Goal: Task Accomplishment & Management: Complete application form

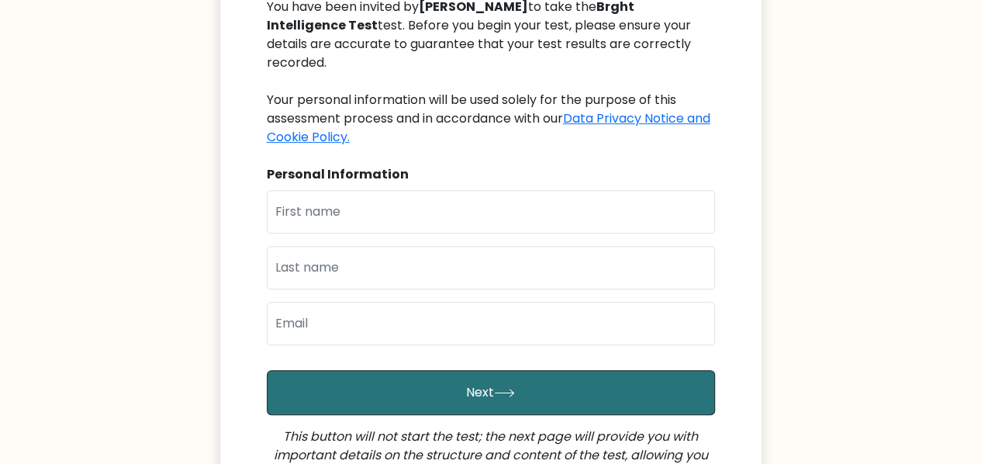
scroll to position [209, 0]
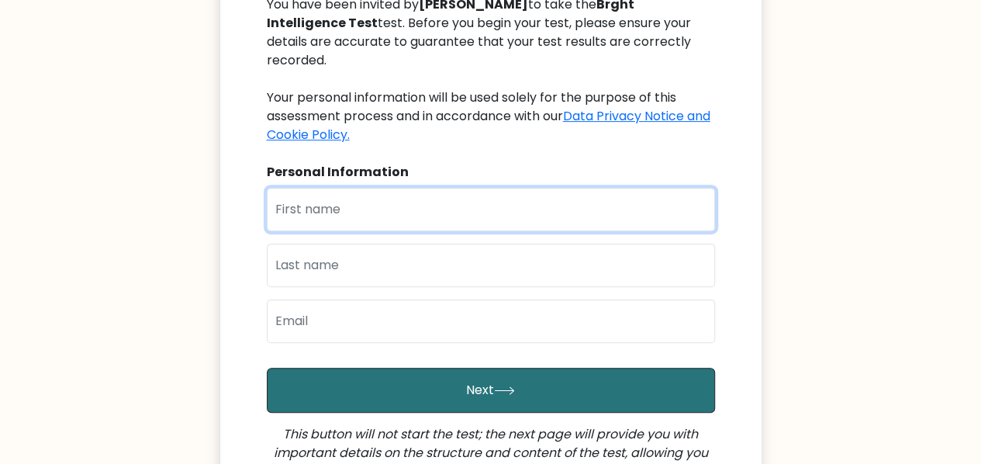
click at [315, 199] on input "text" at bounding box center [491, 209] width 448 height 43
type input "Gerald"
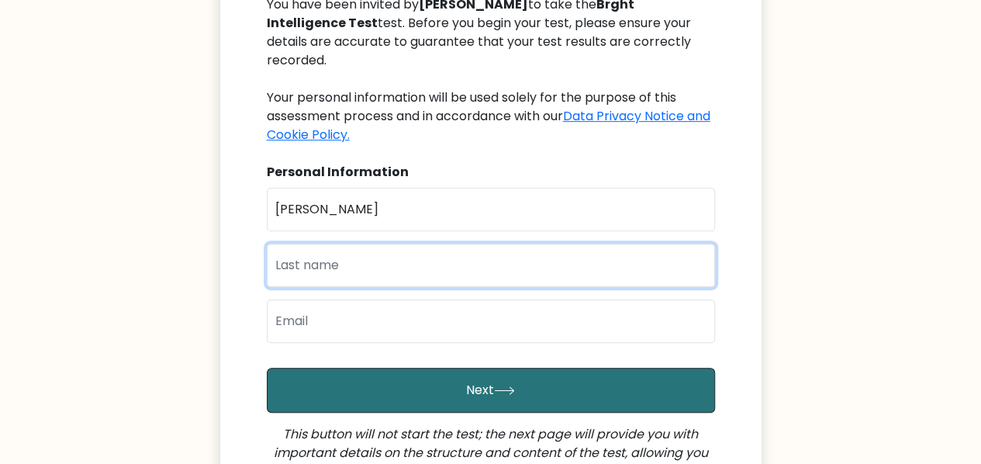
type input "Muobuike"
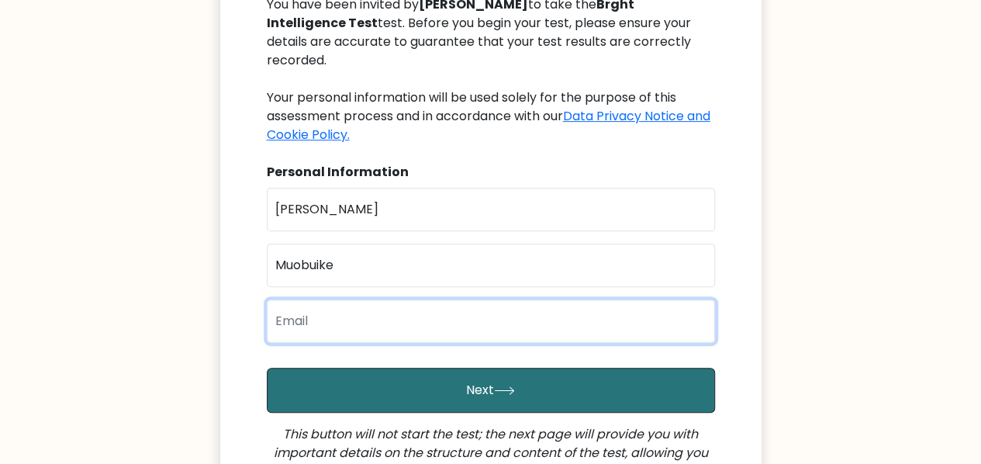
type input "geraldxavierbtc@gmail.com"
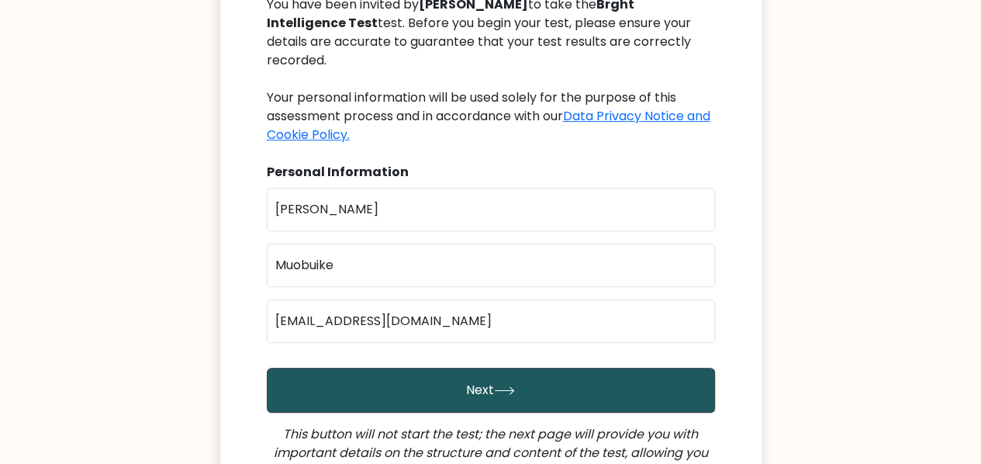
click at [506, 376] on button "Next" at bounding box center [491, 390] width 448 height 45
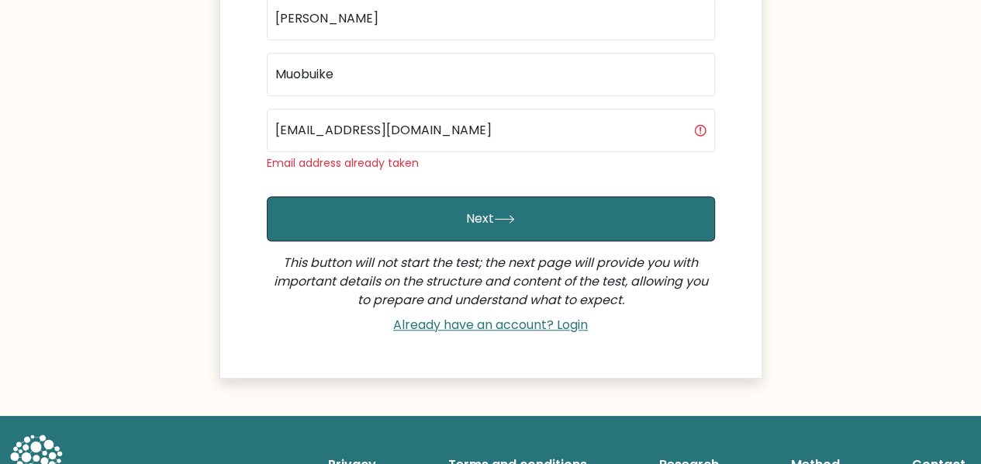
scroll to position [426, 0]
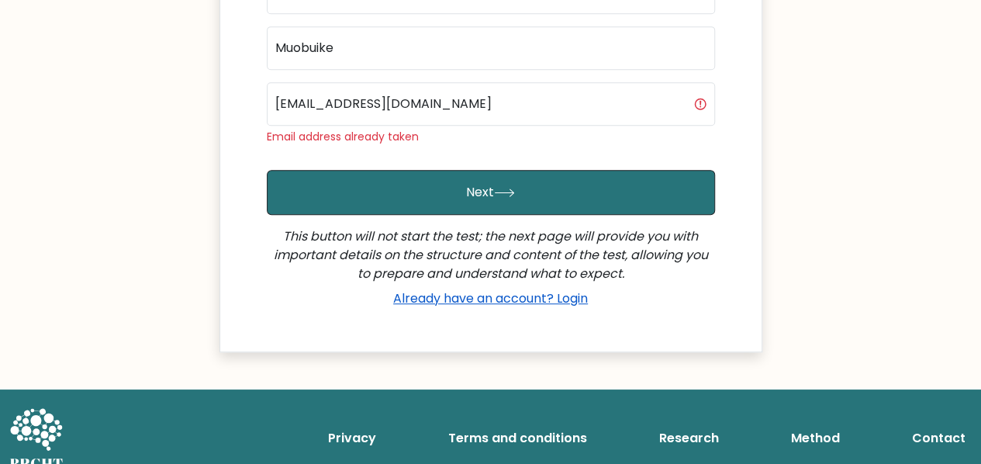
click at [468, 289] on link "Already have an account? Login" at bounding box center [490, 298] width 207 height 18
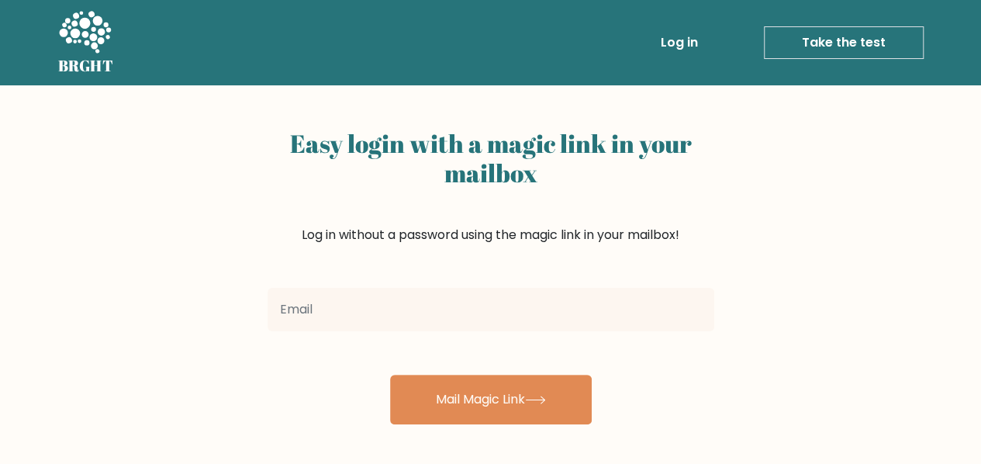
click at [478, 311] on input "email" at bounding box center [491, 309] width 447 height 43
type input "[EMAIL_ADDRESS][DOMAIN_NAME]"
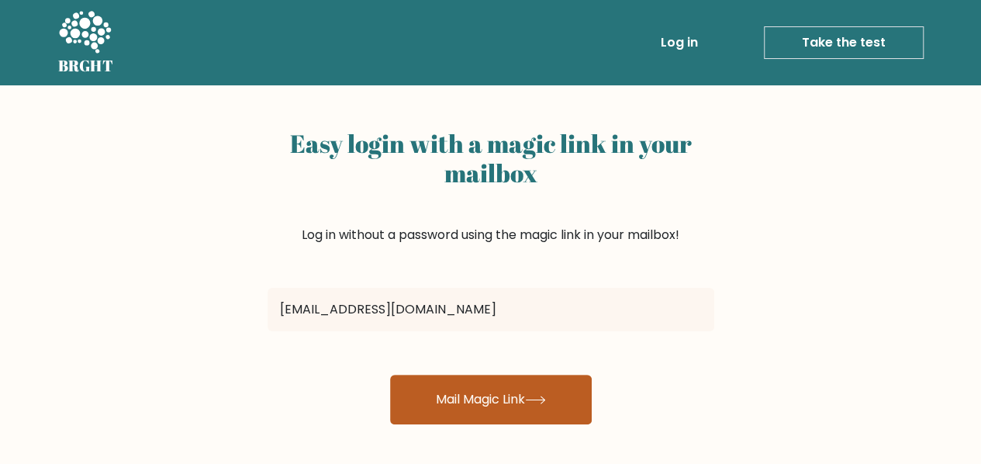
click at [507, 382] on button "Mail Magic Link" at bounding box center [491, 400] width 202 height 50
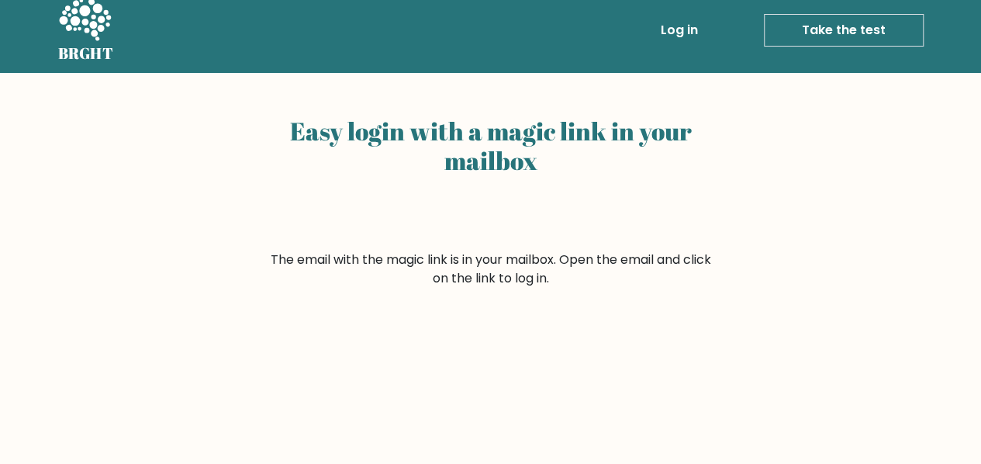
scroll to position [12, 0]
click at [795, 37] on link "Take the test" at bounding box center [844, 31] width 160 height 33
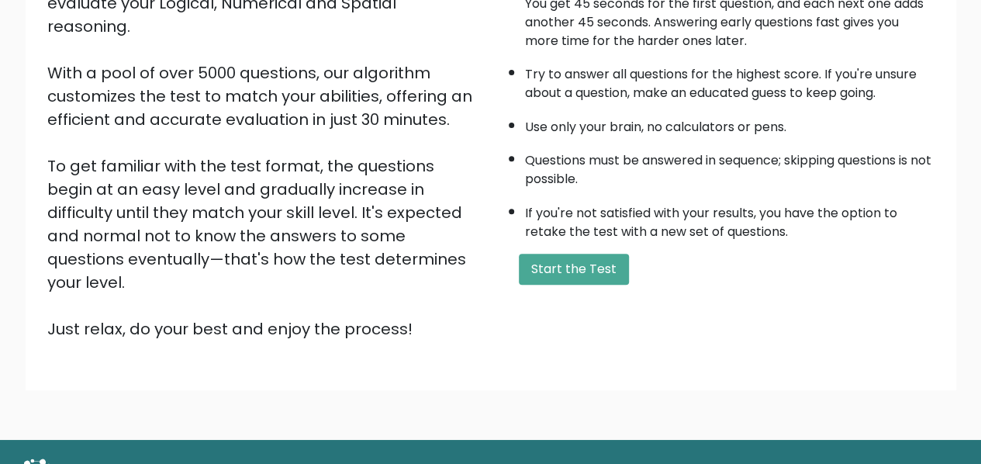
scroll to position [247, 0]
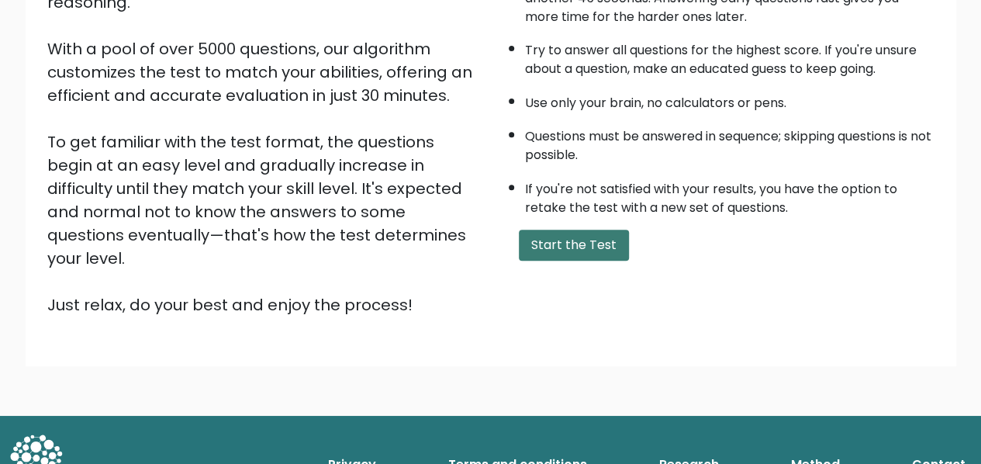
click at [574, 243] on button "Start the Test" at bounding box center [574, 245] width 110 height 31
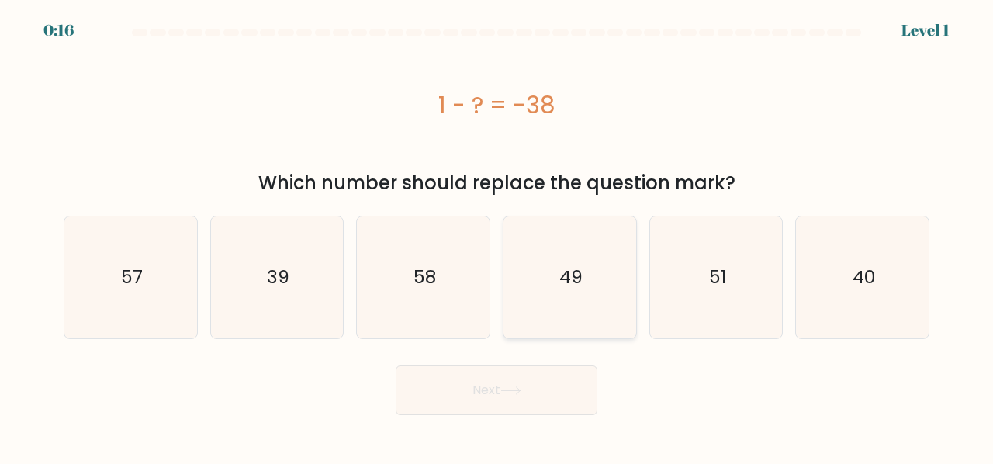
click at [578, 252] on icon "49" at bounding box center [570, 277] width 122 height 122
click at [497, 236] on input "d. 49" at bounding box center [496, 234] width 1 height 4
radio input "true"
click at [406, 164] on div "1 - ? = -38" at bounding box center [497, 105] width 866 height 124
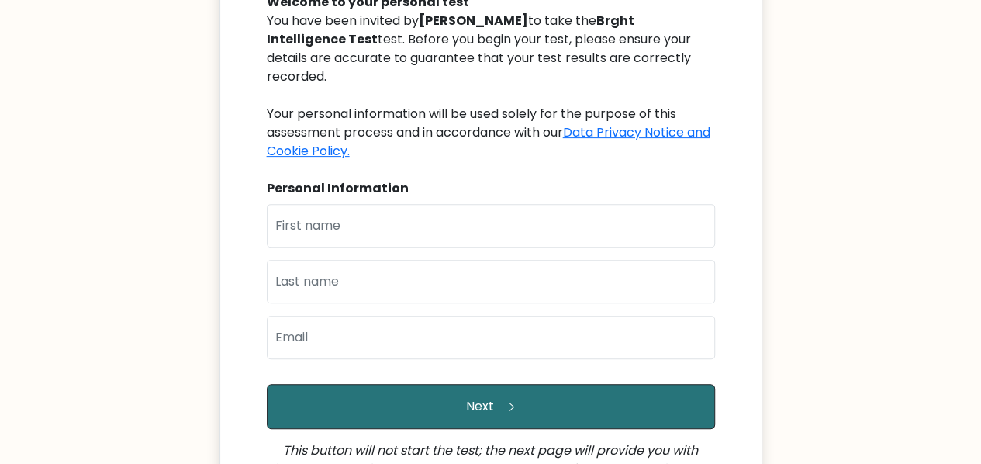
scroll to position [216, 0]
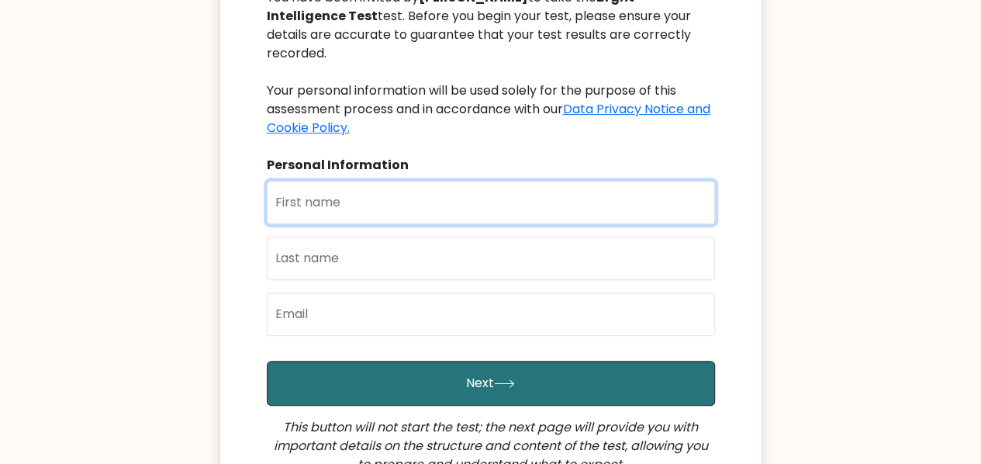
click at [487, 182] on input "text" at bounding box center [491, 202] width 448 height 43
type input "Gerald"
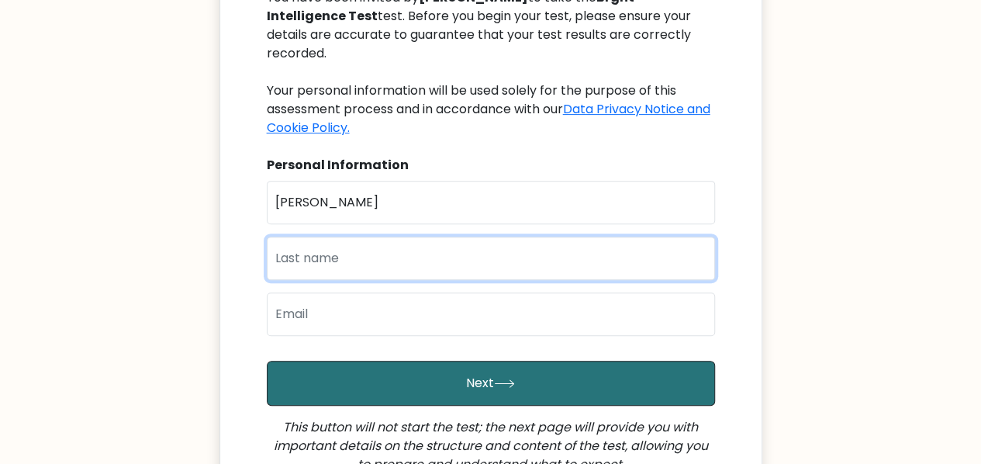
type input "Muobuike"
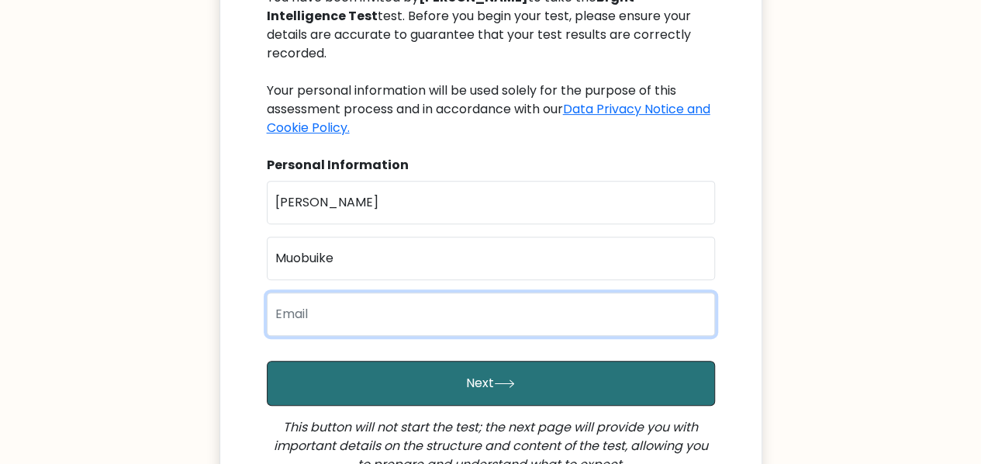
type input "[EMAIL_ADDRESS][DOMAIN_NAME]"
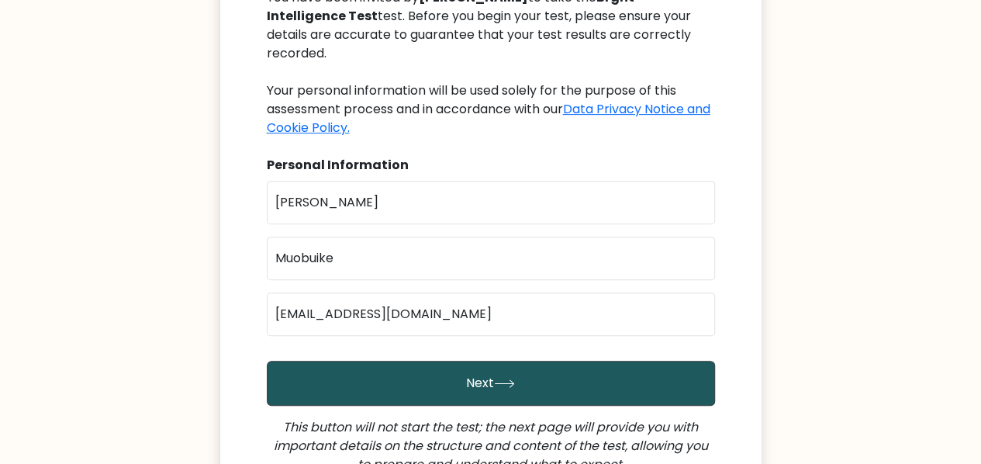
click at [451, 361] on button "Next" at bounding box center [491, 383] width 448 height 45
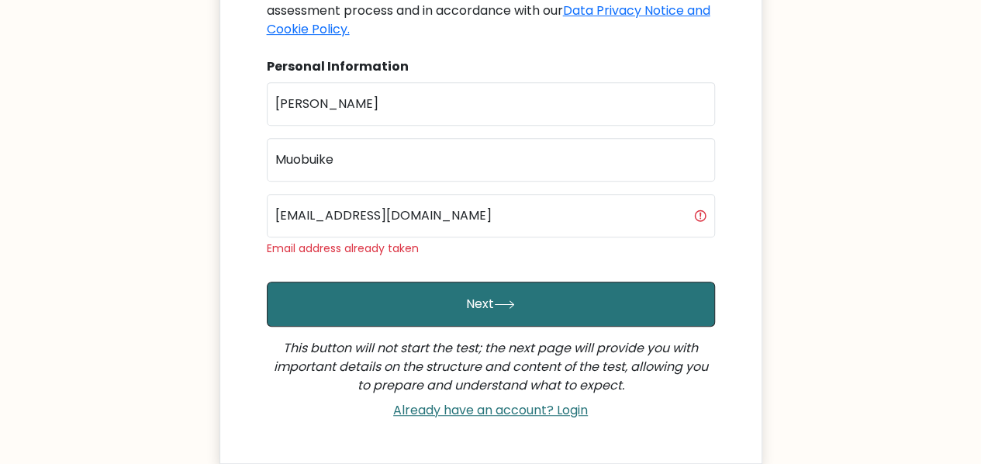
scroll to position [384, 0]
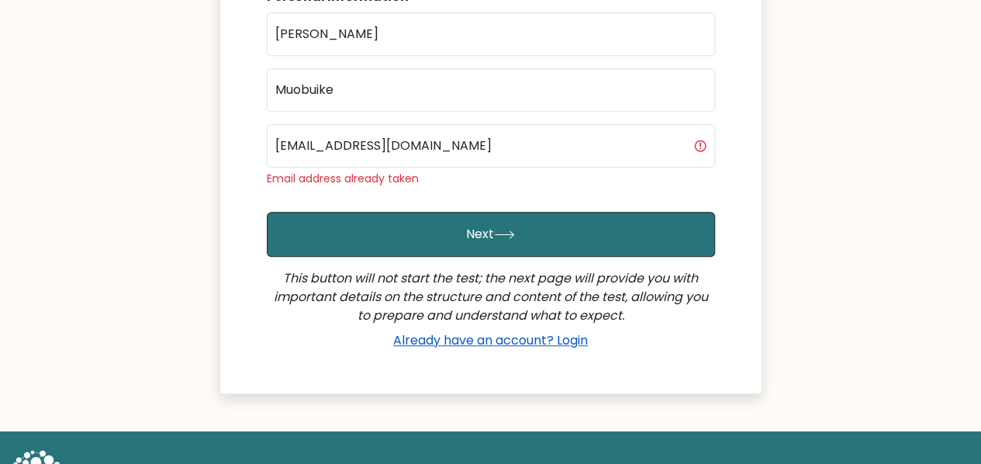
click at [513, 331] on link "Already have an account? Login" at bounding box center [490, 340] width 207 height 18
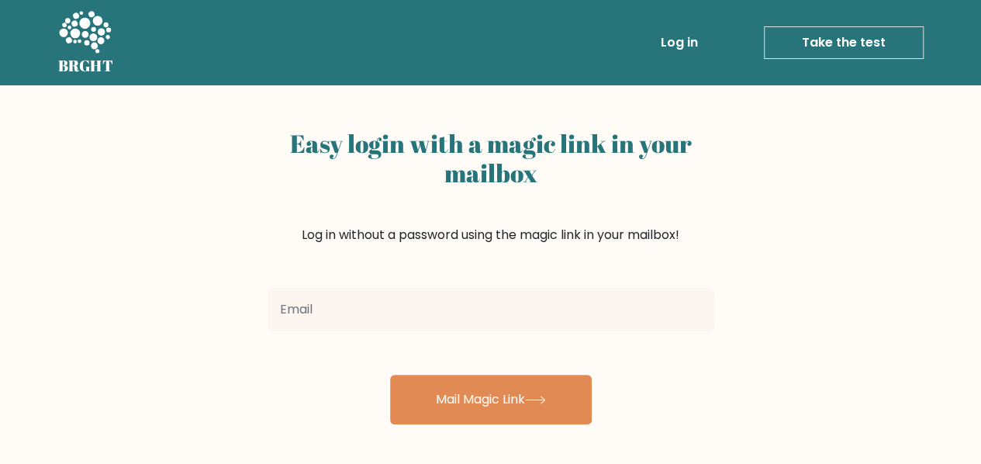
click at [520, 320] on input "email" at bounding box center [491, 309] width 447 height 43
type input "[EMAIL_ADDRESS][DOMAIN_NAME]"
click at [797, 50] on link "Take the test" at bounding box center [844, 42] width 160 height 33
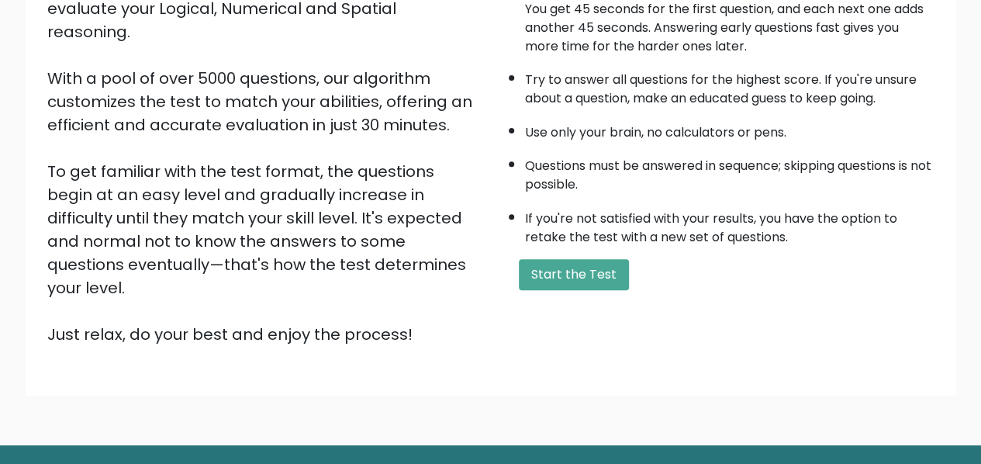
scroll to position [219, 0]
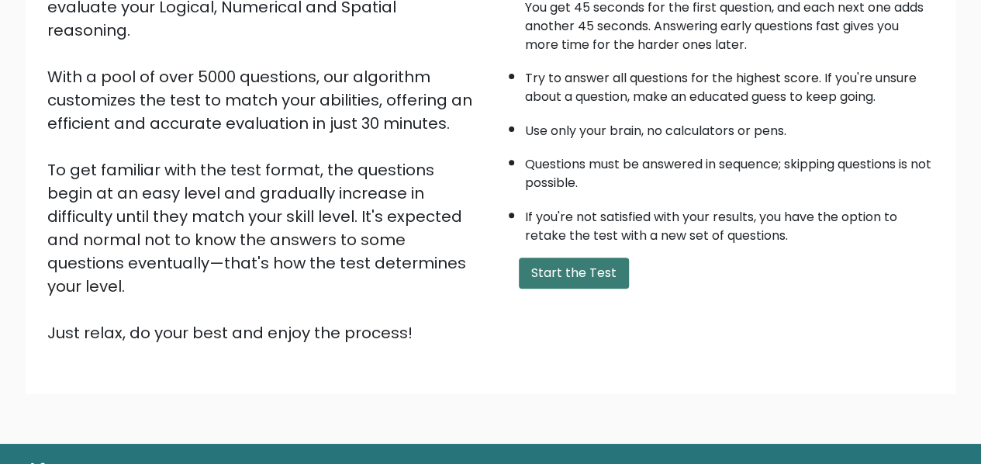
click at [599, 266] on button "Start the Test" at bounding box center [574, 273] width 110 height 31
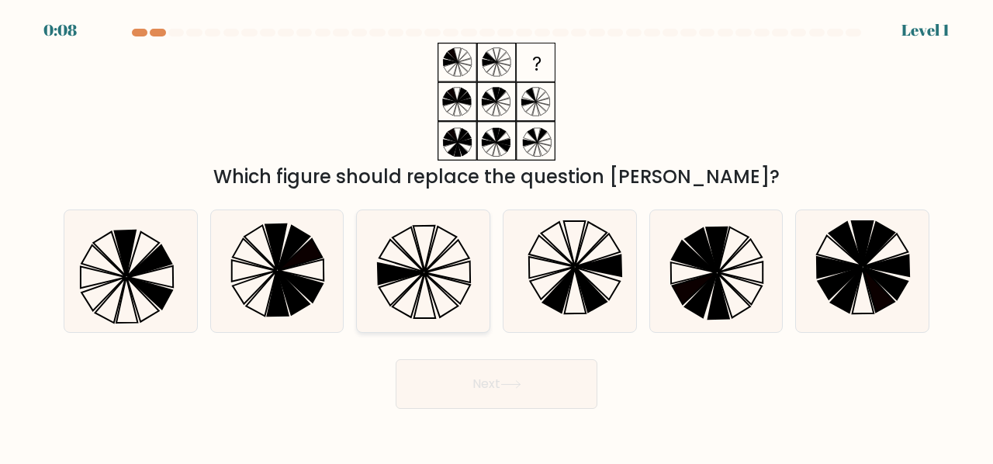
click at [400, 268] on icon at bounding box center [401, 273] width 46 height 21
click at [496, 236] on input "c." at bounding box center [496, 234] width 1 height 4
radio input "true"
click at [503, 382] on button "Next" at bounding box center [497, 384] width 202 height 50
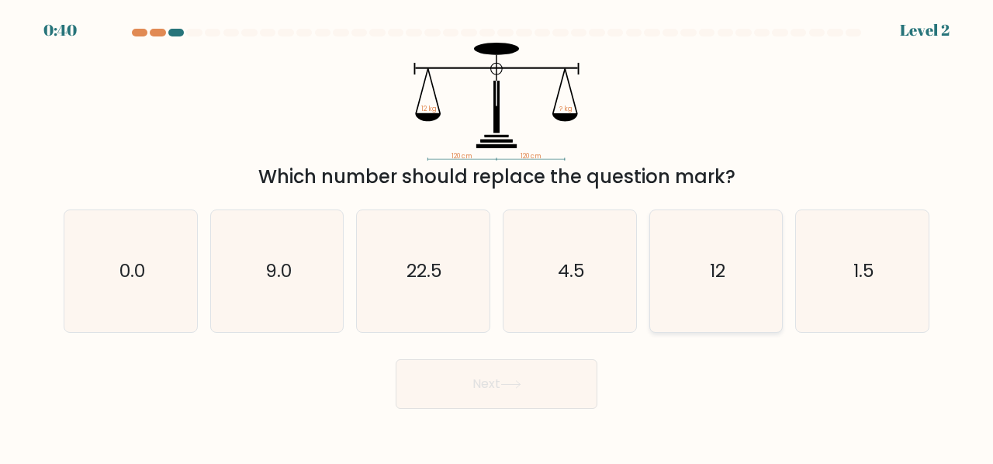
click at [740, 259] on icon "12" at bounding box center [716, 271] width 122 height 122
click at [497, 236] on input "e. 12" at bounding box center [496, 234] width 1 height 4
radio input "true"
click at [527, 401] on button "Next" at bounding box center [497, 384] width 202 height 50
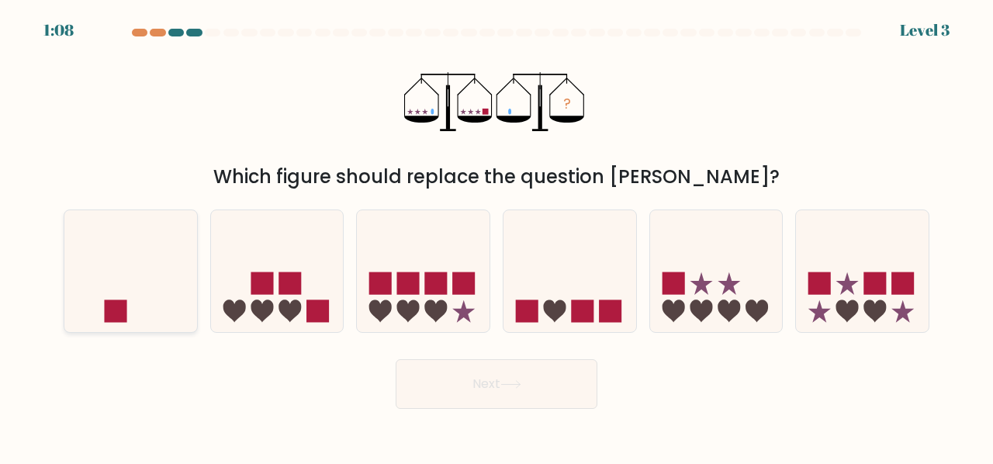
click at [84, 300] on icon at bounding box center [130, 270] width 133 height 109
click at [496, 236] on input "a." at bounding box center [496, 234] width 1 height 4
radio input "true"
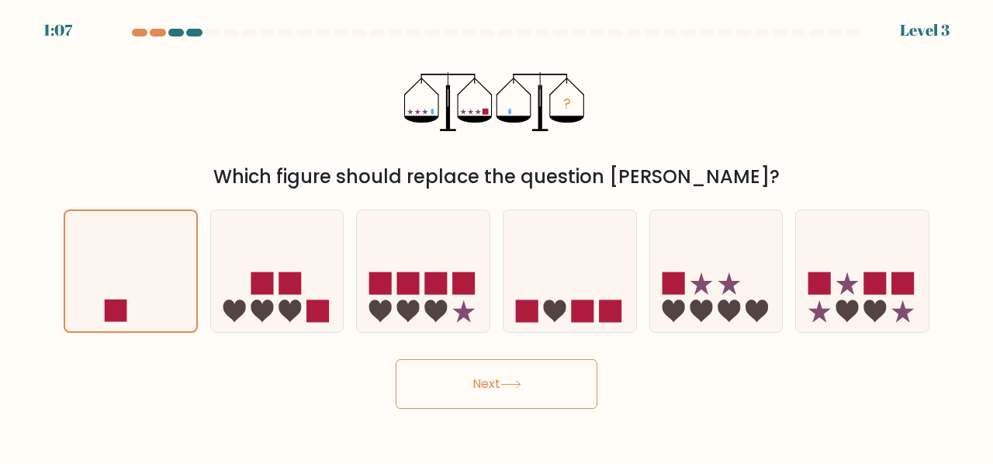
click at [492, 398] on button "Next" at bounding box center [497, 384] width 202 height 50
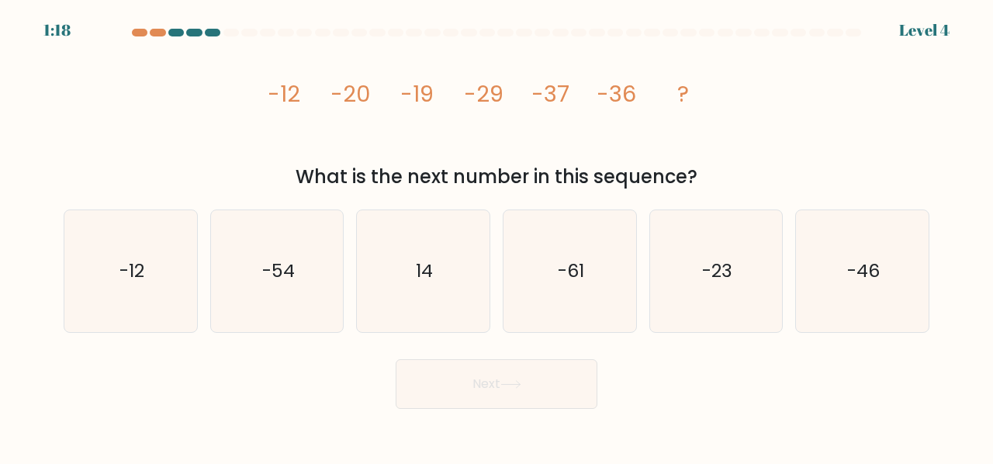
click at [934, 254] on div "f. -46" at bounding box center [862, 270] width 147 height 123
click at [901, 254] on icon "-46" at bounding box center [862, 271] width 122 height 122
click at [497, 236] on input "f. -46" at bounding box center [496, 234] width 1 height 4
radio input "true"
click at [590, 367] on button "Next" at bounding box center [497, 384] width 202 height 50
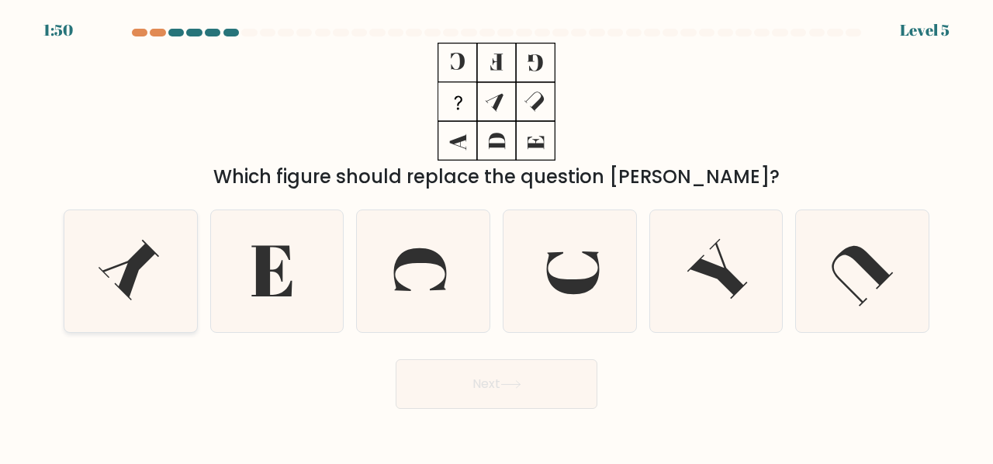
click at [155, 263] on icon at bounding box center [131, 271] width 122 height 122
click at [496, 236] on input "a." at bounding box center [496, 234] width 1 height 4
radio input "true"
click at [554, 382] on button "Next" at bounding box center [497, 384] width 202 height 50
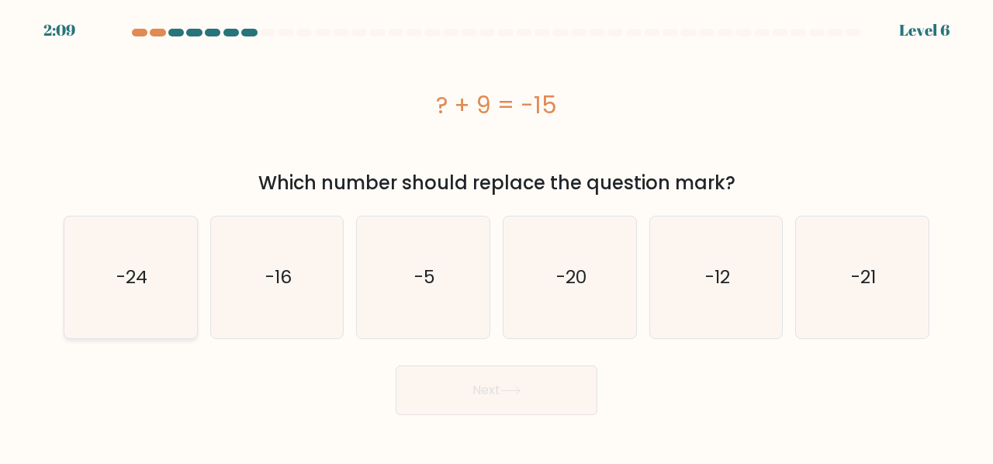
click at [141, 285] on text "-24" at bounding box center [131, 278] width 31 height 26
click at [496, 236] on input "a. -24" at bounding box center [496, 234] width 1 height 4
radio input "true"
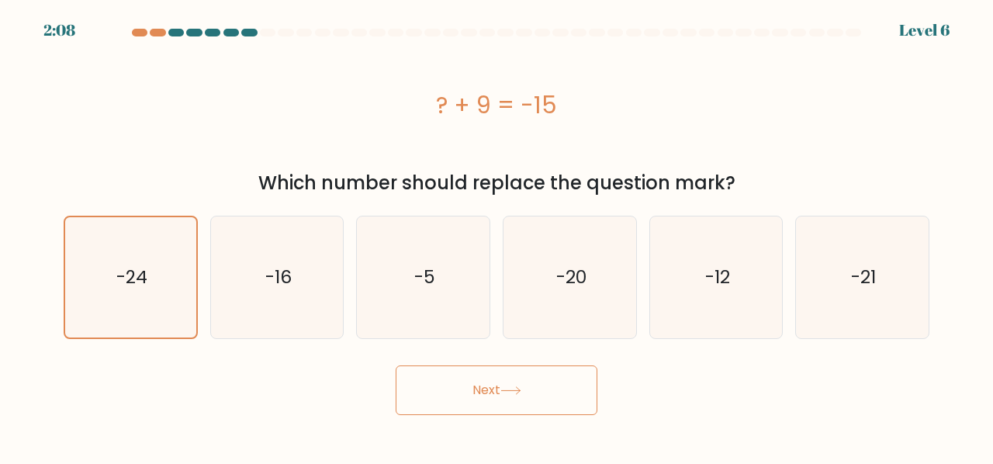
click at [511, 408] on button "Next" at bounding box center [497, 390] width 202 height 50
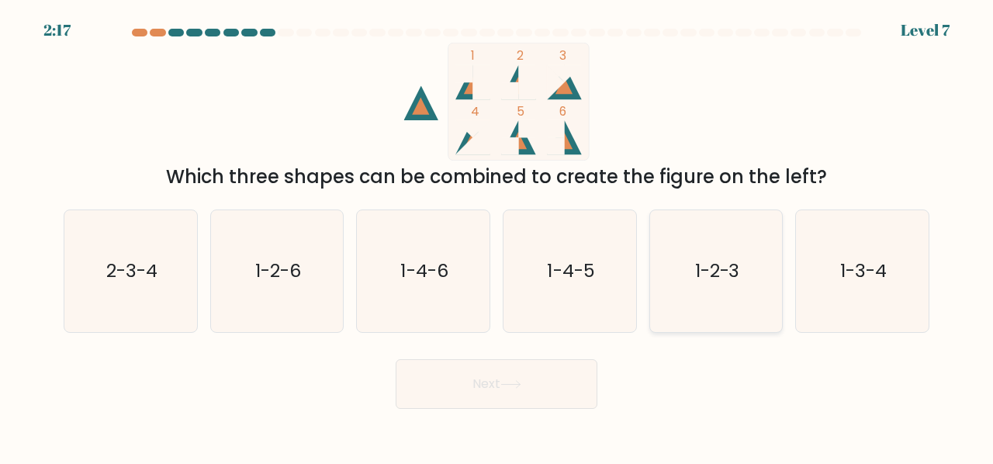
click at [723, 247] on icon "1-2-3" at bounding box center [716, 271] width 122 height 122
click at [497, 236] on input "e. 1-2-3" at bounding box center [496, 234] width 1 height 4
radio input "true"
click at [439, 288] on icon "1-4-6" at bounding box center [423, 271] width 122 height 122
click at [496, 236] on input "c. 1-4-6" at bounding box center [496, 234] width 1 height 4
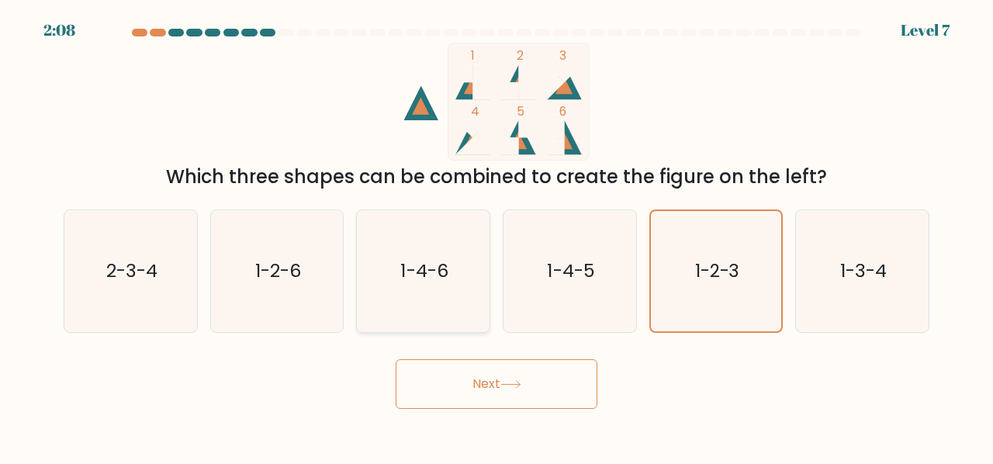
radio input "true"
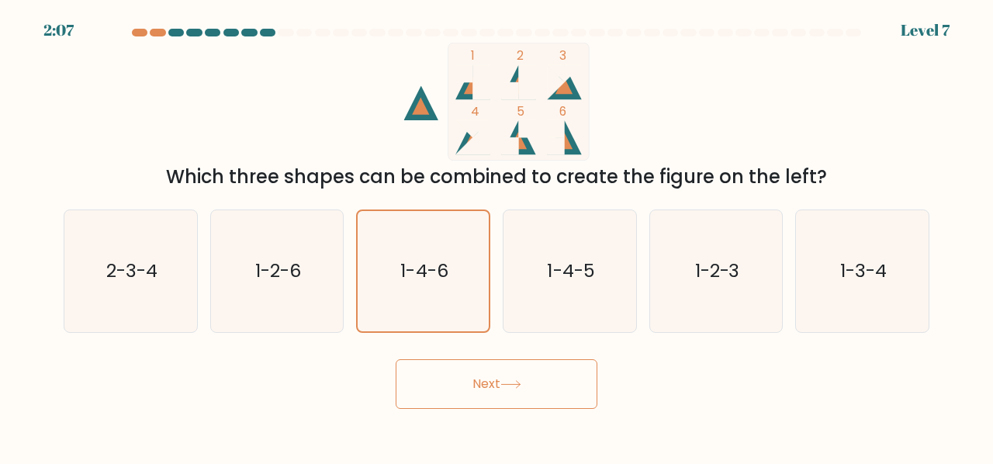
click at [490, 376] on button "Next" at bounding box center [497, 384] width 202 height 50
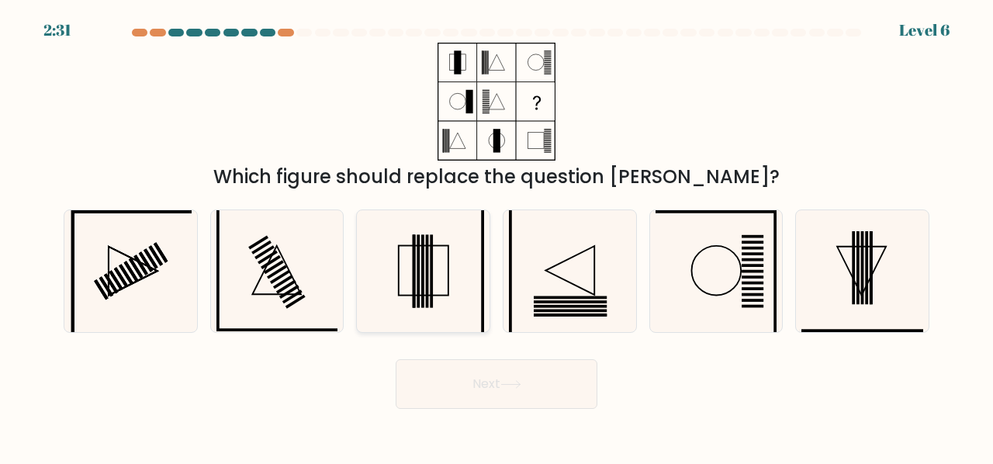
click at [427, 240] on rect at bounding box center [427, 270] width 3 height 73
click at [496, 236] on input "c." at bounding box center [496, 234] width 1 height 4
radio input "true"
click at [504, 390] on button "Next" at bounding box center [497, 384] width 202 height 50
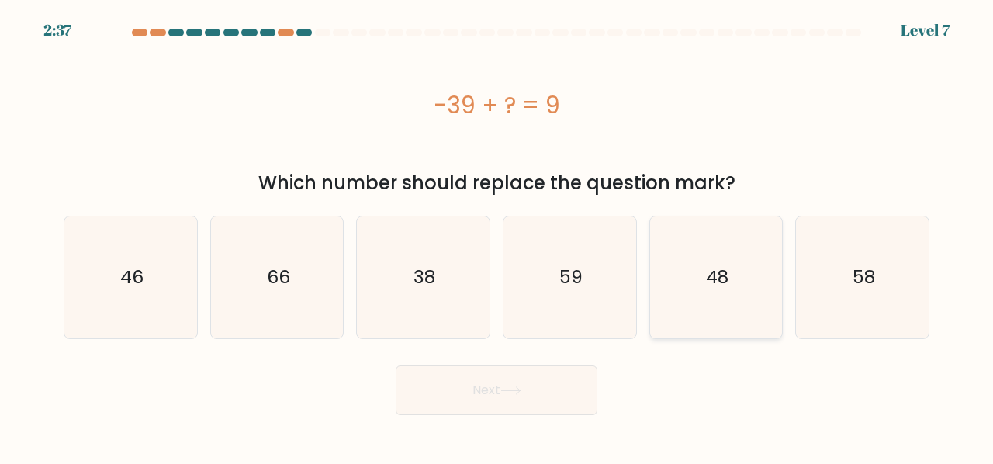
click at [738, 285] on icon "48" at bounding box center [716, 277] width 122 height 122
click at [497, 236] on input "e. 48" at bounding box center [496, 234] width 1 height 4
radio input "true"
click at [538, 409] on button "Next" at bounding box center [497, 390] width 202 height 50
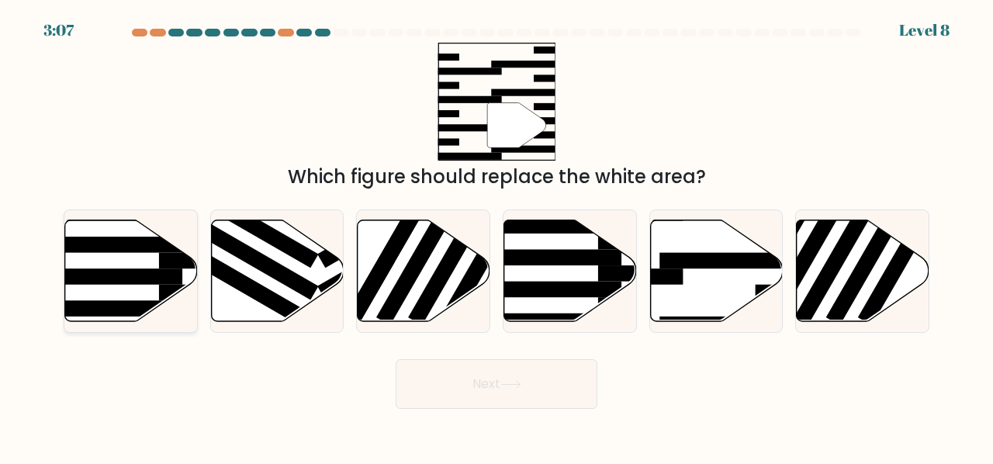
click at [143, 277] on rect at bounding box center [111, 276] width 144 height 16
click at [496, 236] on input "a." at bounding box center [496, 234] width 1 height 4
radio input "true"
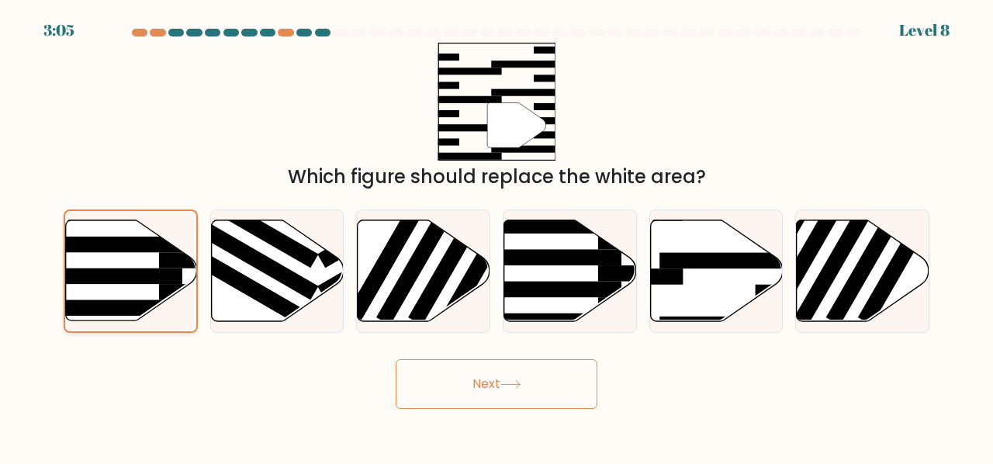
click at [105, 285] on icon at bounding box center [131, 270] width 131 height 100
click at [496, 236] on input "a." at bounding box center [496, 234] width 1 height 4
click at [740, 289] on icon at bounding box center [716, 271] width 133 height 102
click at [497, 236] on input "e." at bounding box center [496, 234] width 1 height 4
radio input "true"
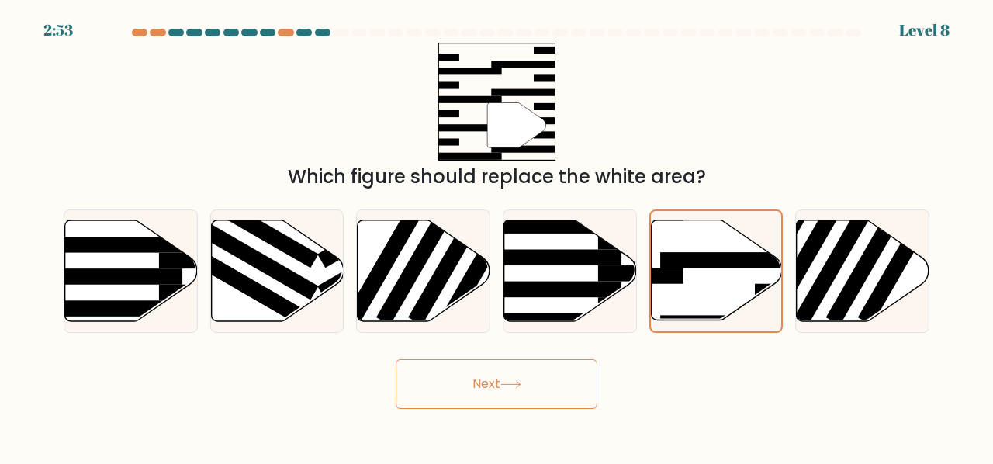
click at [431, 383] on button "Next" at bounding box center [497, 384] width 202 height 50
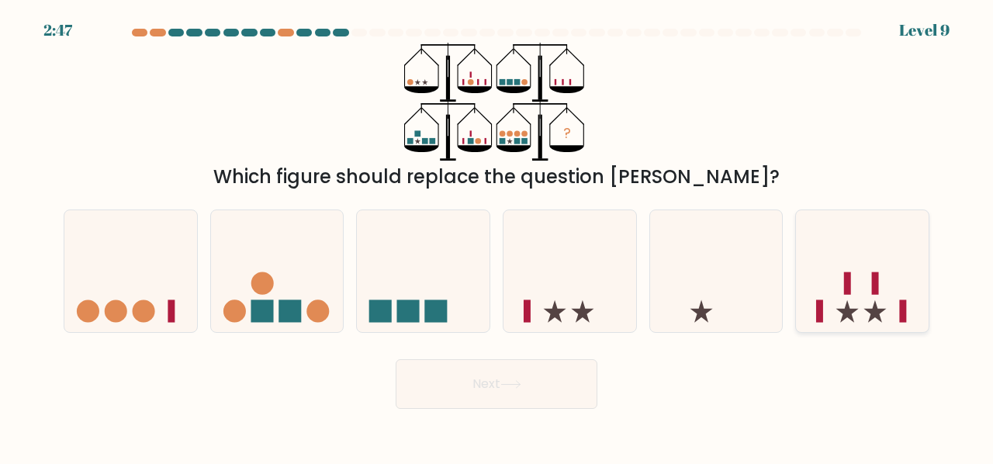
click at [900, 299] on icon at bounding box center [862, 270] width 133 height 109
click at [497, 236] on input "f." at bounding box center [496, 234] width 1 height 4
radio input "true"
click at [492, 392] on button "Next" at bounding box center [497, 384] width 202 height 50
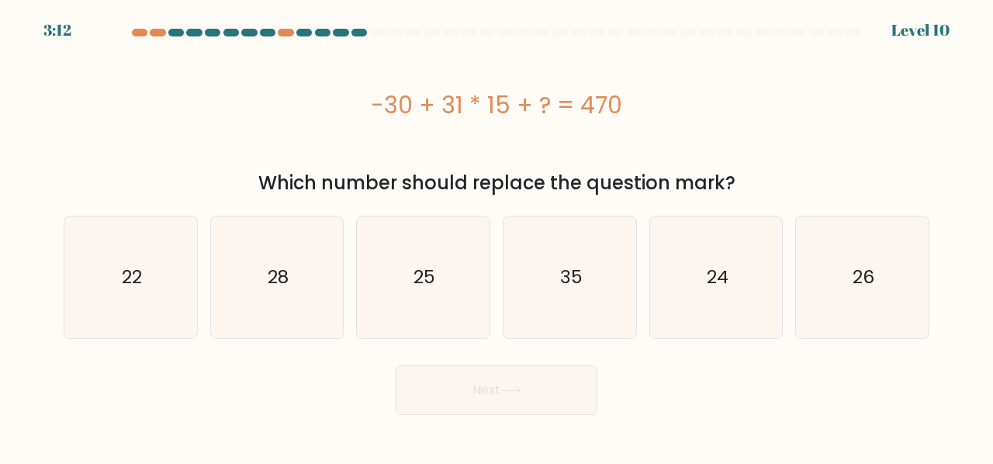
drag, startPoint x: 369, startPoint y: 109, endPoint x: 622, endPoint y: 109, distance: 252.9
click at [622, 109] on div "-30 + 31 * 15 + ? = 470" at bounding box center [497, 105] width 866 height 35
copy div "-30 + 31 * 15 + ? = 470"
click at [560, 238] on icon "35" at bounding box center [570, 277] width 122 height 122
click at [497, 236] on input "d. 35" at bounding box center [496, 234] width 1 height 4
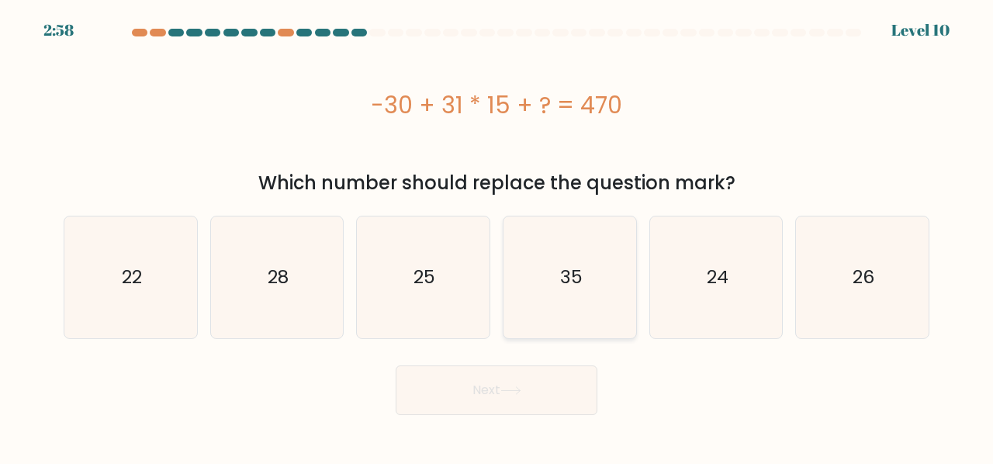
radio input "true"
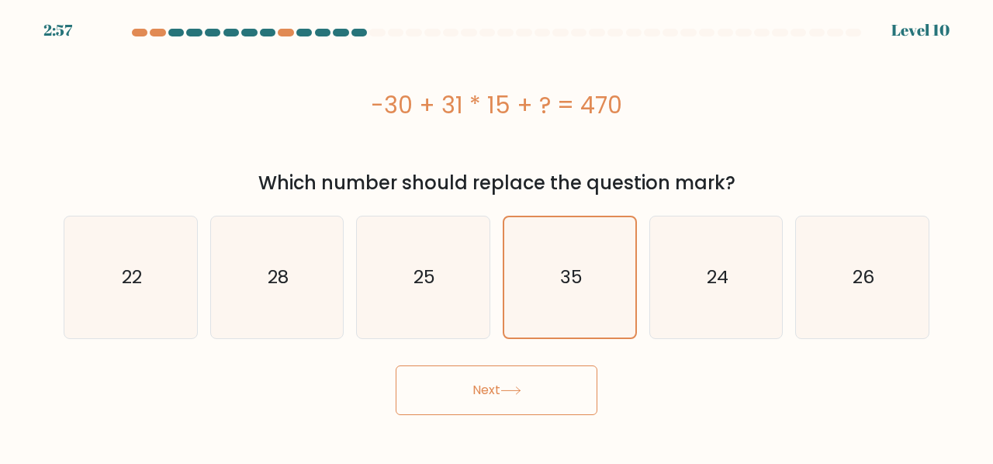
click at [537, 386] on button "Next" at bounding box center [497, 390] width 202 height 50
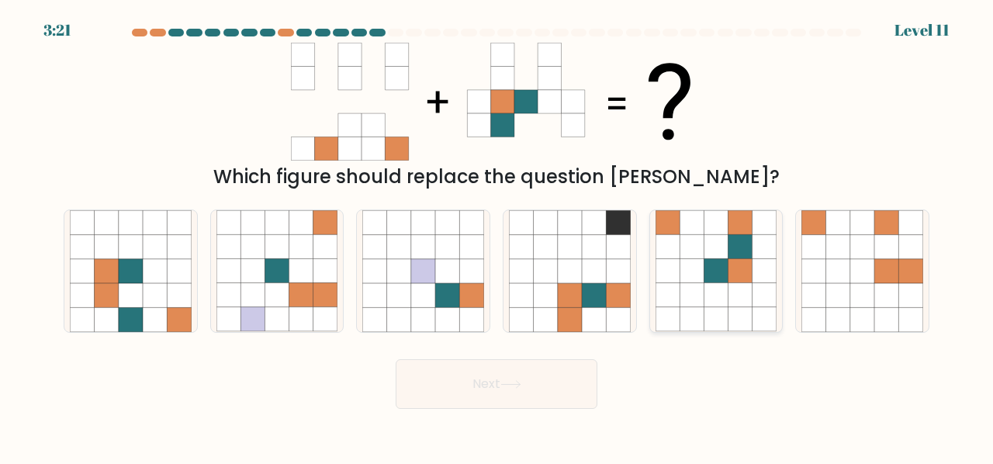
click at [700, 265] on icon at bounding box center [692, 271] width 24 height 24
click at [497, 236] on input "e." at bounding box center [496, 234] width 1 height 4
radio input "true"
click at [531, 384] on button "Next" at bounding box center [497, 384] width 202 height 50
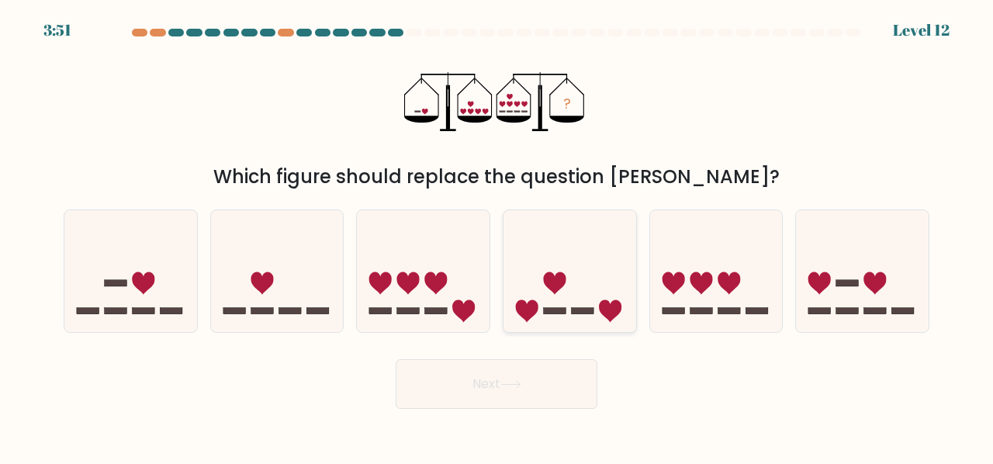
click at [586, 260] on icon at bounding box center [569, 270] width 133 height 109
click at [497, 236] on input "d." at bounding box center [496, 234] width 1 height 4
radio input "true"
click at [458, 398] on button "Next" at bounding box center [497, 384] width 202 height 50
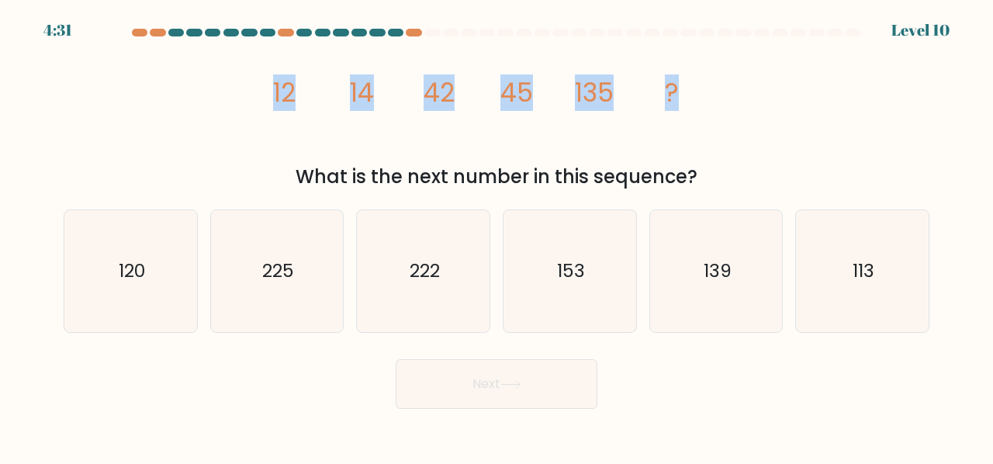
drag, startPoint x: 246, startPoint y: 90, endPoint x: 730, endPoint y: 102, distance: 484.2
click at [730, 102] on div "image/svg+xml 12 14 42 45 135 ? What is the next number in this sequence?" at bounding box center [496, 117] width 884 height 148
copy g "12 14 42 45 135 ?"
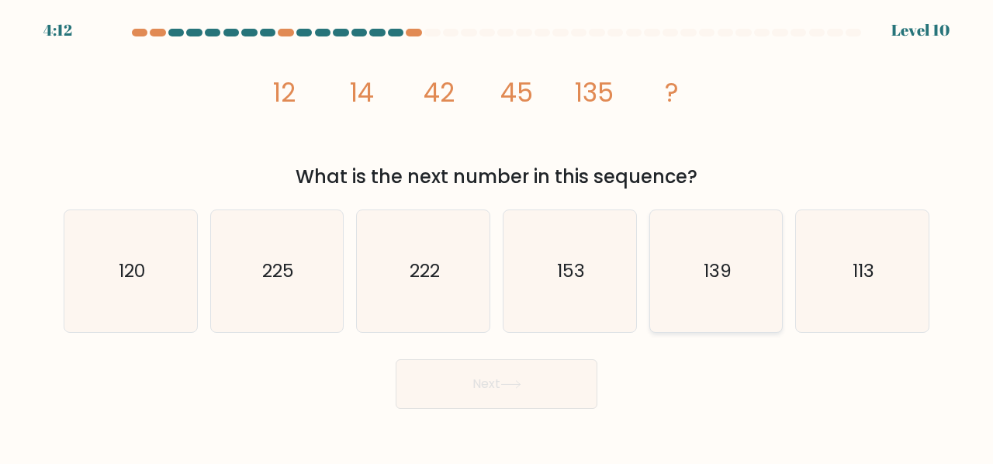
click at [697, 214] on icon "139" at bounding box center [716, 271] width 122 height 122
click at [497, 232] on input "e. 139" at bounding box center [496, 234] width 1 height 4
radio input "true"
click at [544, 372] on button "Next" at bounding box center [497, 384] width 202 height 50
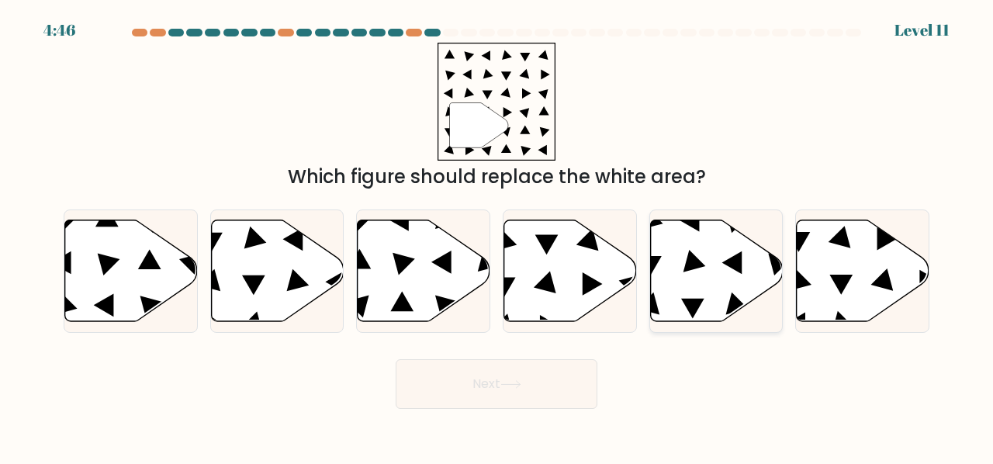
click at [710, 258] on icon at bounding box center [716, 271] width 133 height 102
click at [497, 236] on input "e." at bounding box center [496, 234] width 1 height 4
radio input "true"
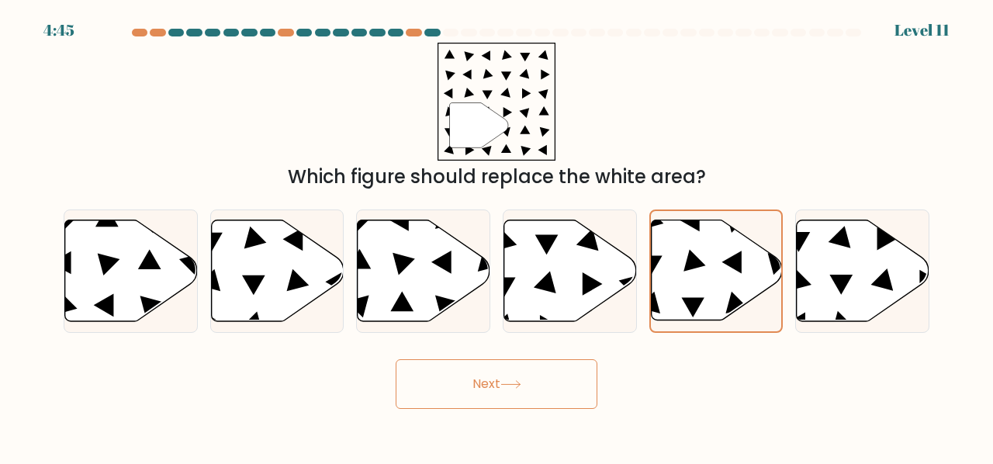
click at [552, 372] on button "Next" at bounding box center [497, 384] width 202 height 50
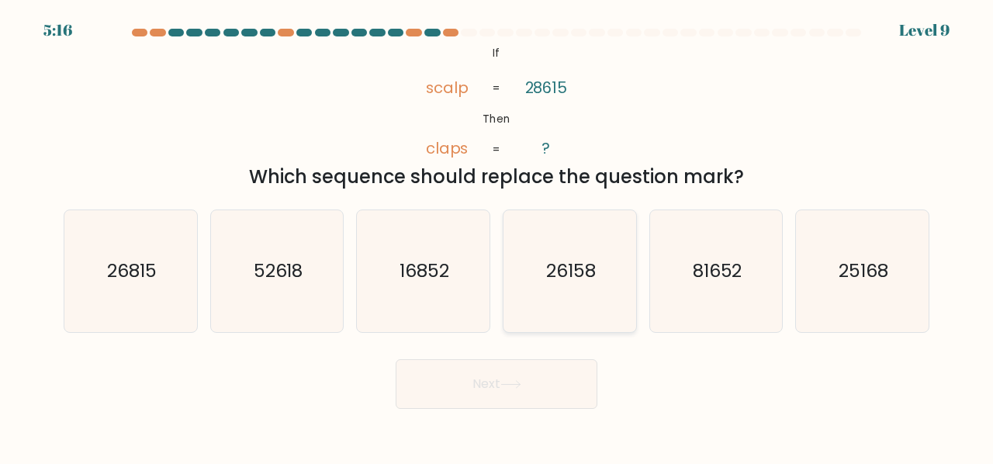
click at [582, 250] on icon "26158" at bounding box center [570, 271] width 122 height 122
click at [497, 236] on input "d. 26158" at bounding box center [496, 234] width 1 height 4
radio input "true"
click at [708, 243] on icon "81652" at bounding box center [716, 271] width 122 height 122
click at [497, 236] on input "e. 81652" at bounding box center [496, 234] width 1 height 4
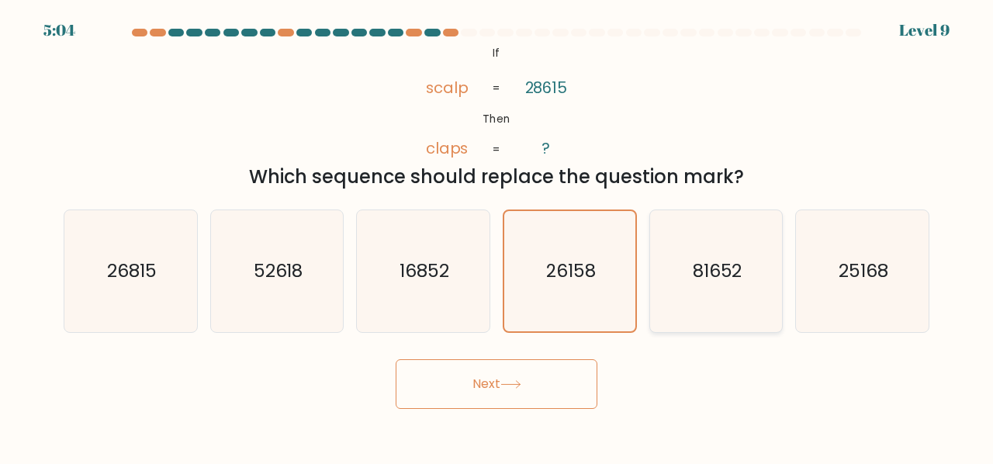
radio input "true"
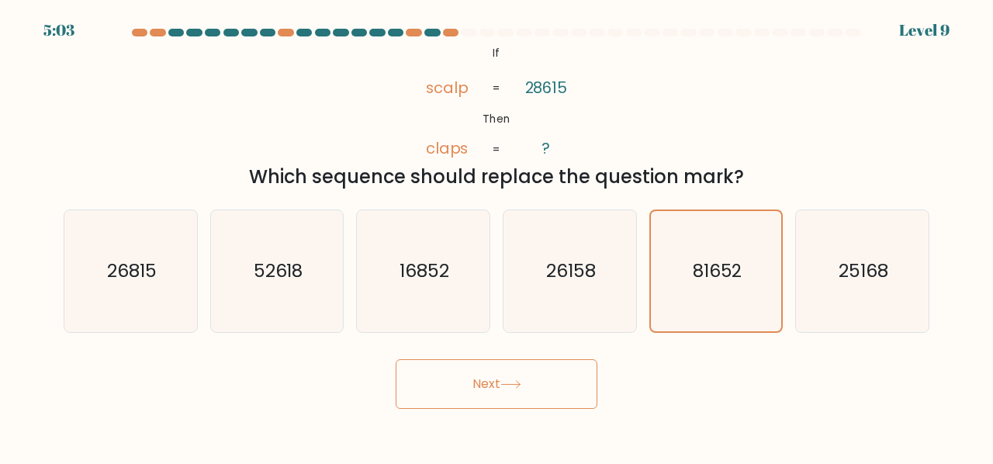
click at [534, 387] on button "Next" at bounding box center [497, 384] width 202 height 50
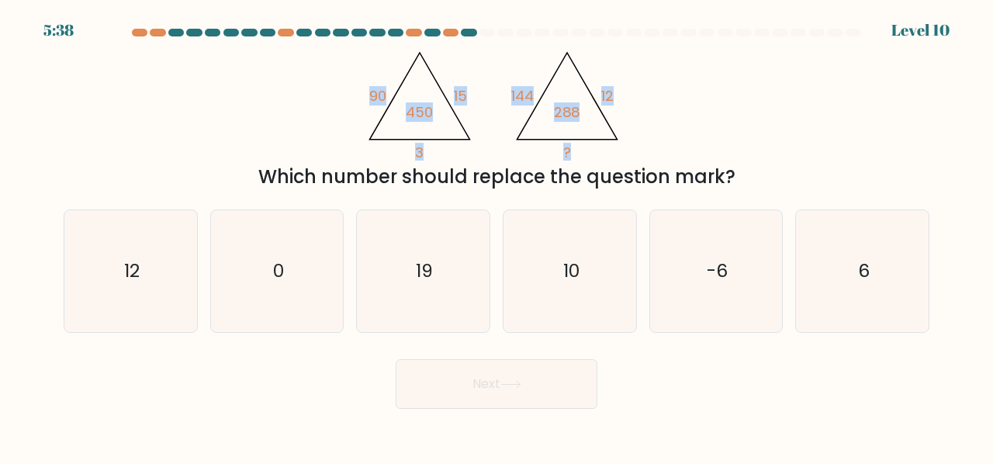
drag, startPoint x: 360, startPoint y: 78, endPoint x: 595, endPoint y: 129, distance: 240.4
click at [595, 129] on div "@import url('https://fonts.googleapis.com/css?family=Abril+Fatface:400,100,100i…" at bounding box center [496, 117] width 884 height 148
copy g "90 15 3 450 @import url('https://fonts.googleapis.com/css?family=Abril+Fatface:…"
click at [150, 251] on icon "12" at bounding box center [131, 271] width 122 height 122
click at [496, 236] on input "a. 12" at bounding box center [496, 234] width 1 height 4
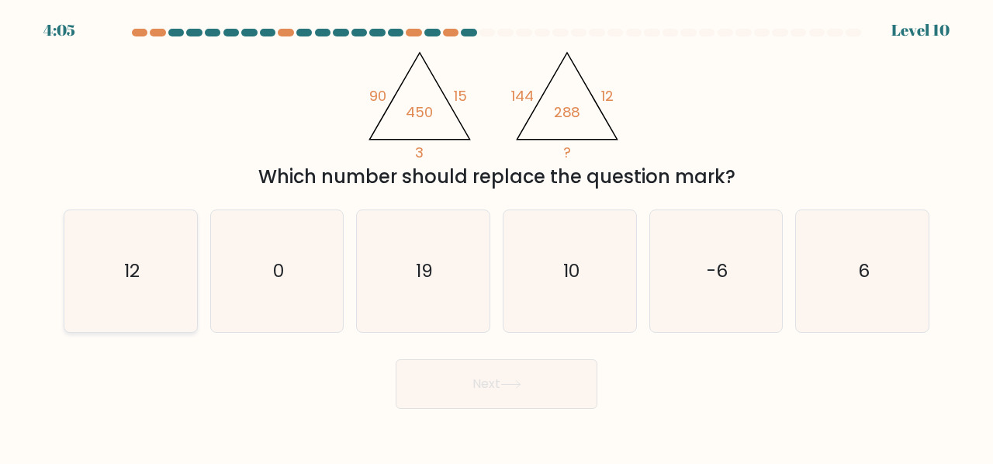
radio input "true"
click at [450, 380] on button "Next" at bounding box center [497, 384] width 202 height 50
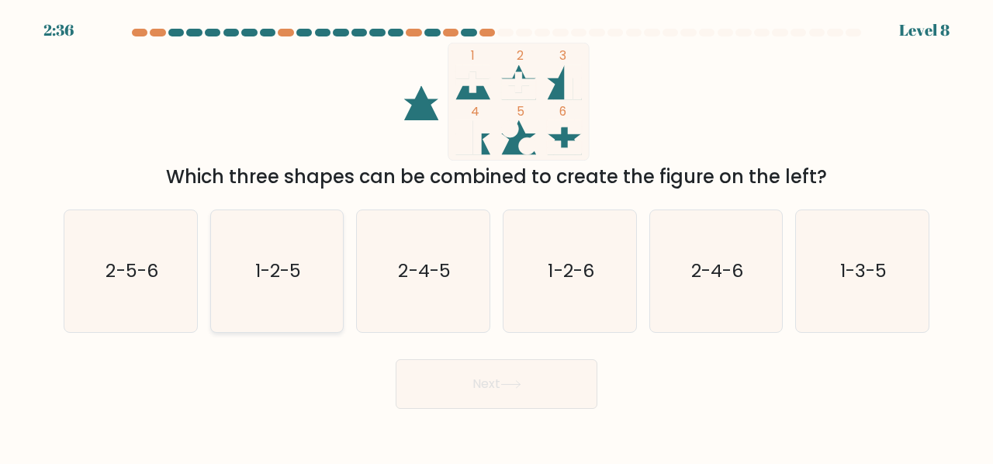
click at [244, 251] on icon "1-2-5" at bounding box center [277, 271] width 122 height 122
click at [496, 236] on input "b. 1-2-5" at bounding box center [496, 234] width 1 height 4
radio input "true"
click at [461, 404] on button "Next" at bounding box center [497, 384] width 202 height 50
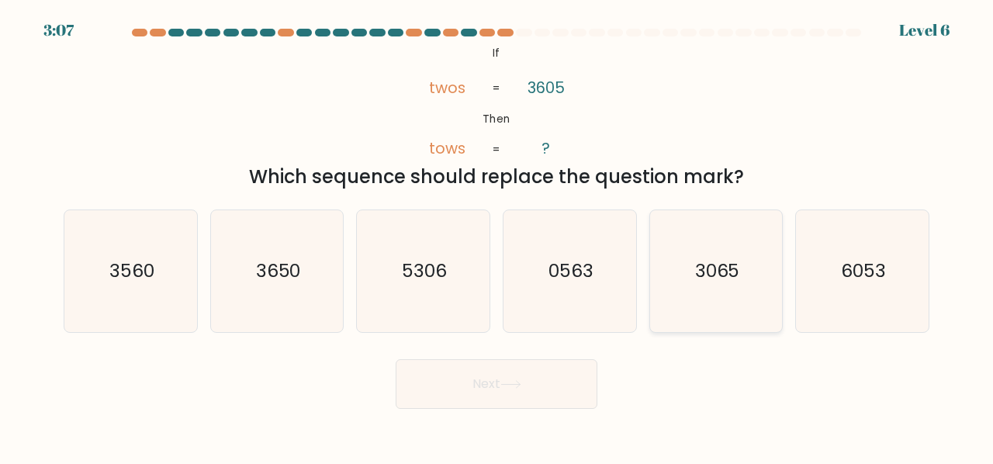
click at [702, 261] on text "3065" at bounding box center [717, 271] width 45 height 26
click at [497, 236] on input "e. 3065" at bounding box center [496, 234] width 1 height 4
radio input "true"
click at [534, 401] on button "Next" at bounding box center [497, 384] width 202 height 50
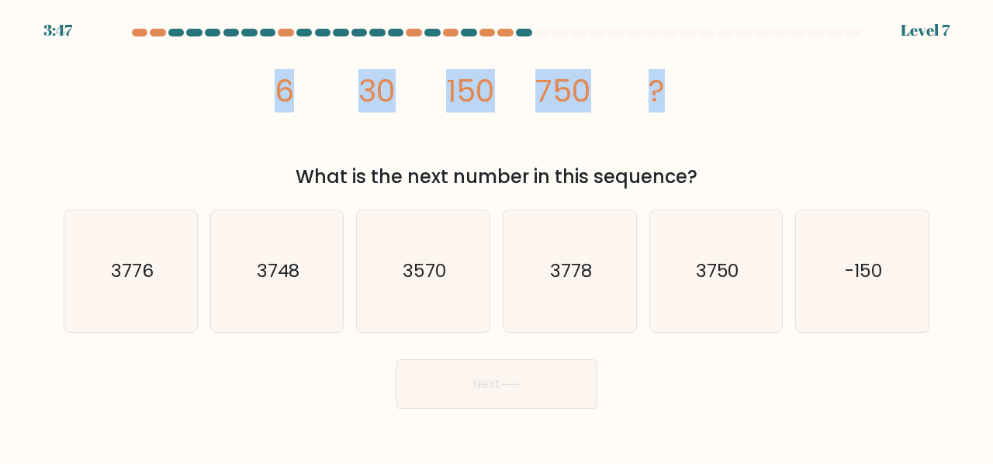
drag, startPoint x: 274, startPoint y: 92, endPoint x: 731, endPoint y: 124, distance: 458.8
click at [731, 124] on div "image/svg+xml 6 30 150 750 ? What is the next number in this sequence?" at bounding box center [496, 117] width 884 height 148
copy g "6 30 150 750 ?"
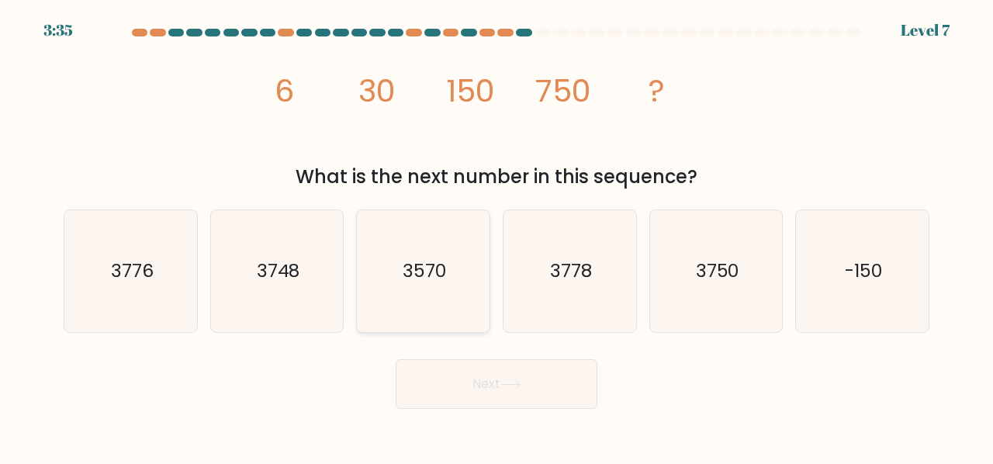
click at [414, 220] on icon "3570" at bounding box center [423, 271] width 122 height 122
click at [496, 232] on input "c. 3570" at bounding box center [496, 234] width 1 height 4
radio input "true"
click at [686, 269] on icon "3750" at bounding box center [716, 271] width 122 height 122
click at [497, 236] on input "e. 3750" at bounding box center [496, 234] width 1 height 4
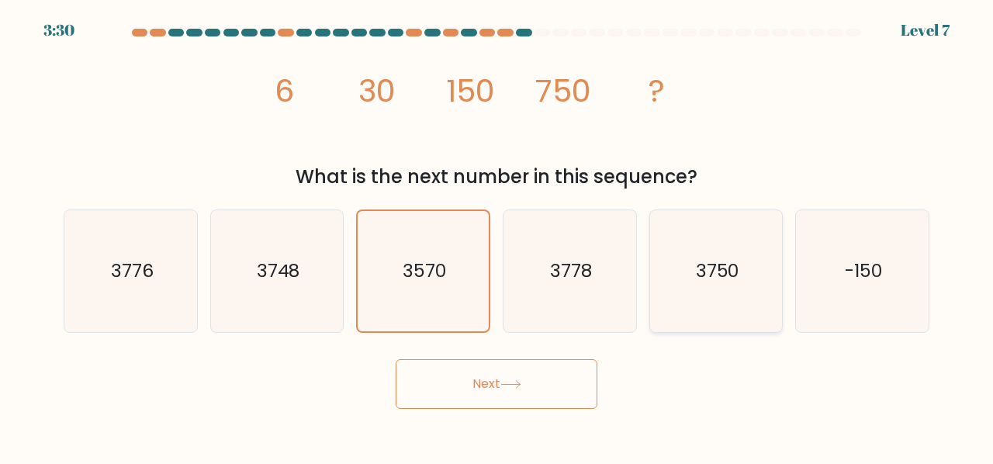
radio input "true"
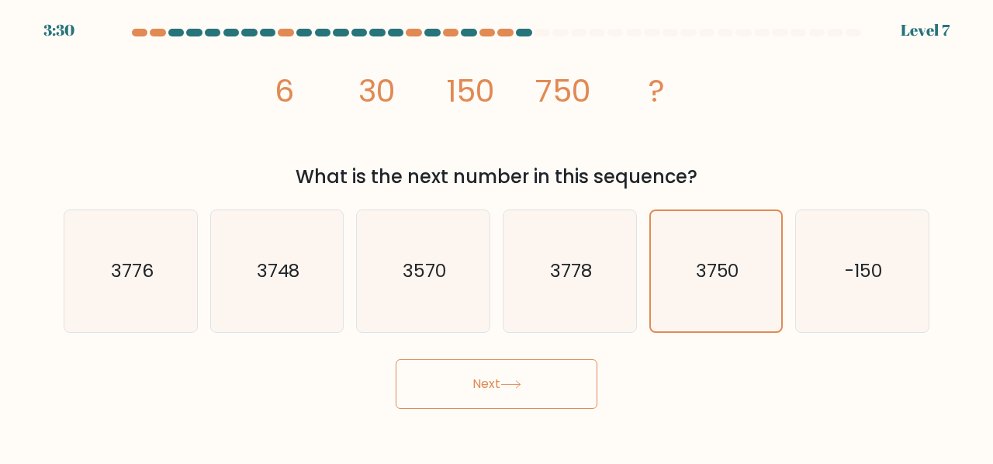
click at [548, 387] on button "Next" at bounding box center [497, 384] width 202 height 50
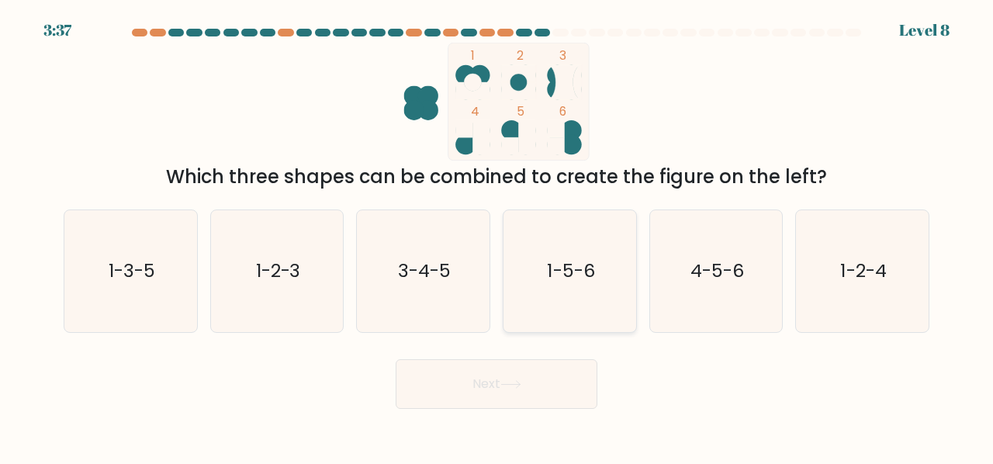
click at [572, 268] on text "1-5-6" at bounding box center [570, 271] width 47 height 26
click at [497, 236] on input "d. 1-5-6" at bounding box center [496, 234] width 1 height 4
radio input "true"
click at [571, 392] on button "Next" at bounding box center [497, 384] width 202 height 50
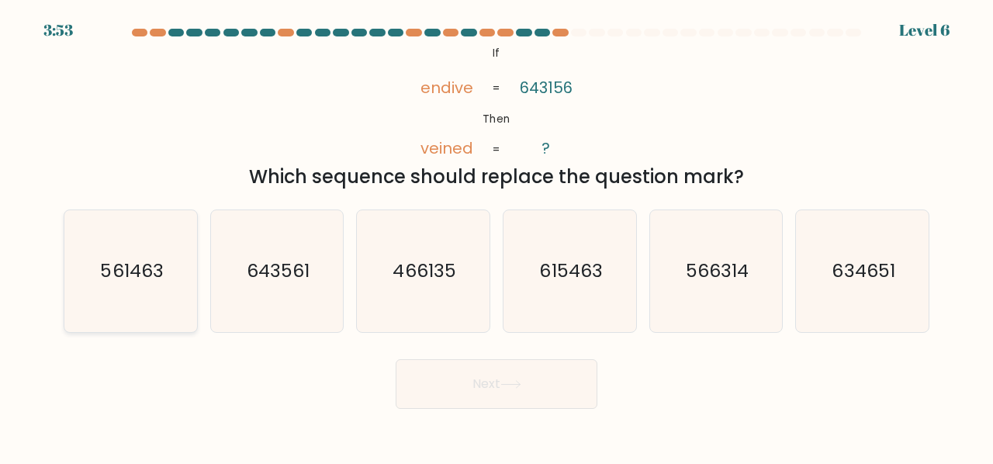
click at [158, 252] on icon "561463" at bounding box center [131, 271] width 122 height 122
click at [496, 236] on input "a. 561463" at bounding box center [496, 234] width 1 height 4
radio input "true"
click at [472, 384] on button "Next" at bounding box center [497, 384] width 202 height 50
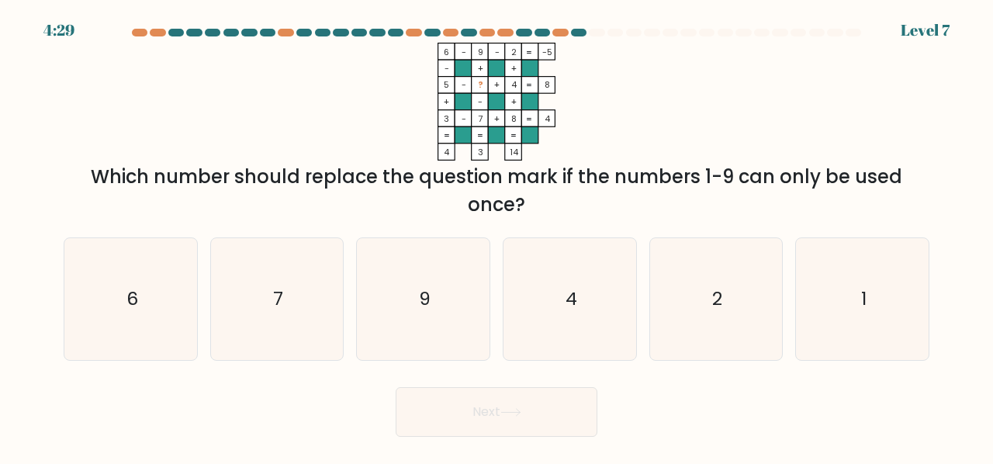
drag, startPoint x: 424, startPoint y: 38, endPoint x: 534, endPoint y: 155, distance: 160.8
click at [534, 155] on form at bounding box center [496, 233] width 993 height 408
copy form "6 - 9 - 2 -5 - + + 5 - ? + 4 8 + - + 3 - 7 + 8 = 4 = = = = 4 3 14"
click at [617, 63] on icon "6 - 9 - 2 -5 - + + 5 - ? + 4 8 + - + 3 - 7 + 8 = 4 = = = = 4 3 14 =" at bounding box center [496, 102] width 465 height 118
drag, startPoint x: 436, startPoint y: 53, endPoint x: 557, endPoint y: 50, distance: 121.0
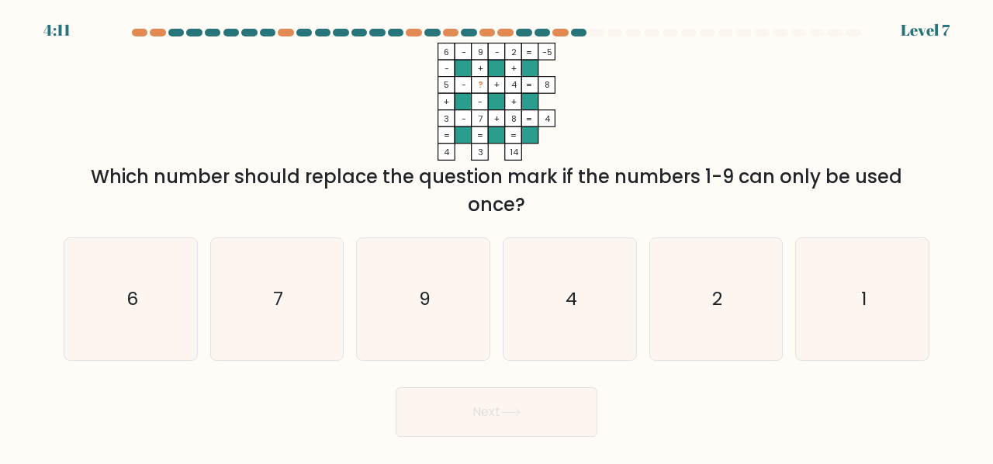
click at [557, 50] on icon "6 - 9 - 2 -5 - + + 5 - ? + 4 8 + - + 3 - 7 + 8 = 4 = = = = 4 3 14 =" at bounding box center [496, 102] width 465 height 118
copy icon "6 - 9 - 2 -5"
drag, startPoint x: 437, startPoint y: 81, endPoint x: 543, endPoint y: 88, distance: 106.6
click at [543, 88] on icon "6 - 9 - 2 -5 - + + 5 - ? + 4 8 + - + 3 - 7 + 8 = 4 = = = = 4 3 14 =" at bounding box center [496, 102] width 465 height 118
click at [557, 86] on icon "6 - 9 - 2 -5 - + + 5 - ? + 4 8 + - + 3 - 7 + 8 = 4 = = = = 4 3 14 =" at bounding box center [496, 102] width 465 height 118
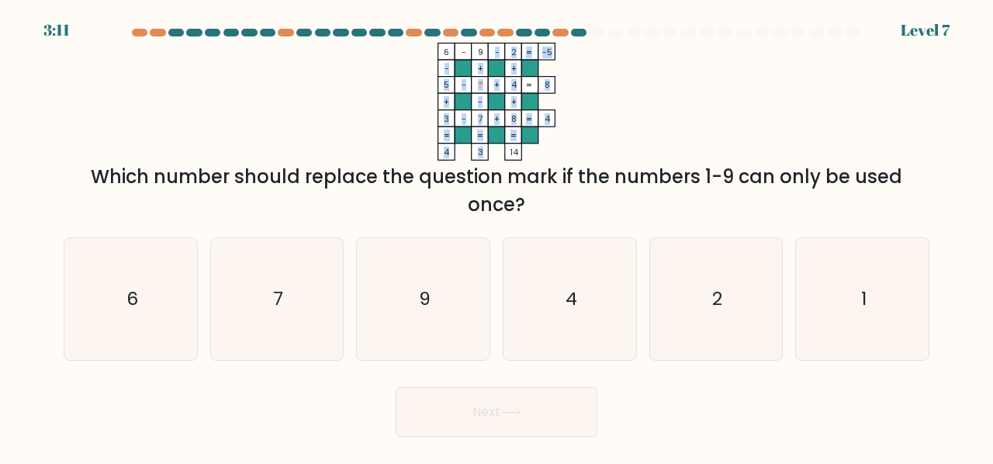
drag, startPoint x: 479, startPoint y: 50, endPoint x: 482, endPoint y: 151, distance: 100.9
click at [482, 151] on icon "6 - 9 - 2 -5 - + + 5 - ? + 4 8 + - + 3 - 7 + 8 = 4 = = = = 4 3 14 =" at bounding box center [496, 102] width 465 height 118
click at [482, 151] on tspan "3" at bounding box center [480, 153] width 5 height 12
click at [850, 286] on icon "1" at bounding box center [862, 299] width 122 height 122
click at [497, 236] on input "f. 1" at bounding box center [496, 234] width 1 height 4
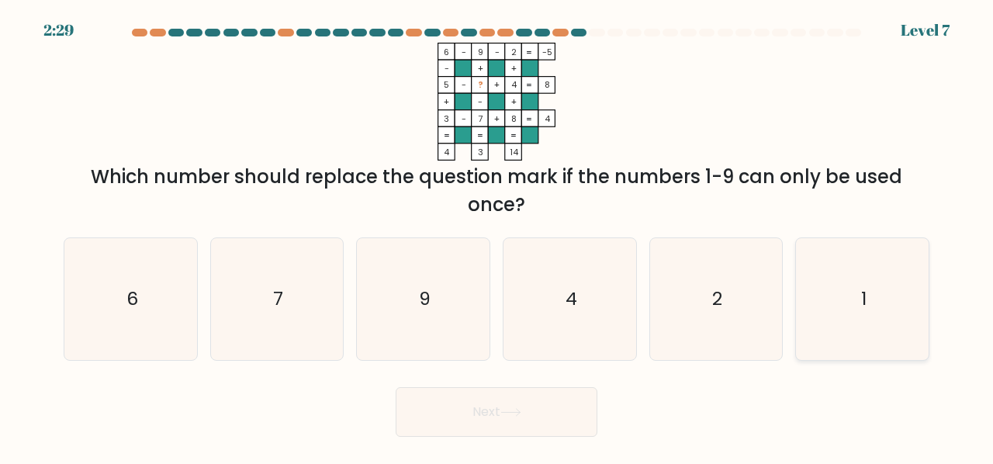
radio input "true"
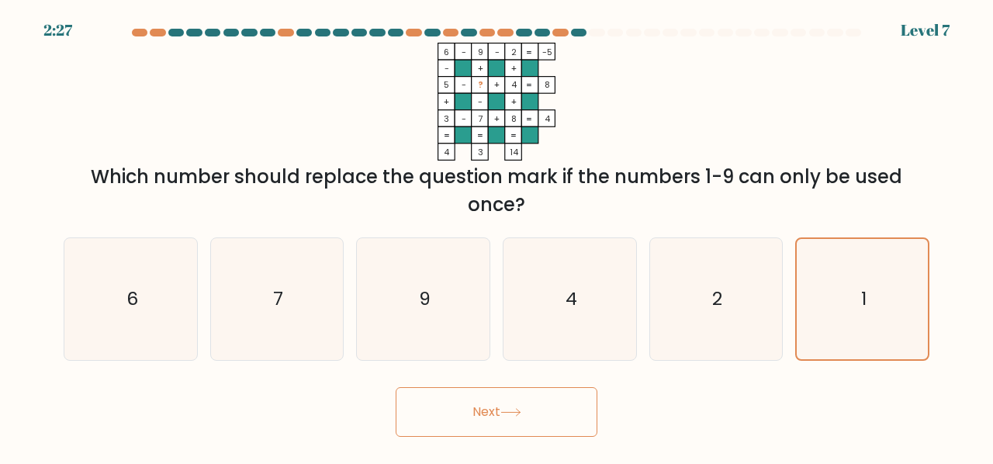
click at [481, 420] on button "Next" at bounding box center [497, 412] width 202 height 50
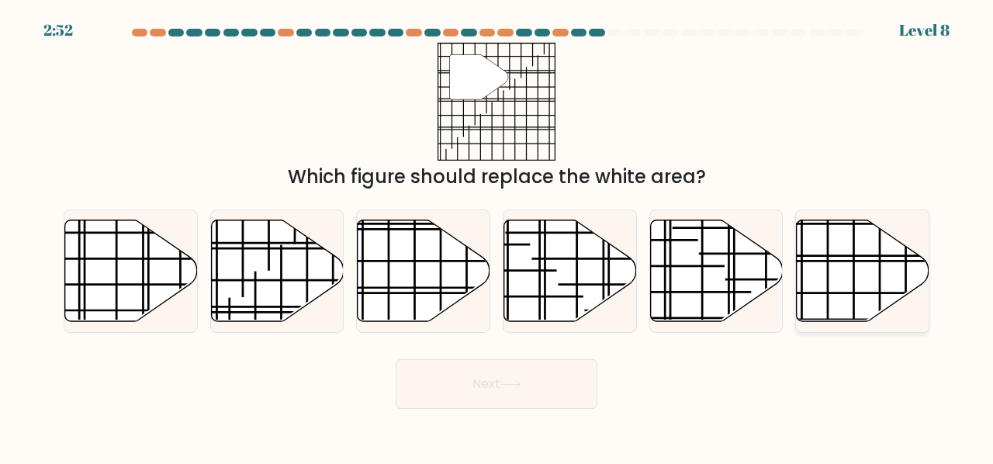
click at [856, 275] on icon at bounding box center [863, 271] width 133 height 102
click at [497, 236] on input "f." at bounding box center [496, 234] width 1 height 4
radio input "true"
click at [548, 393] on button "Next" at bounding box center [497, 384] width 202 height 50
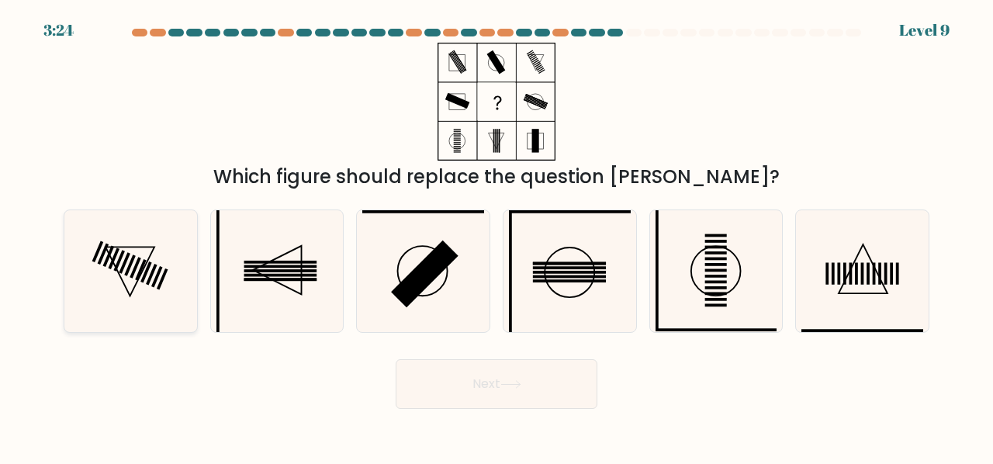
click at [141, 252] on icon at bounding box center [131, 271] width 122 height 122
click at [496, 236] on input "a." at bounding box center [496, 234] width 1 height 4
radio input "true"
click at [541, 395] on button "Next" at bounding box center [497, 384] width 202 height 50
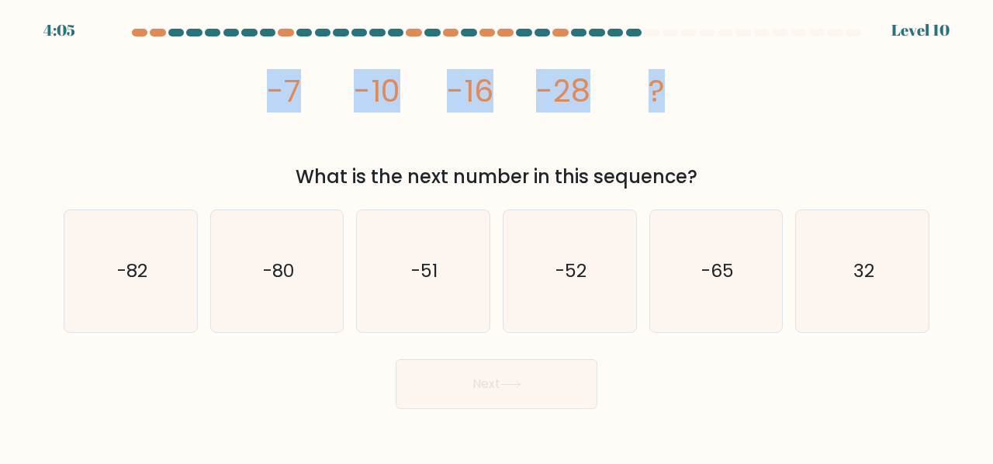
drag, startPoint x: 261, startPoint y: 88, endPoint x: 718, endPoint y: 95, distance: 456.2
click at [718, 95] on div "image/svg+xml -7 -10 -16 -28 ? What is the next number in this sequence?" at bounding box center [496, 117] width 884 height 148
copy g "-7 -10 -16 -28 ?"
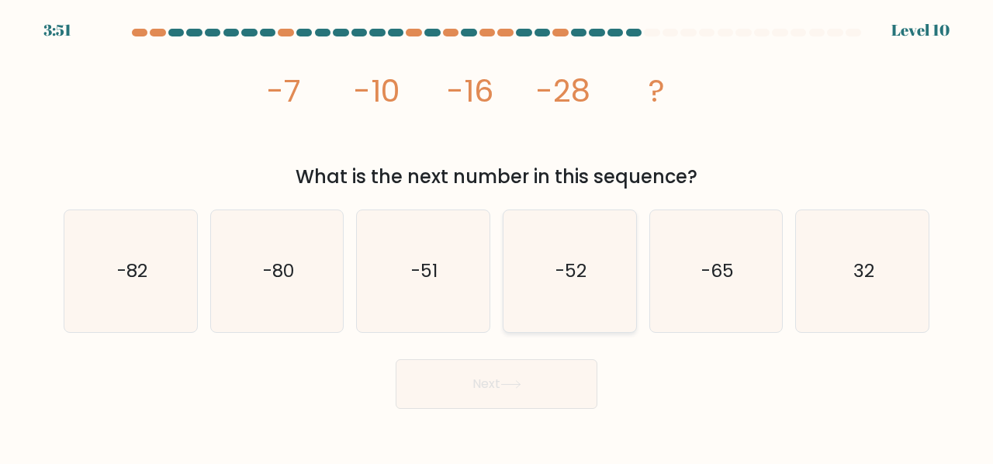
click at [559, 267] on text "-52" at bounding box center [570, 271] width 31 height 26
click at [497, 236] on input "d. -52" at bounding box center [496, 234] width 1 height 4
radio input "true"
drag, startPoint x: 525, startPoint y: 409, endPoint x: 499, endPoint y: 389, distance: 32.7
click at [499, 389] on body "3:50 Level 10" at bounding box center [496, 232] width 993 height 464
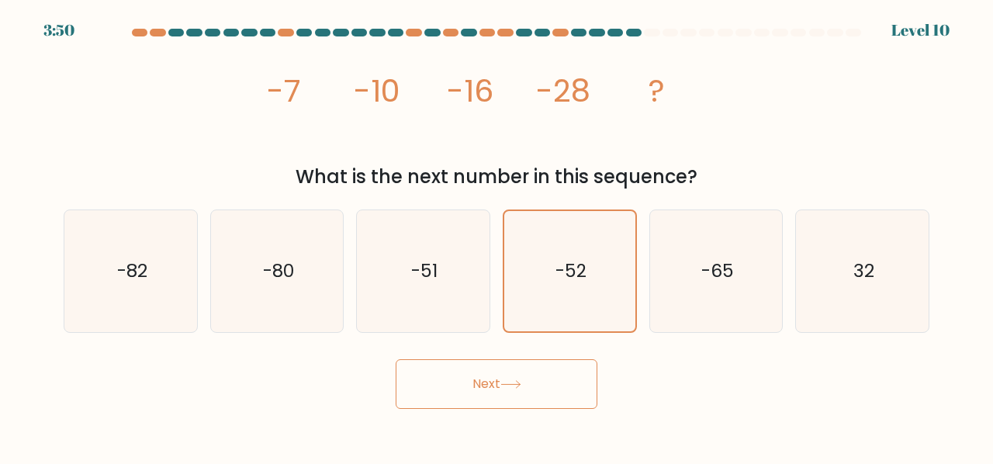
click at [499, 389] on button "Next" at bounding box center [497, 384] width 202 height 50
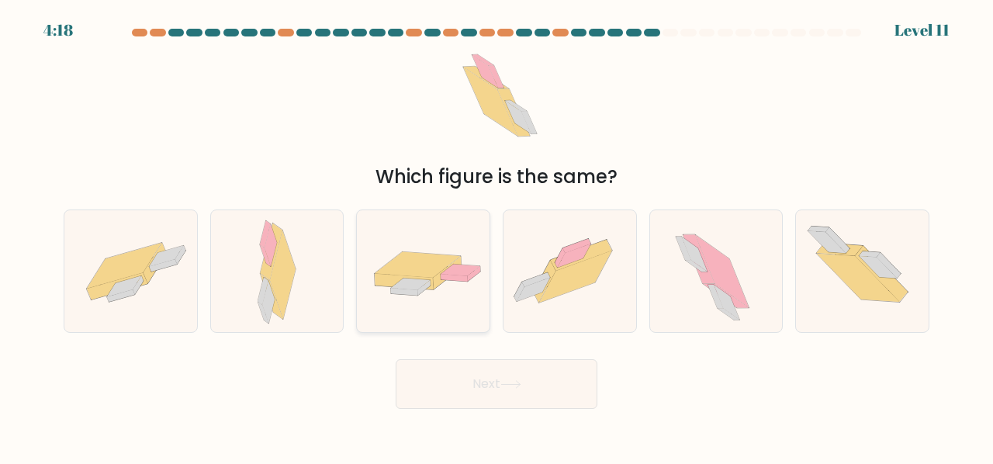
click at [417, 269] on icon at bounding box center [418, 264] width 86 height 26
click at [496, 236] on input "c." at bounding box center [496, 234] width 1 height 4
radio input "true"
click at [472, 383] on button "Next" at bounding box center [497, 384] width 202 height 50
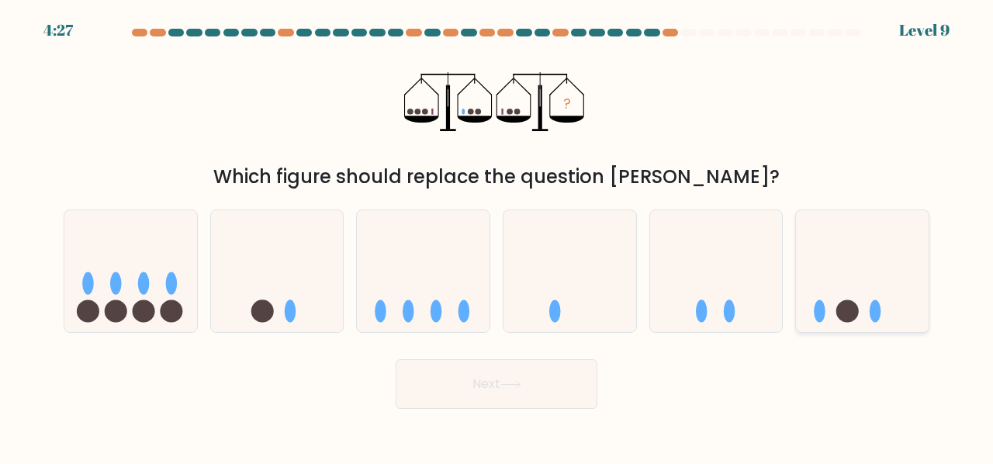
click at [852, 257] on icon at bounding box center [862, 270] width 133 height 109
click at [497, 236] on input "f." at bounding box center [496, 234] width 1 height 4
radio input "true"
click at [590, 399] on button "Next" at bounding box center [497, 384] width 202 height 50
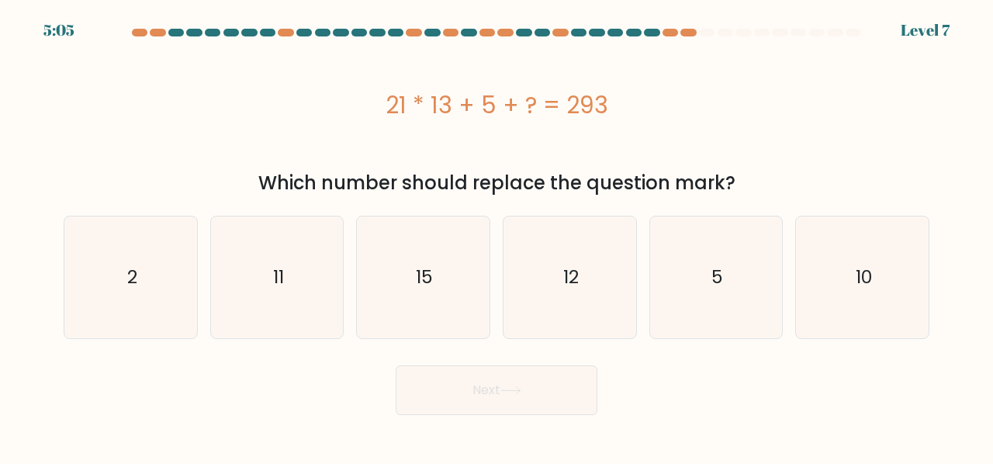
drag, startPoint x: 385, startPoint y: 112, endPoint x: 627, endPoint y: 120, distance: 242.2
click at [627, 120] on div "21 * 13 + 5 + ? = 293" at bounding box center [497, 105] width 866 height 35
copy div "21 * 13 + 5 + ? = 293"
click at [434, 243] on icon "15" at bounding box center [423, 277] width 122 height 122
click at [496, 236] on input "c. 15" at bounding box center [496, 234] width 1 height 4
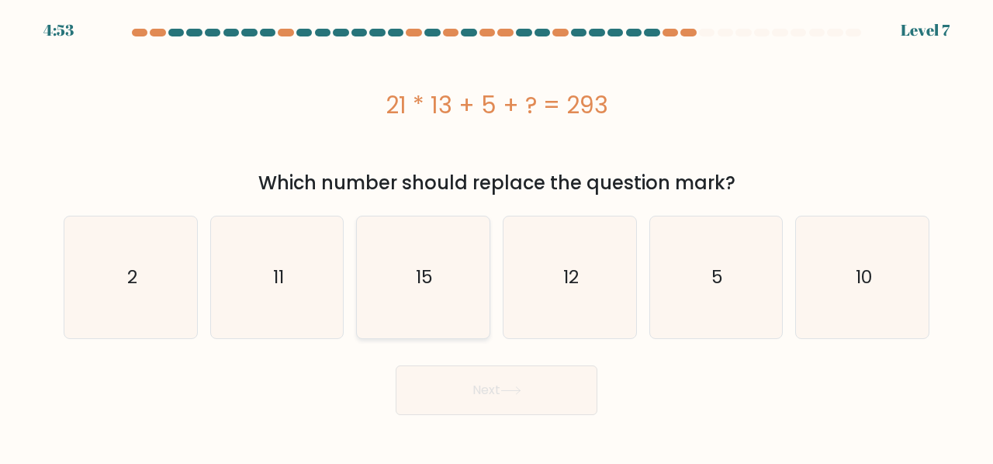
radio input "true"
click at [496, 382] on button "Next" at bounding box center [497, 390] width 202 height 50
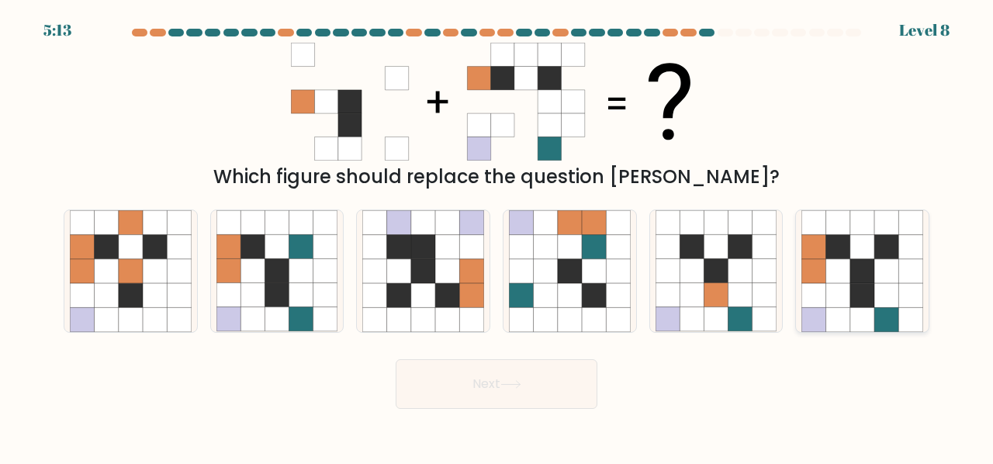
click at [810, 289] on icon at bounding box center [814, 295] width 24 height 24
click at [497, 236] on input "f." at bounding box center [496, 234] width 1 height 4
radio input "true"
click at [553, 373] on button "Next" at bounding box center [497, 384] width 202 height 50
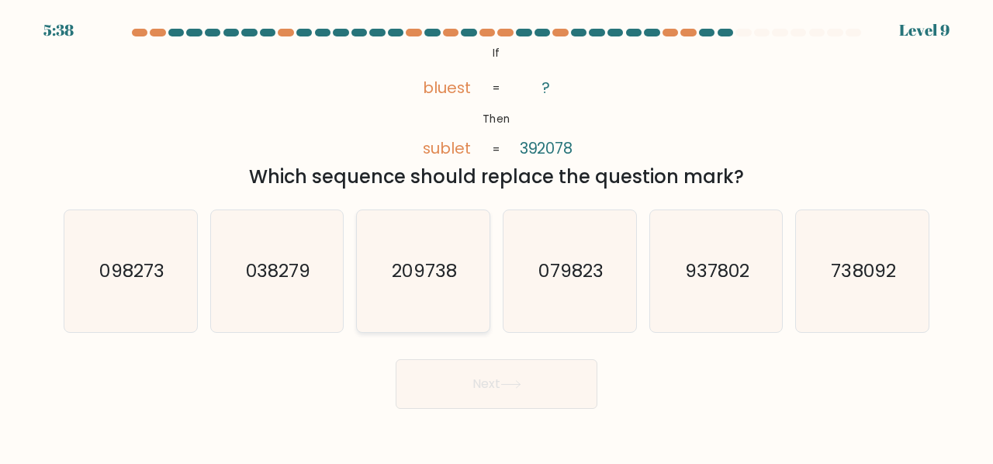
click at [436, 244] on icon "209738" at bounding box center [423, 271] width 122 height 122
click at [496, 236] on input "c. 209738" at bounding box center [496, 234] width 1 height 4
radio input "true"
click at [463, 379] on button "Next" at bounding box center [497, 384] width 202 height 50
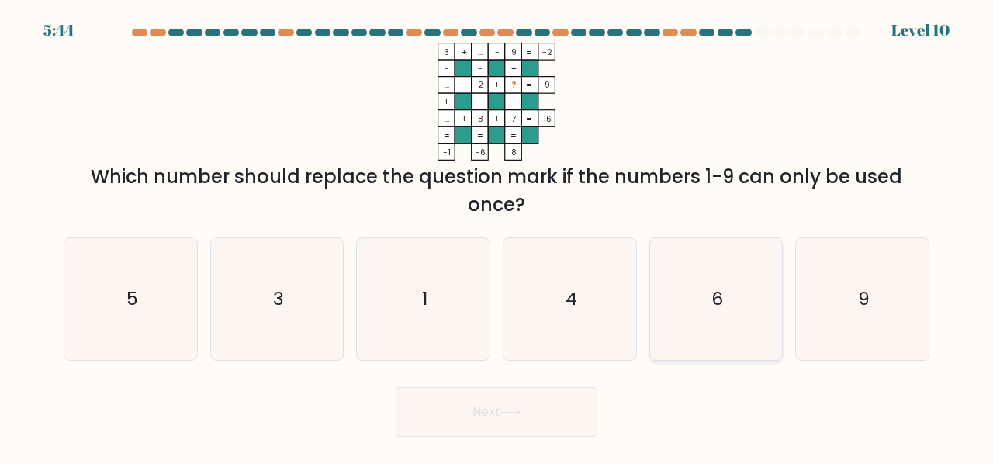
click at [714, 274] on icon "6" at bounding box center [716, 299] width 122 height 122
click at [497, 236] on input "e. 6" at bounding box center [496, 234] width 1 height 4
radio input "true"
click at [552, 409] on button "Next" at bounding box center [497, 412] width 202 height 50
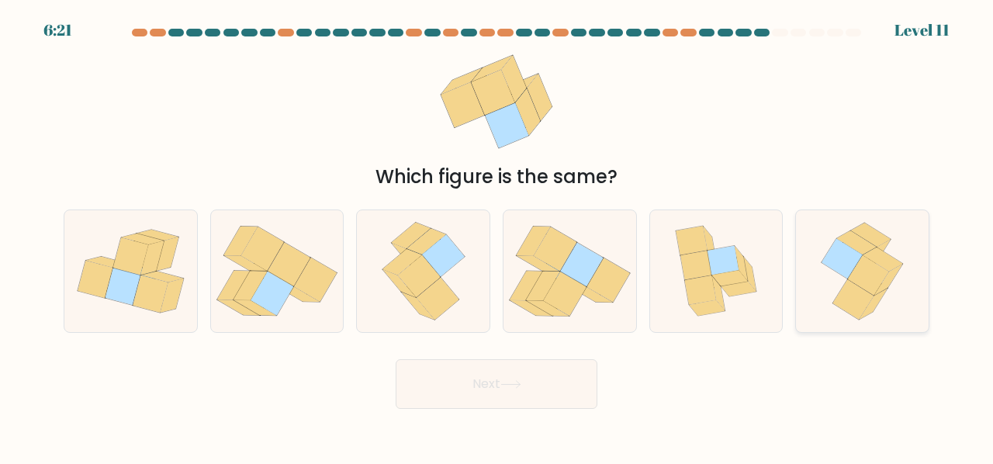
click at [848, 263] on icon at bounding box center [841, 259] width 41 height 40
click at [497, 236] on input "f." at bounding box center [496, 234] width 1 height 4
radio input "true"
click at [547, 373] on button "Next" at bounding box center [497, 384] width 202 height 50
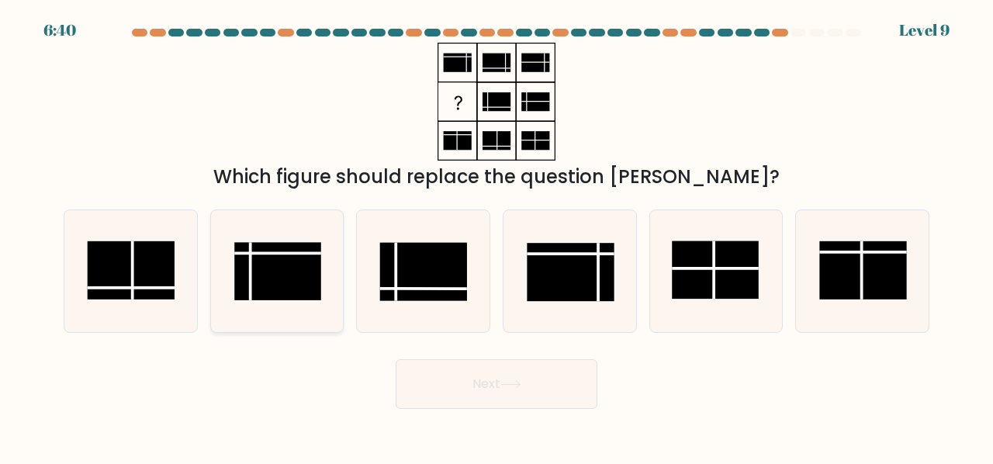
click at [290, 257] on rect at bounding box center [277, 272] width 87 height 58
click at [496, 236] on input "b." at bounding box center [496, 234] width 1 height 4
radio input "true"
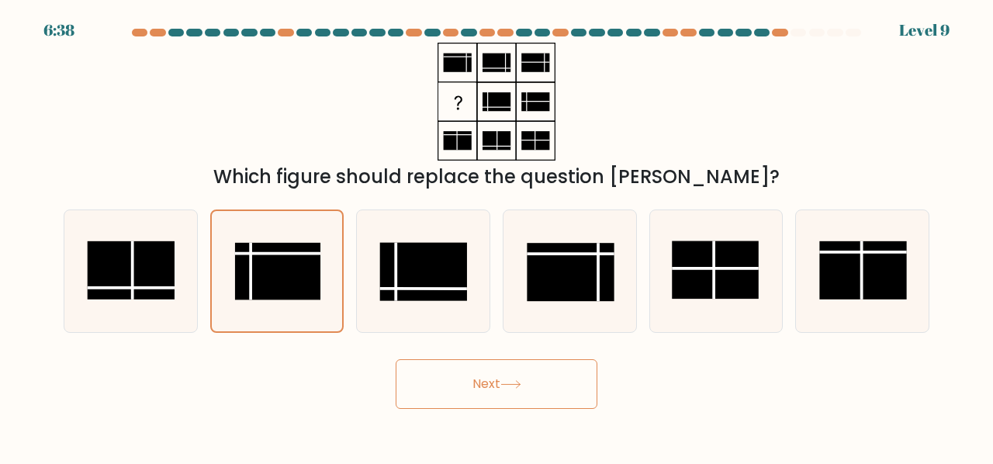
click at [562, 390] on button "Next" at bounding box center [497, 384] width 202 height 50
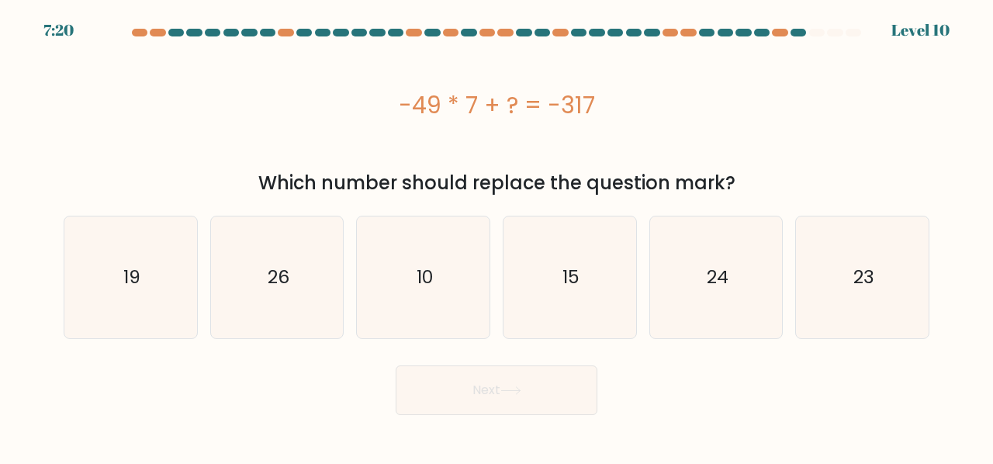
drag, startPoint x: 389, startPoint y: 106, endPoint x: 609, endPoint y: 106, distance: 220.3
click at [609, 106] on div "-49 * 7 + ? = -317" at bounding box center [497, 105] width 866 height 35
copy div "-49 * 7 + ? = -317"
click at [265, 254] on icon "26" at bounding box center [277, 277] width 122 height 122
click at [496, 236] on input "b. 26" at bounding box center [496, 234] width 1 height 4
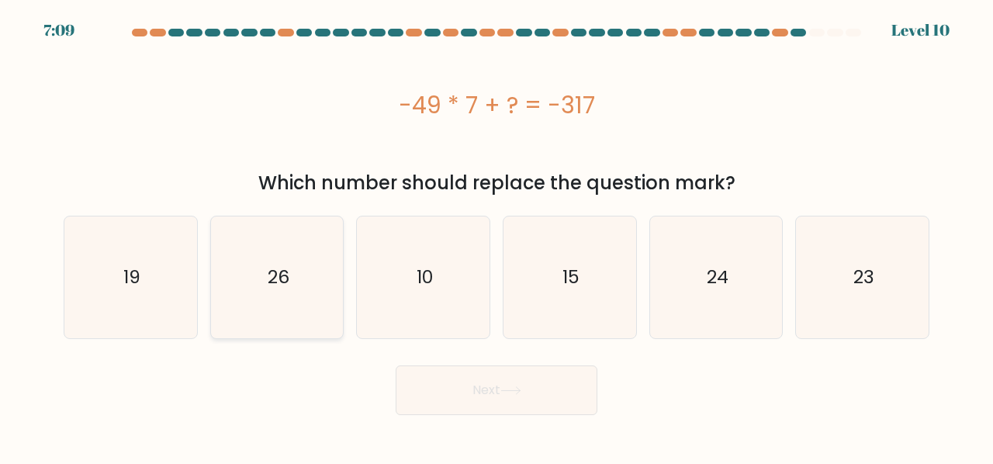
radio input "true"
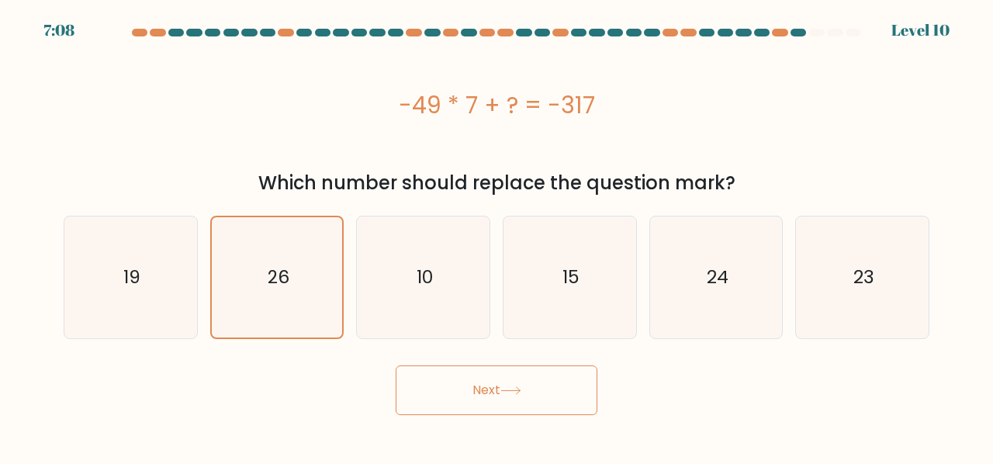
click at [471, 400] on button "Next" at bounding box center [497, 390] width 202 height 50
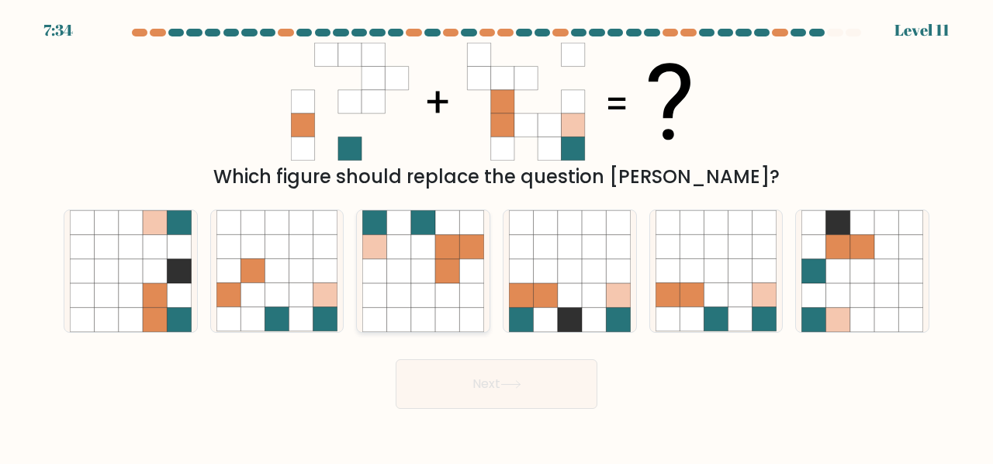
click at [445, 227] on icon at bounding box center [447, 222] width 24 height 24
click at [496, 232] on input "c." at bounding box center [496, 234] width 1 height 4
radio input "true"
click at [529, 395] on button "Next" at bounding box center [497, 384] width 202 height 50
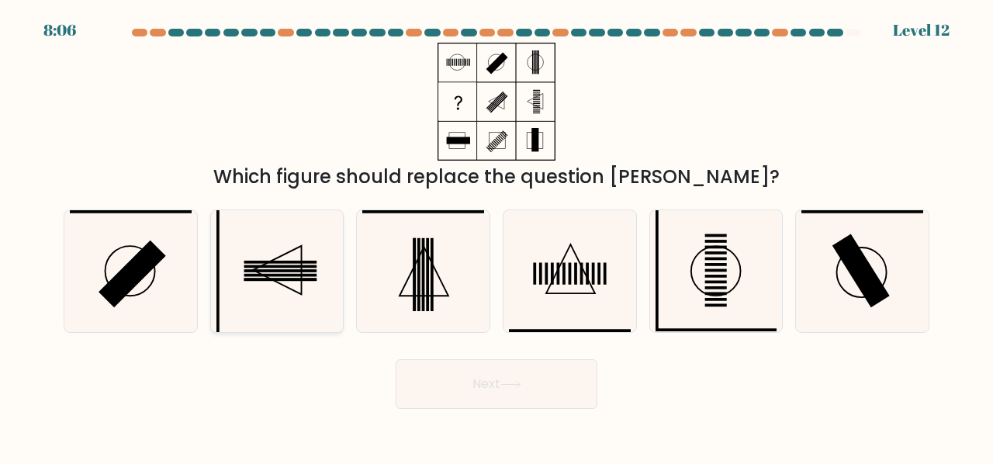
click at [296, 275] on rect at bounding box center [280, 275] width 73 height 3
click at [496, 236] on input "b." at bounding box center [496, 234] width 1 height 4
radio input "true"
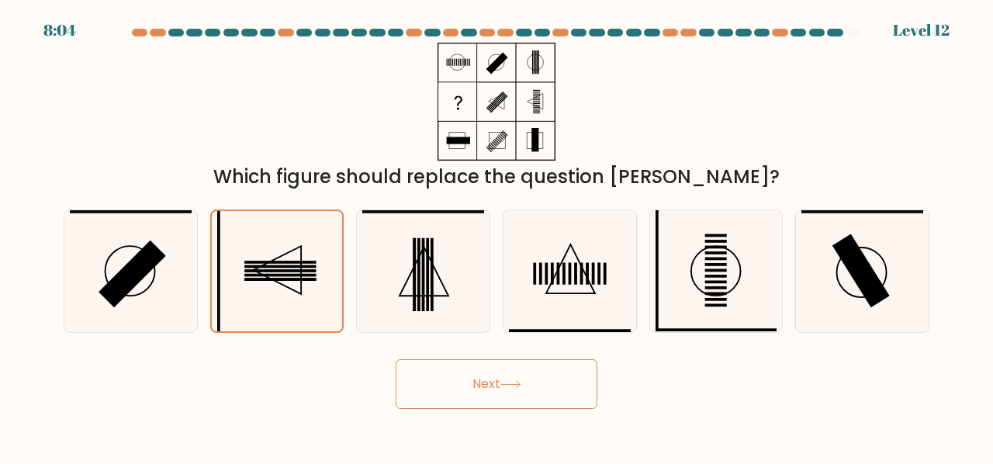
click at [500, 387] on button "Next" at bounding box center [497, 384] width 202 height 50
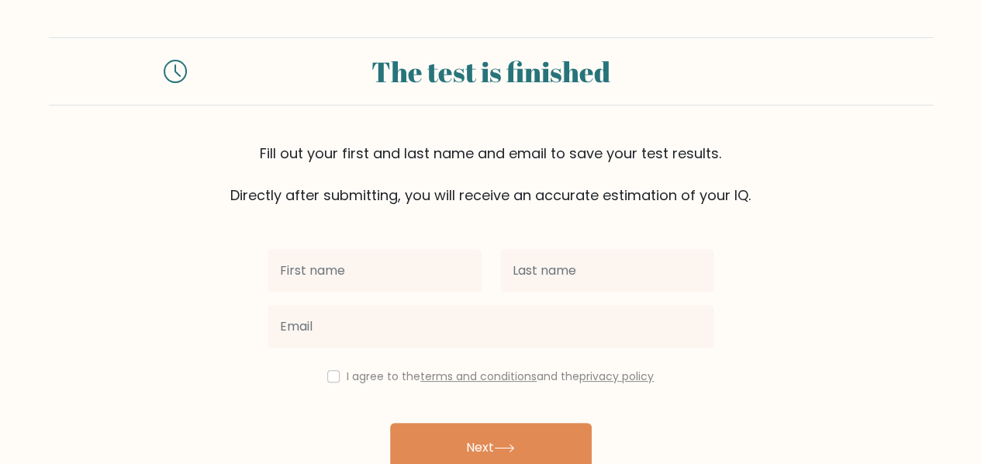
click at [421, 286] on input "text" at bounding box center [375, 270] width 214 height 43
type input "Gerald"
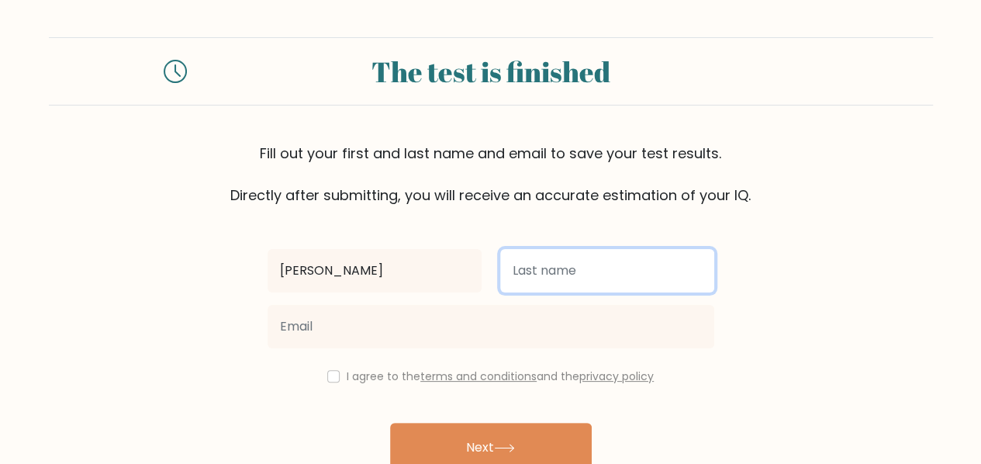
click at [527, 277] on input "text" at bounding box center [607, 270] width 214 height 43
type input "Muobuike"
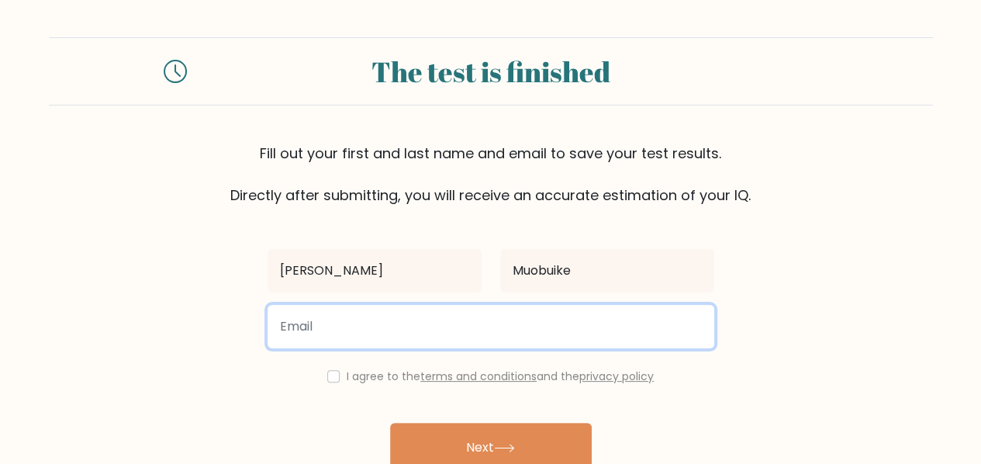
click at [516, 325] on input "email" at bounding box center [491, 326] width 447 height 43
type input "geraldxavierbtc@gmail.com"
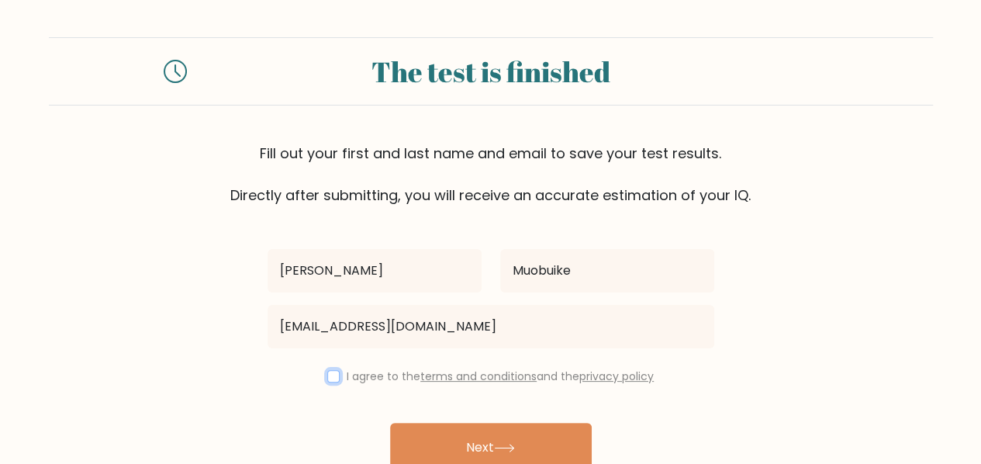
click at [330, 373] on input "checkbox" at bounding box center [333, 376] width 12 height 12
checkbox input "true"
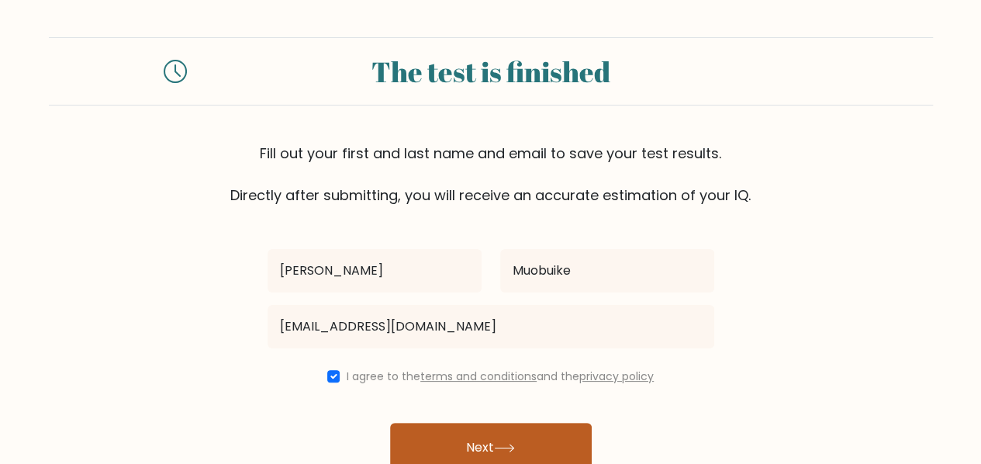
click at [510, 446] on icon at bounding box center [504, 448] width 21 height 9
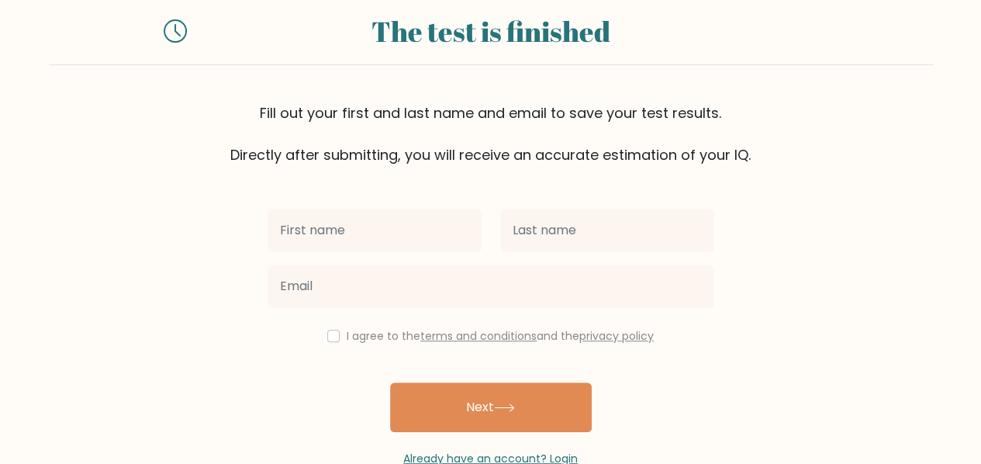
scroll to position [124, 0]
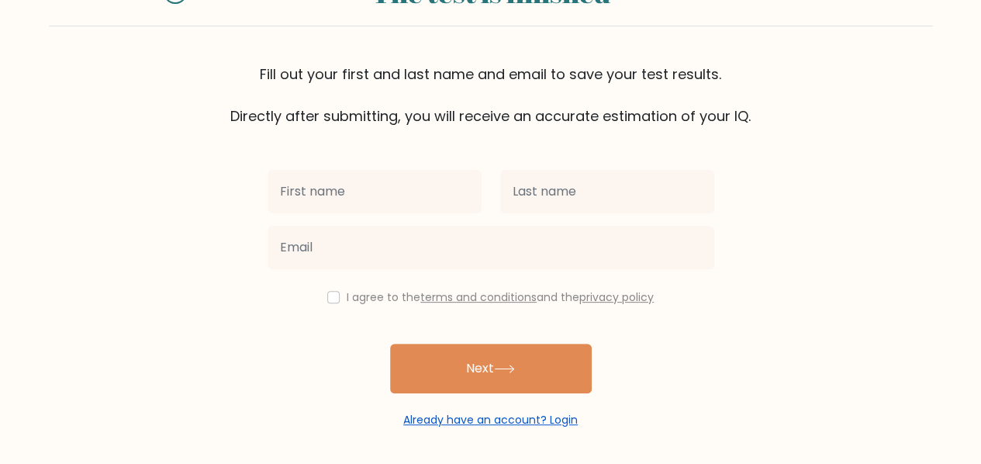
click at [551, 417] on link "Already have an account? Login" at bounding box center [490, 420] width 175 height 16
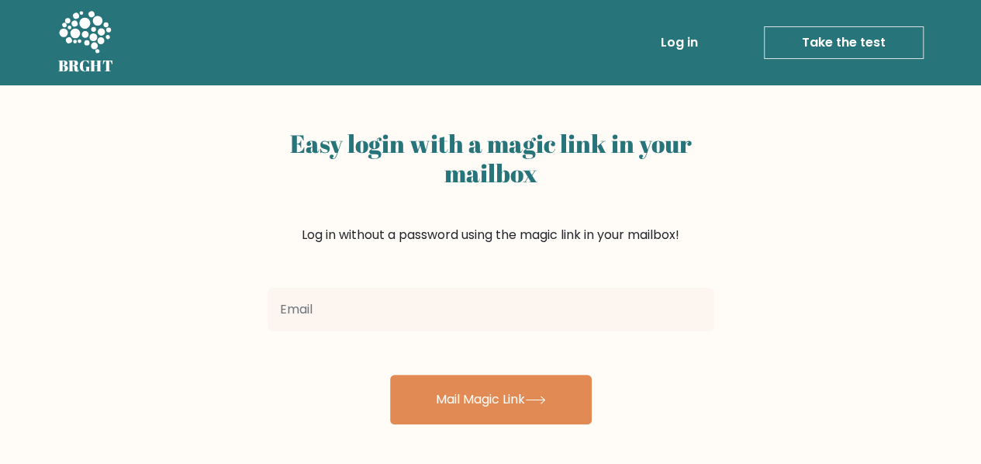
click at [502, 323] on input "email" at bounding box center [491, 309] width 447 height 43
type input "[EMAIL_ADDRESS][DOMAIN_NAME]"
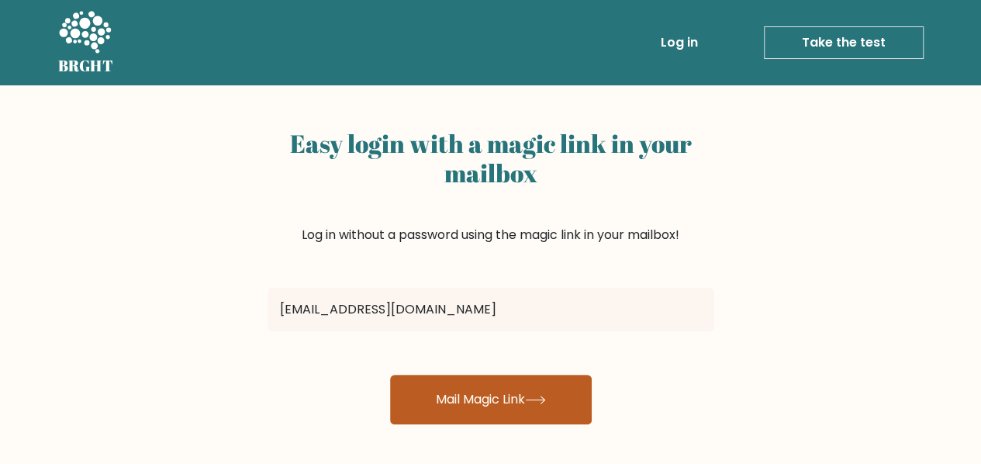
click at [501, 389] on button "Mail Magic Link" at bounding box center [491, 400] width 202 height 50
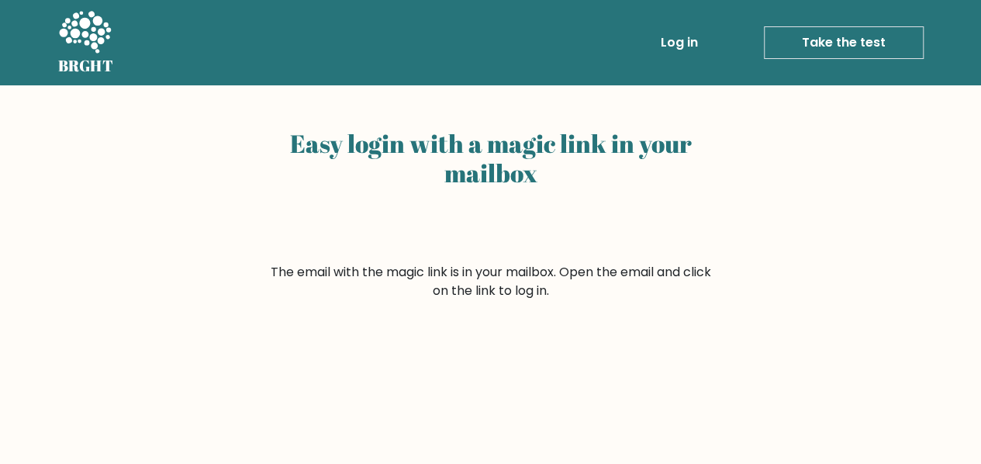
click at [682, 50] on link "Log in" at bounding box center [680, 42] width 50 height 31
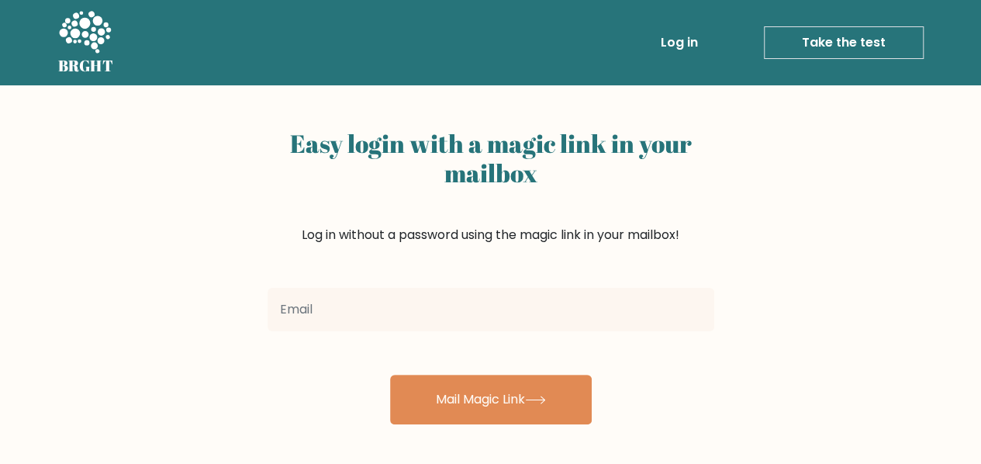
click at [610, 313] on input "email" at bounding box center [491, 309] width 447 height 43
type input "geraldxavierbtc@gmail.com"
click at [681, 50] on link "Log in" at bounding box center [680, 42] width 50 height 31
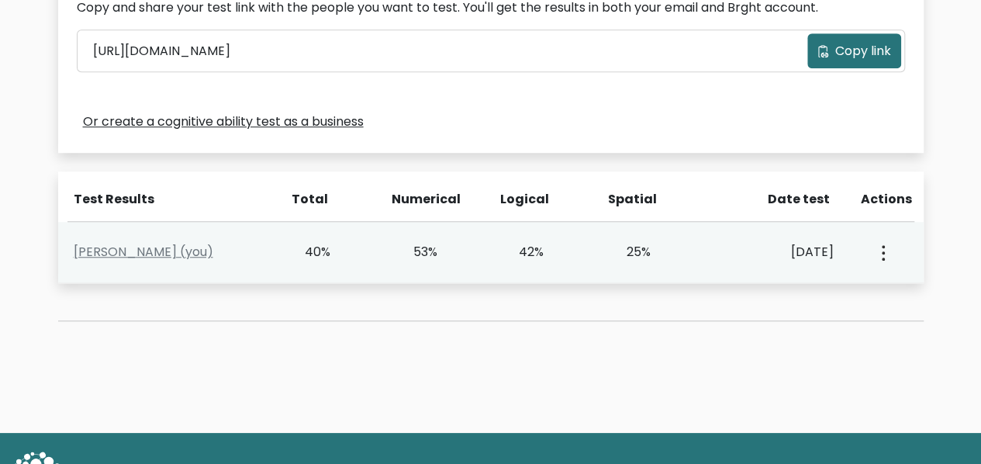
scroll to position [562, 0]
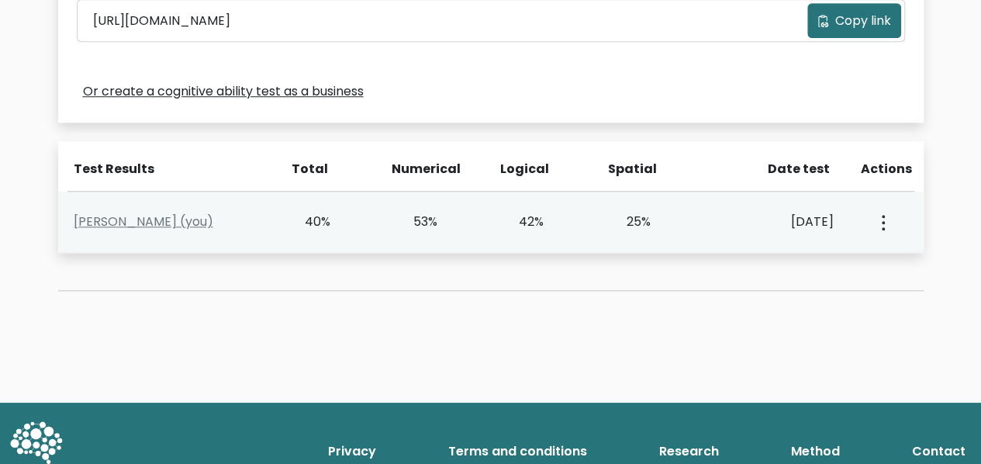
click at [880, 229] on button "button" at bounding box center [882, 222] width 12 height 48
click at [833, 266] on link "View Profile" at bounding box center [825, 266] width 123 height 25
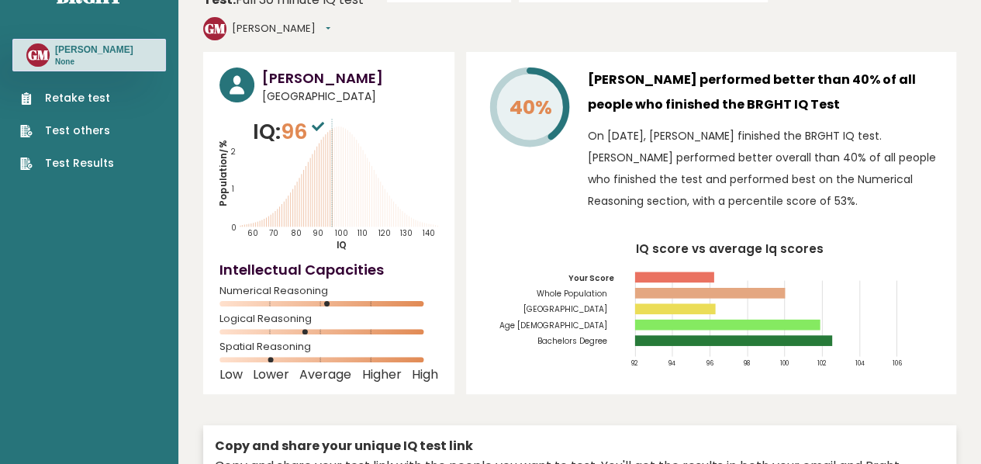
scroll to position [46, 0]
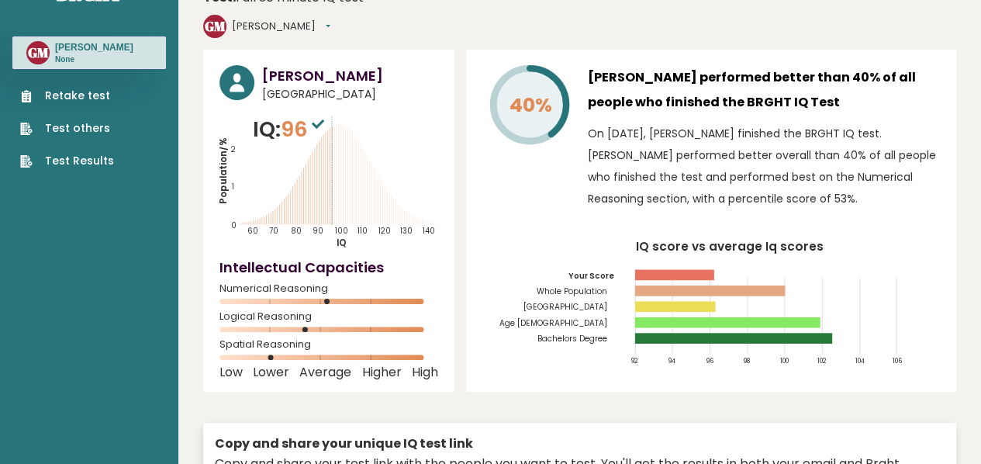
click at [99, 94] on link "Retake test" at bounding box center [67, 96] width 94 height 16
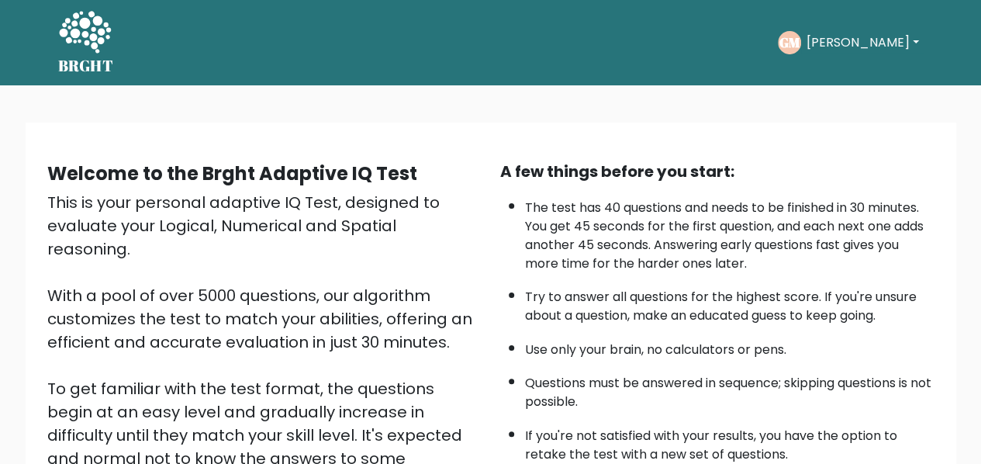
scroll to position [247, 0]
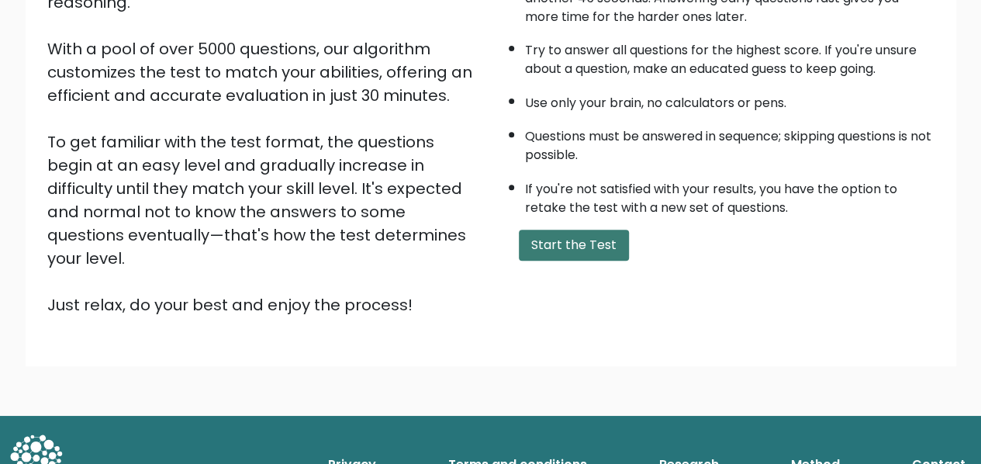
click at [557, 242] on button "Start the Test" at bounding box center [574, 245] width 110 height 31
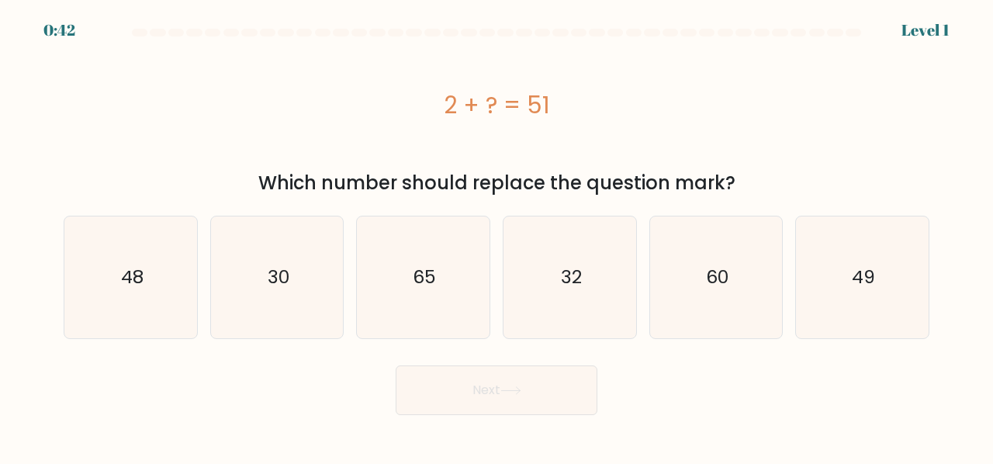
drag, startPoint x: 437, startPoint y: 108, endPoint x: 562, endPoint y: 111, distance: 124.9
click at [562, 111] on div "2 + ? = 51" at bounding box center [497, 105] width 866 height 35
copy div "2 + ? = 51"
click at [875, 243] on icon "49" at bounding box center [862, 277] width 122 height 122
click at [497, 236] on input "f. 49" at bounding box center [496, 234] width 1 height 4
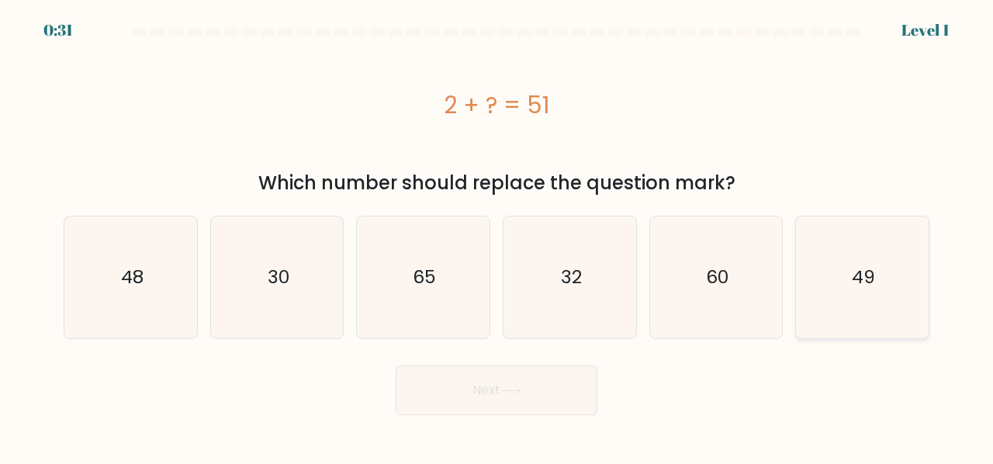
radio input "true"
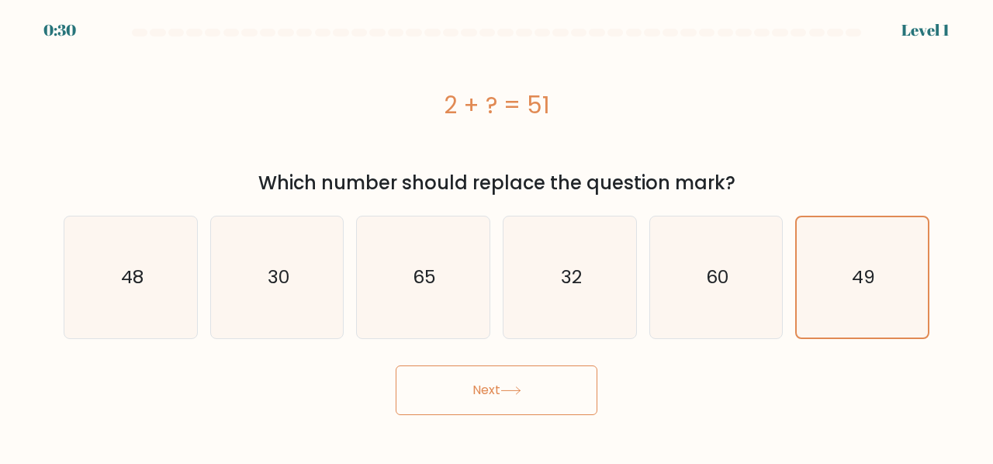
click at [537, 400] on button "Next" at bounding box center [497, 390] width 202 height 50
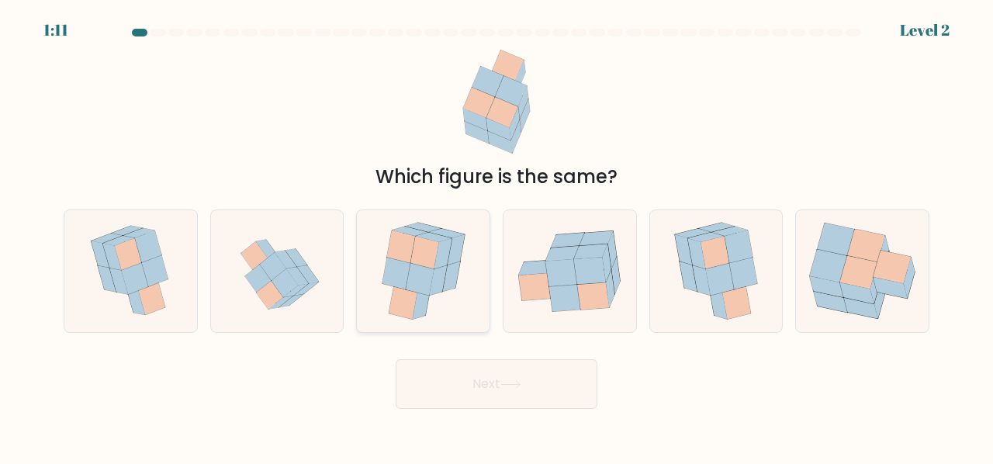
click at [431, 230] on icon at bounding box center [444, 247] width 42 height 36
click at [496, 232] on input "c." at bounding box center [496, 234] width 1 height 4
radio input "true"
click at [484, 405] on button "Next" at bounding box center [497, 384] width 202 height 50
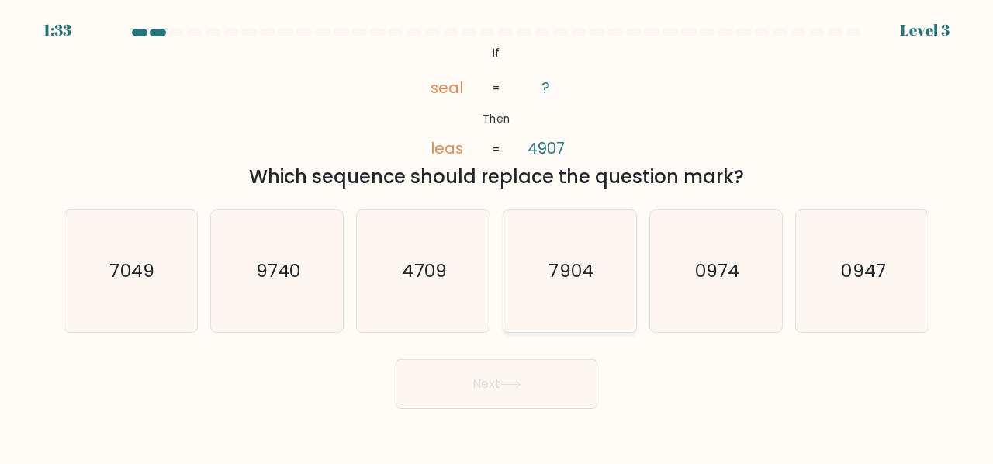
click at [580, 265] on text "7904" at bounding box center [570, 271] width 44 height 26
click at [497, 236] on input "d. 7904" at bounding box center [496, 234] width 1 height 4
radio input "true"
click at [577, 395] on button "Next" at bounding box center [497, 384] width 202 height 50
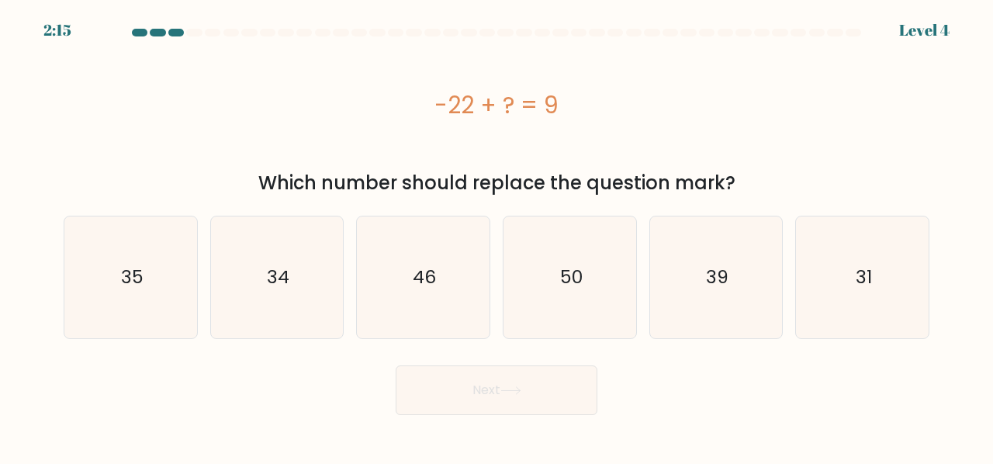
drag, startPoint x: 431, startPoint y: 105, endPoint x: 578, endPoint y: 106, distance: 146.6
click at [578, 106] on div "-22 + ? = 9" at bounding box center [497, 105] width 866 height 35
copy div "-22 + ? = 9"
click at [835, 243] on icon "31" at bounding box center [862, 277] width 122 height 122
click at [497, 236] on input "f. 31" at bounding box center [496, 234] width 1 height 4
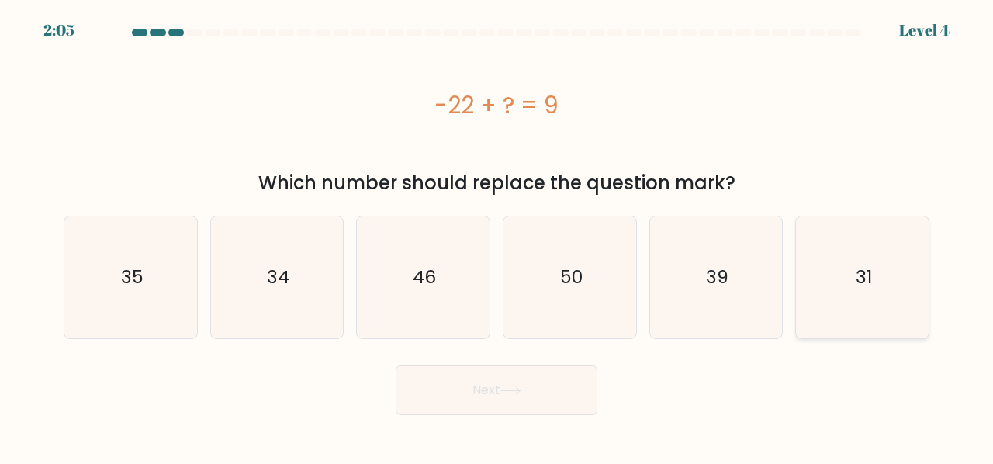
radio input "true"
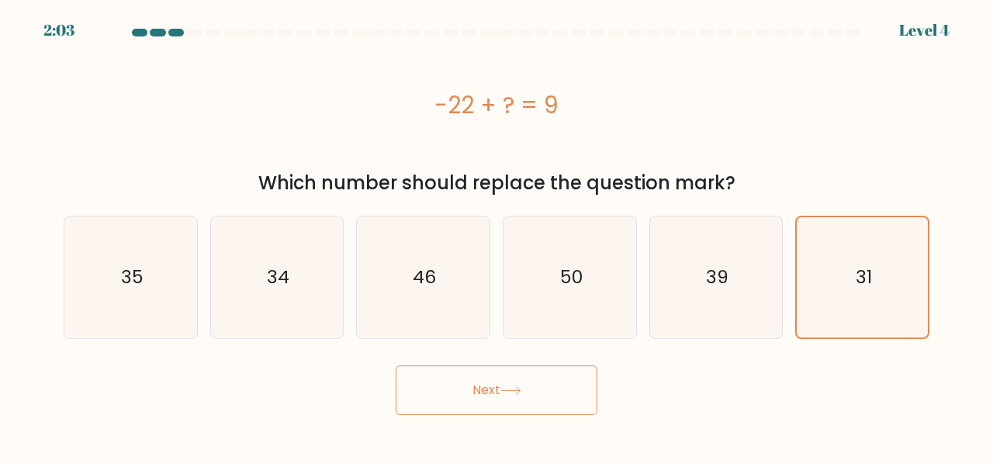
click at [560, 379] on button "Next" at bounding box center [497, 390] width 202 height 50
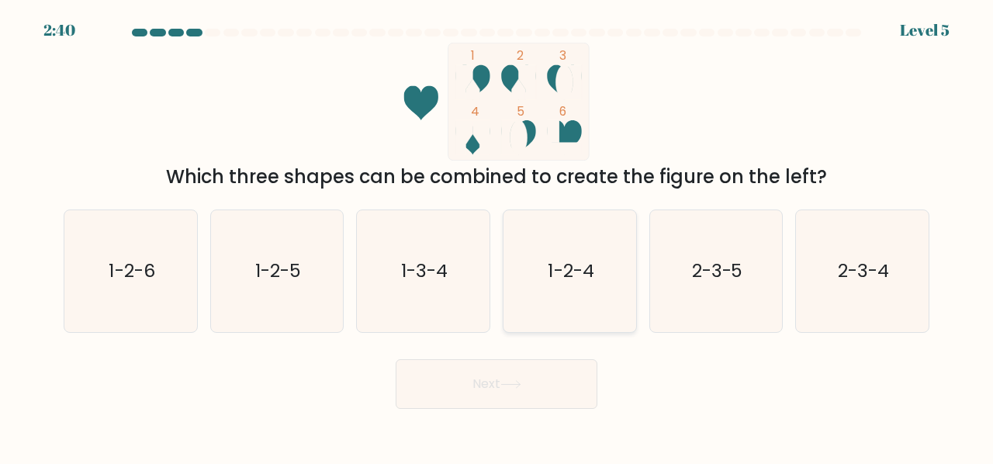
click at [607, 260] on icon "1-2-4" at bounding box center [570, 271] width 122 height 122
click at [497, 236] on input "d. 1-2-4" at bounding box center [496, 234] width 1 height 4
radio input "true"
click at [500, 375] on button "Next" at bounding box center [497, 384] width 202 height 50
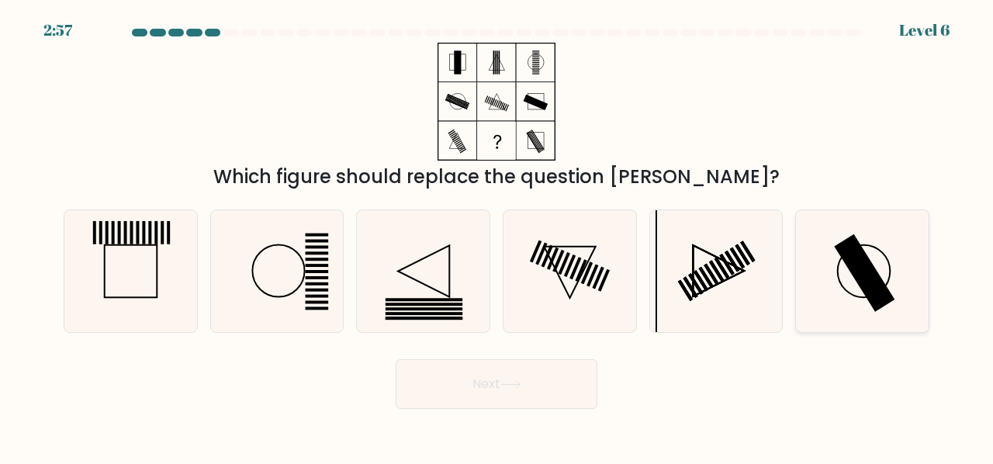
click at [849, 260] on rect at bounding box center [865, 273] width 61 height 78
click at [497, 236] on input "f." at bounding box center [496, 234] width 1 height 4
radio input "true"
click at [542, 392] on button "Next" at bounding box center [497, 384] width 202 height 50
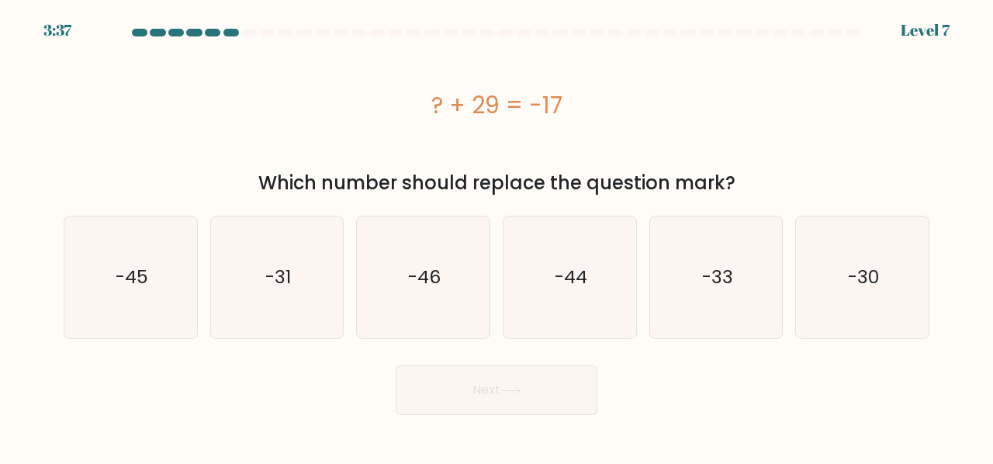
drag, startPoint x: 423, startPoint y: 106, endPoint x: 590, endPoint y: 116, distance: 167.1
click at [590, 116] on div "? + 29 = -17" at bounding box center [497, 105] width 866 height 35
copy div "? + 29 = -17"
click at [428, 253] on icon "-46" at bounding box center [423, 277] width 122 height 122
click at [496, 236] on input "c. -46" at bounding box center [496, 234] width 1 height 4
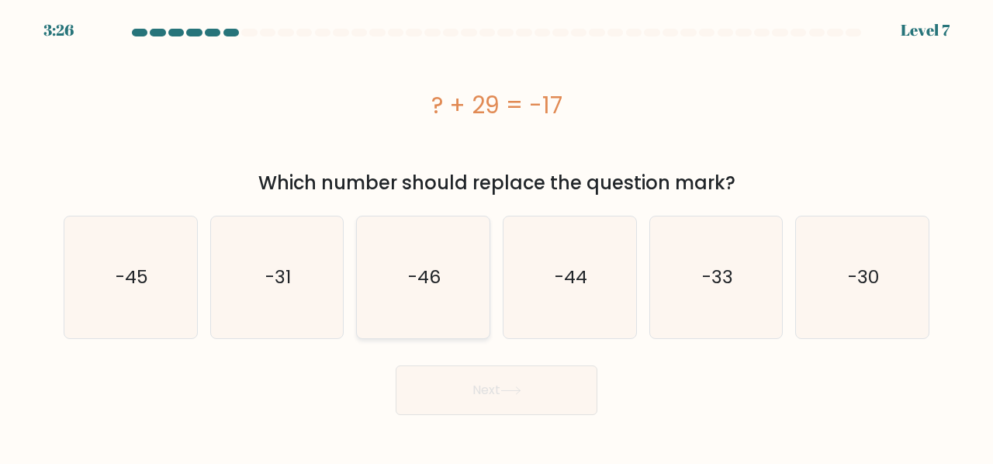
radio input "true"
click at [517, 397] on button "Next" at bounding box center [497, 390] width 202 height 50
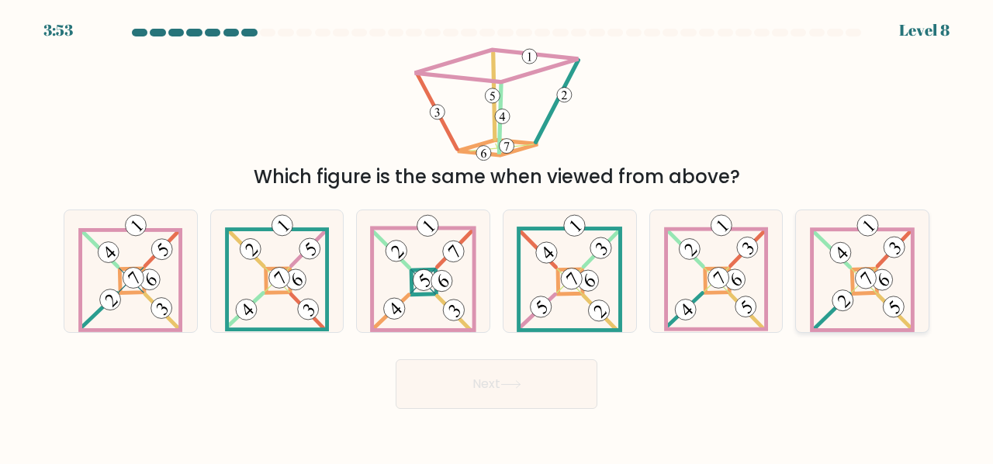
click at [841, 230] on 124 at bounding box center [862, 280] width 101 height 101
click at [497, 232] on input "f." at bounding box center [496, 234] width 1 height 4
radio input "true"
click at [545, 390] on button "Next" at bounding box center [497, 384] width 202 height 50
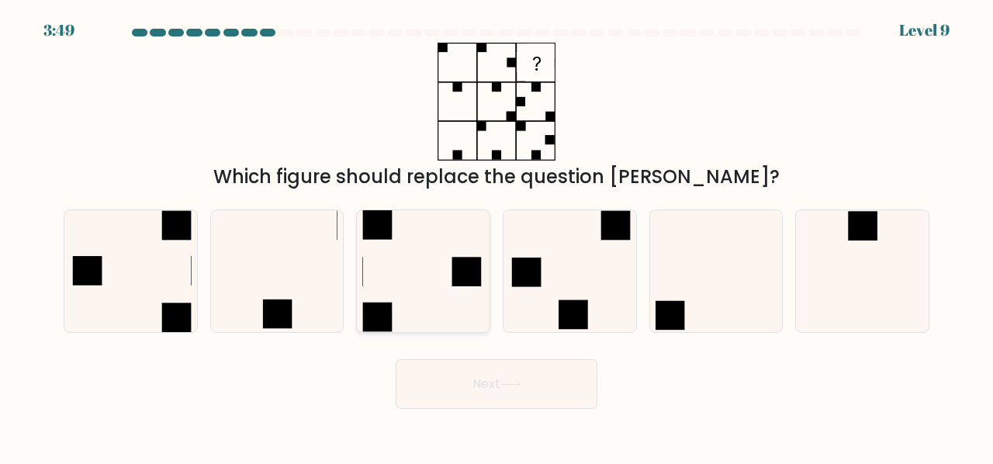
click at [427, 258] on icon at bounding box center [423, 271] width 122 height 122
click at [496, 236] on input "c." at bounding box center [496, 234] width 1 height 4
radio input "true"
click at [521, 385] on icon at bounding box center [510, 384] width 21 height 9
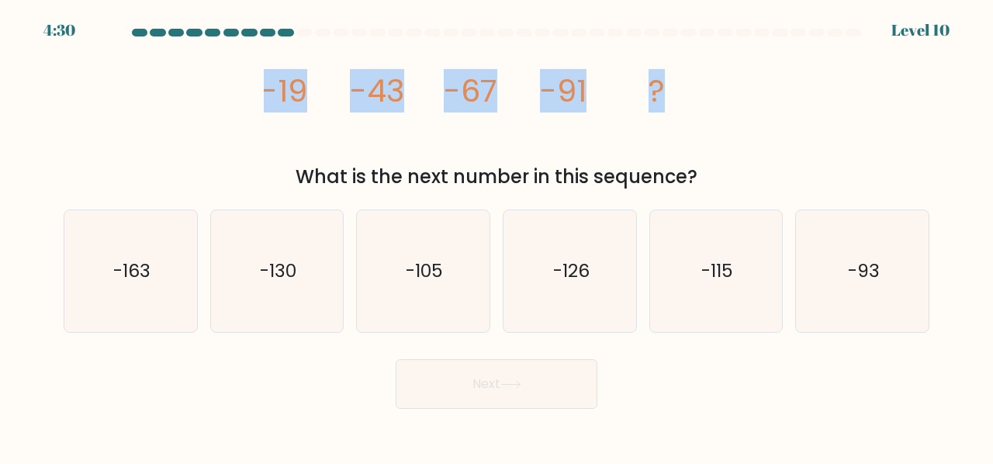
drag, startPoint x: 247, startPoint y: 72, endPoint x: 826, endPoint y: 110, distance: 579.9
click at [826, 110] on div "image/svg+xml -19 -43 -67 -91 ? What is the next number in this sequence?" at bounding box center [496, 117] width 884 height 148
copy g "-19 -43 -67 -91 ?"
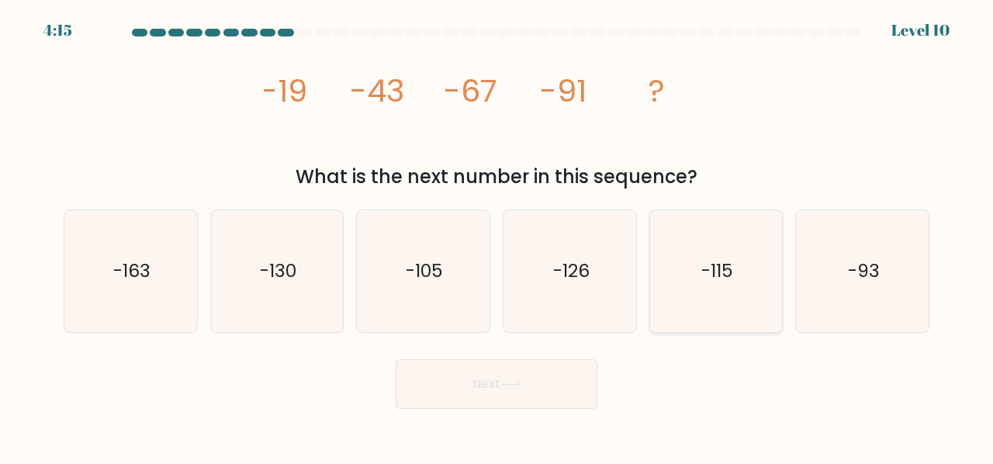
click at [683, 309] on icon "-115" at bounding box center [716, 271] width 122 height 122
click at [497, 236] on input "e. -115" at bounding box center [496, 234] width 1 height 4
radio input "true"
click at [561, 385] on button "Next" at bounding box center [497, 384] width 202 height 50
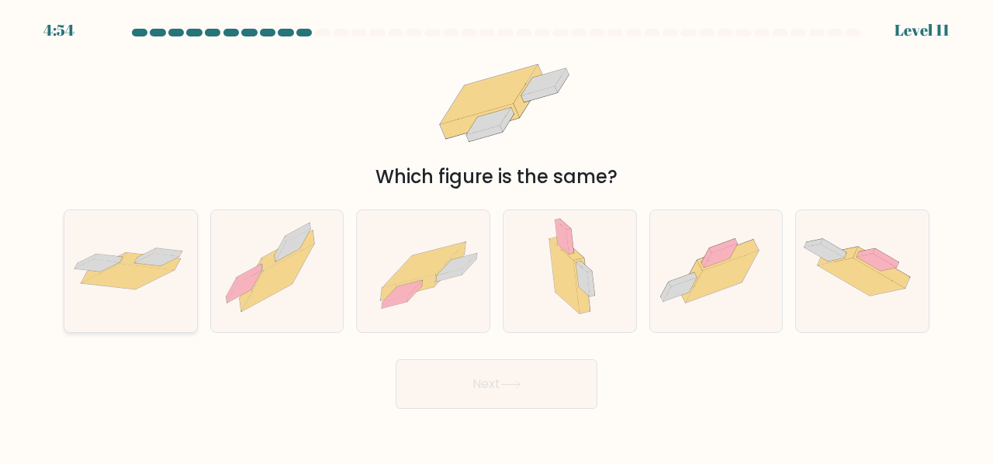
click at [191, 257] on icon at bounding box center [130, 271] width 133 height 54
click at [496, 236] on input "a." at bounding box center [496, 234] width 1 height 4
radio input "true"
click at [548, 383] on button "Next" at bounding box center [497, 384] width 202 height 50
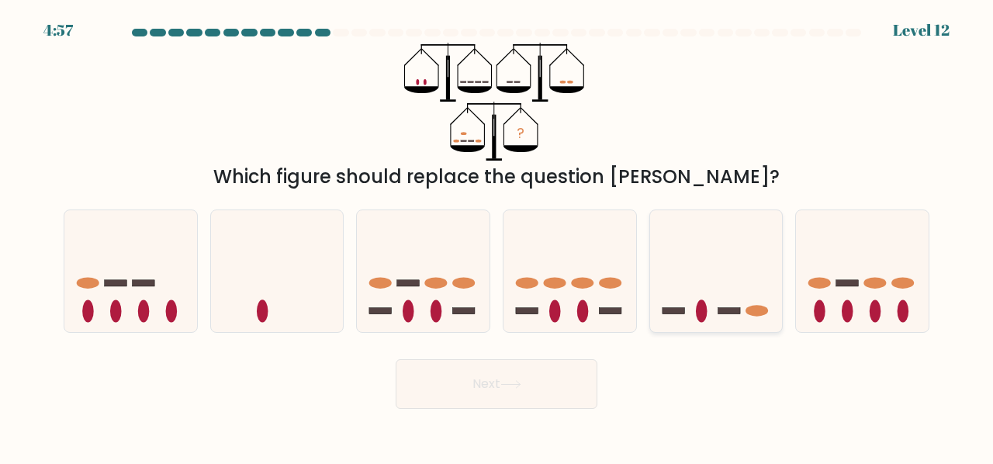
click at [732, 297] on icon at bounding box center [716, 270] width 133 height 109
click at [497, 236] on input "e." at bounding box center [496, 234] width 1 height 4
radio input "true"
click at [538, 379] on button "Next" at bounding box center [497, 384] width 202 height 50
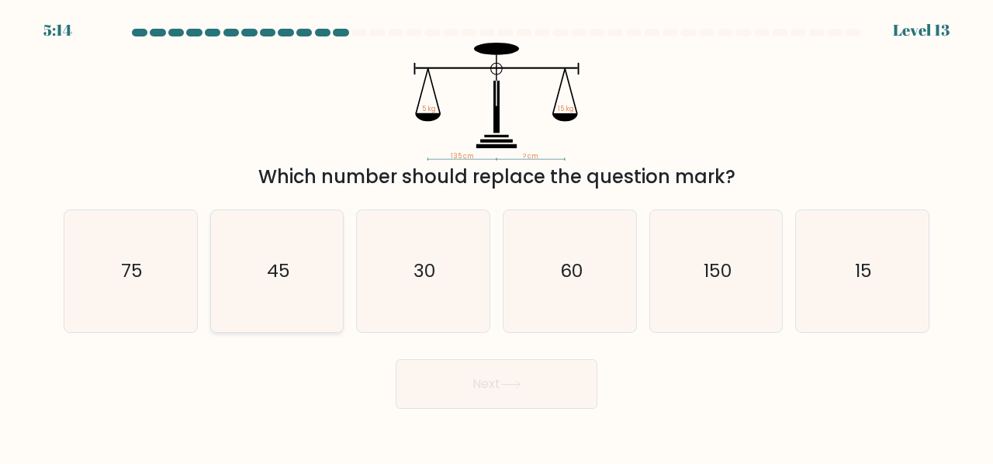
click at [293, 234] on icon "45" at bounding box center [277, 271] width 122 height 122
click at [496, 234] on input "b. 45" at bounding box center [496, 234] width 1 height 4
radio input "true"
click at [484, 407] on button "Next" at bounding box center [497, 384] width 202 height 50
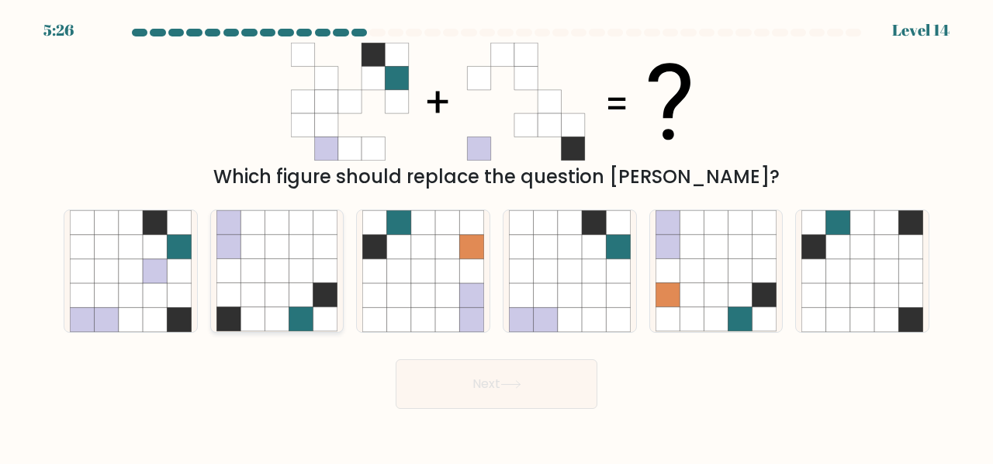
click at [271, 286] on icon at bounding box center [277, 295] width 24 height 24
click at [496, 236] on input "b." at bounding box center [496, 234] width 1 height 4
radio input "true"
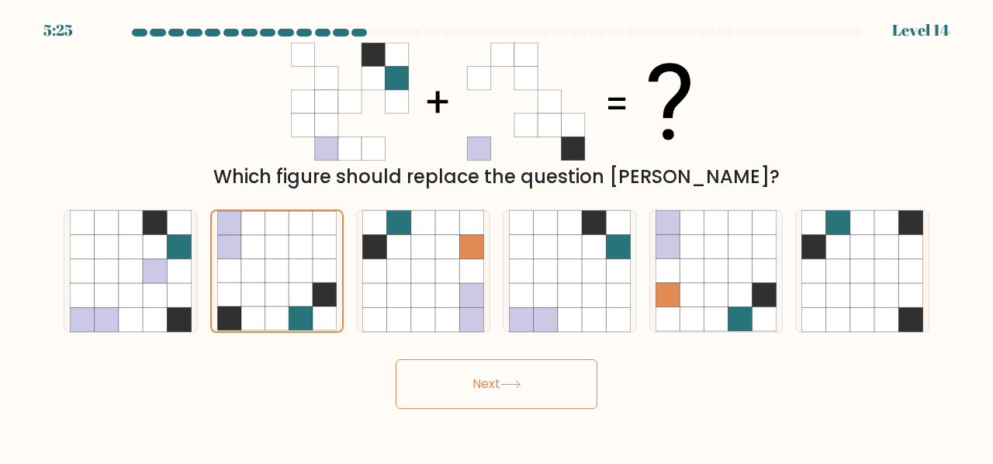
click at [503, 386] on button "Next" at bounding box center [497, 384] width 202 height 50
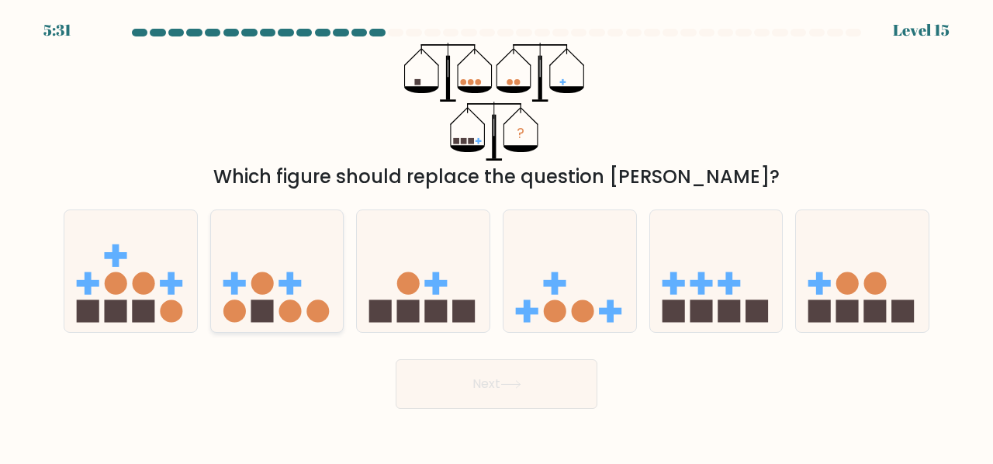
click at [257, 313] on rect at bounding box center [262, 310] width 22 height 22
click at [496, 236] on input "b." at bounding box center [496, 234] width 1 height 4
radio input "true"
click at [497, 385] on button "Next" at bounding box center [497, 384] width 202 height 50
click at [479, 389] on button "Next" at bounding box center [497, 384] width 202 height 50
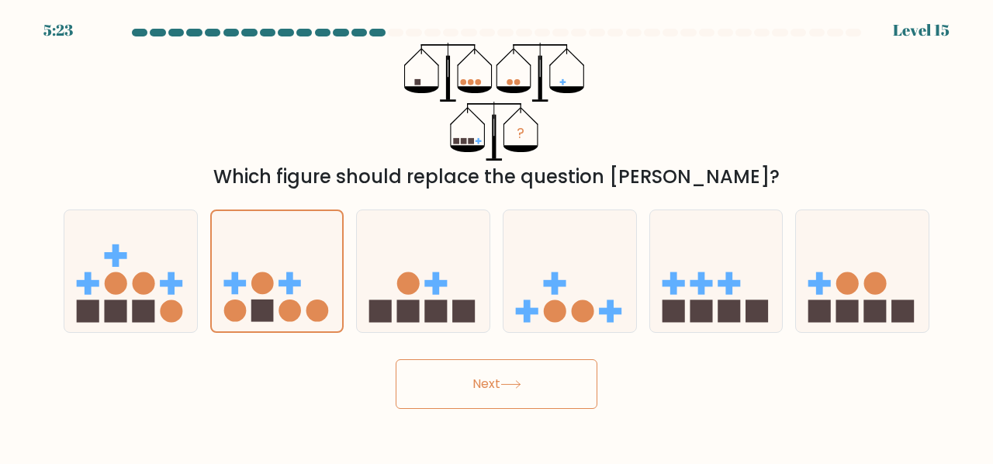
click at [503, 382] on button "Next" at bounding box center [497, 384] width 202 height 50
click at [305, 259] on icon at bounding box center [277, 271] width 131 height 109
click at [496, 236] on input "b." at bounding box center [496, 234] width 1 height 4
click at [438, 255] on icon at bounding box center [423, 270] width 133 height 109
click at [496, 236] on input "c." at bounding box center [496, 234] width 1 height 4
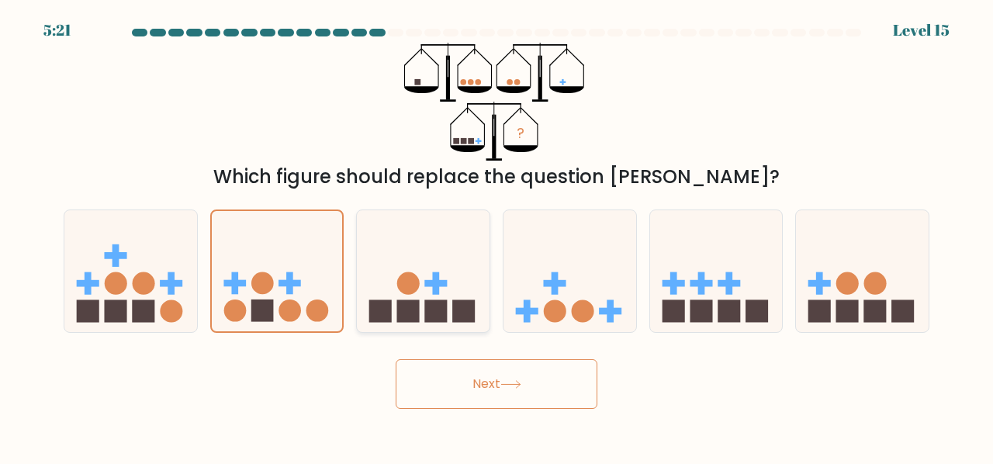
radio input "true"
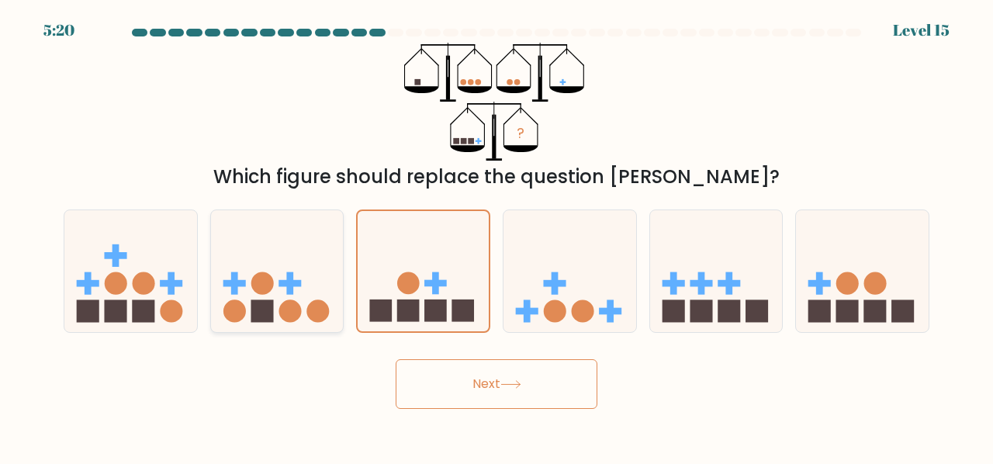
click at [275, 288] on icon at bounding box center [277, 270] width 133 height 109
click at [496, 236] on input "b." at bounding box center [496, 234] width 1 height 4
radio input "true"
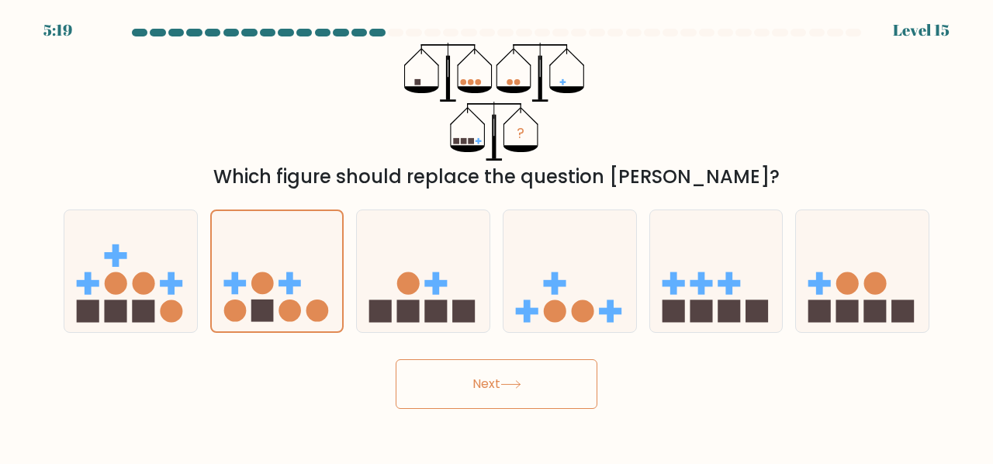
click at [537, 369] on button "Next" at bounding box center [497, 384] width 202 height 50
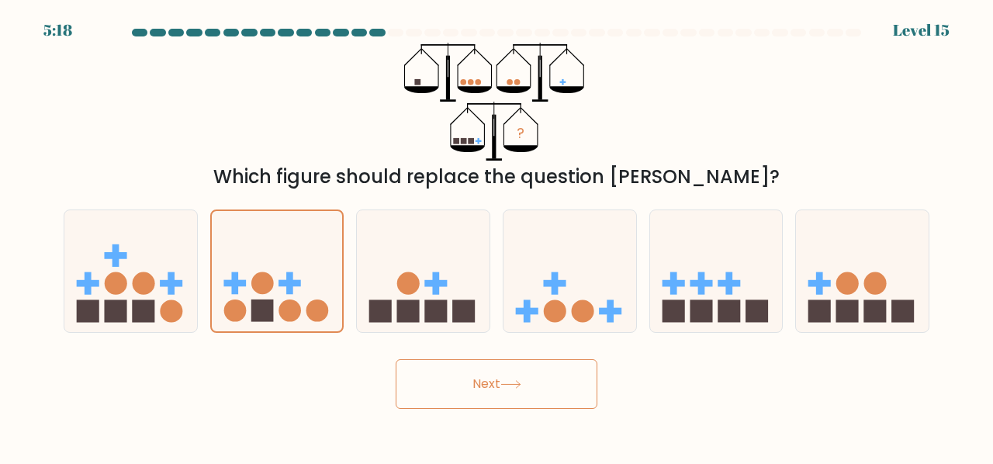
click at [537, 369] on button "Next" at bounding box center [497, 384] width 202 height 50
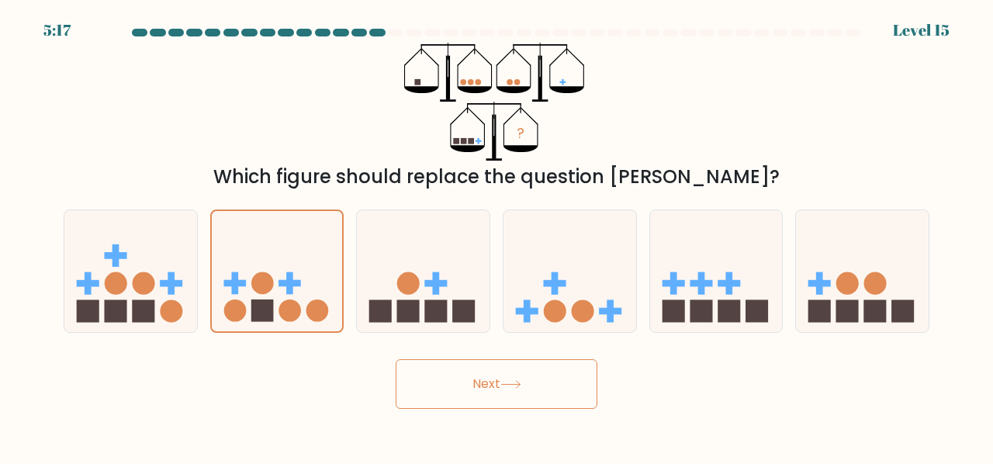
click at [537, 369] on button "Next" at bounding box center [497, 384] width 202 height 50
click at [531, 387] on button "Next" at bounding box center [497, 384] width 202 height 50
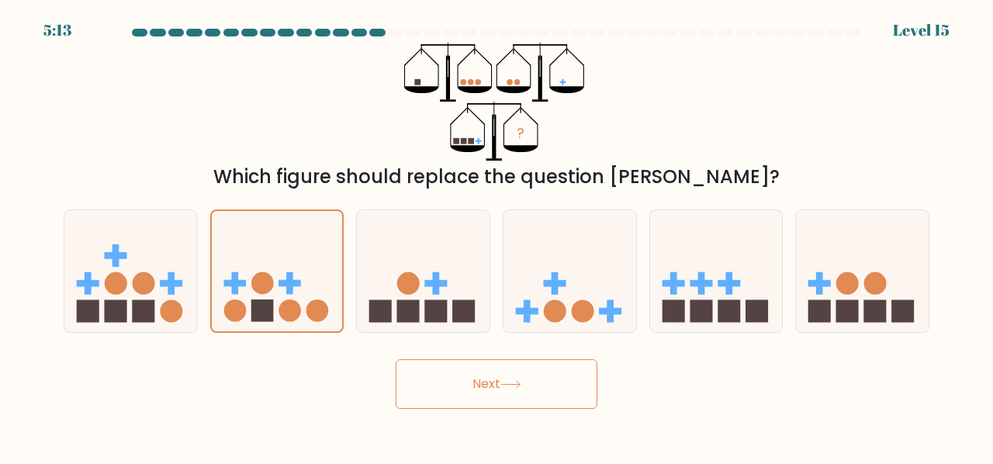
click at [562, 386] on button "Next" at bounding box center [497, 384] width 202 height 50
click at [396, 359] on button "Next" at bounding box center [497, 384] width 202 height 50
click at [541, 306] on icon at bounding box center [569, 270] width 133 height 109
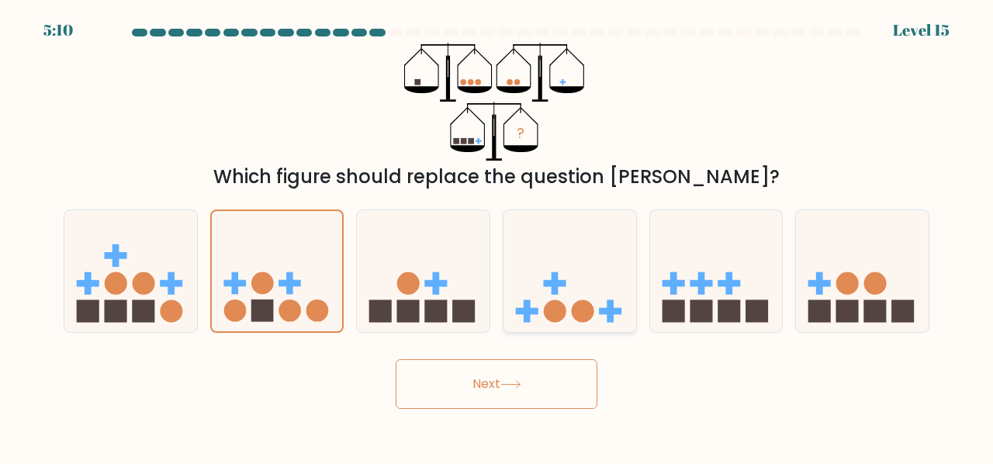
click at [497, 236] on input "d." at bounding box center [496, 234] width 1 height 4
radio input "true"
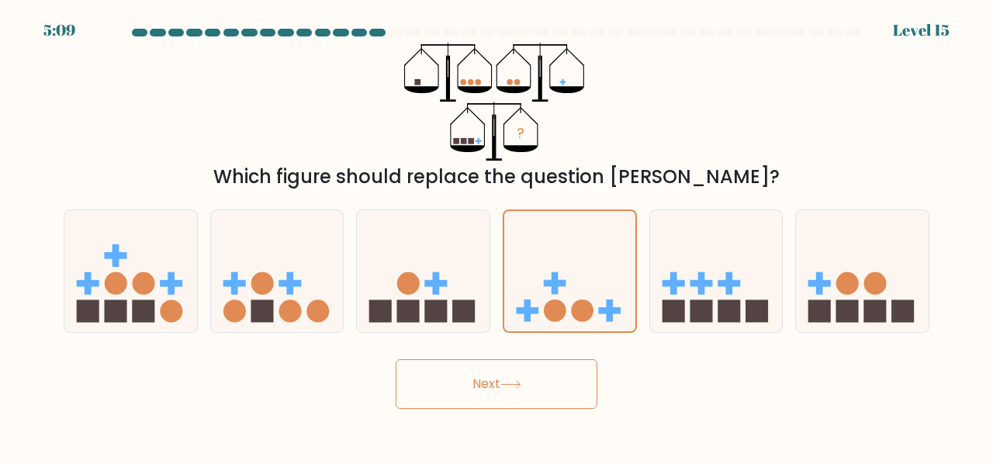
click at [557, 371] on button "Next" at bounding box center [497, 384] width 202 height 50
click at [484, 393] on button "Next" at bounding box center [497, 384] width 202 height 50
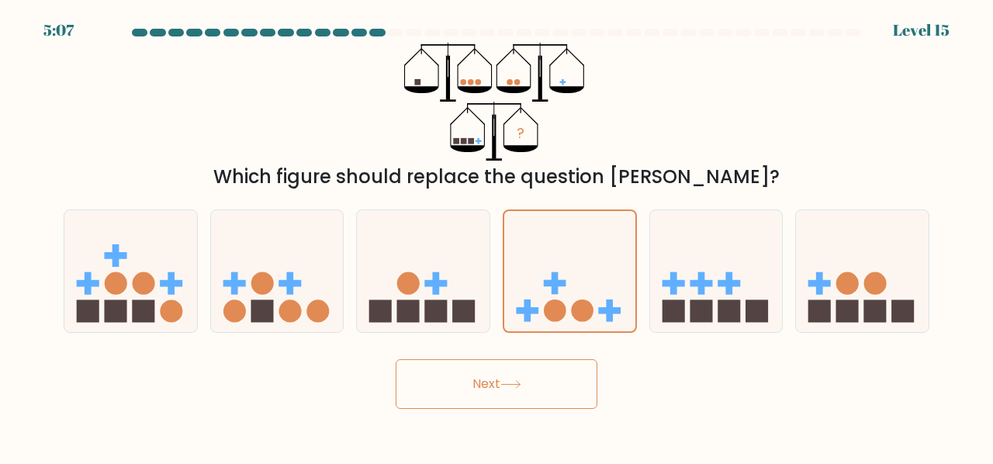
click at [484, 393] on button "Next" at bounding box center [497, 384] width 202 height 50
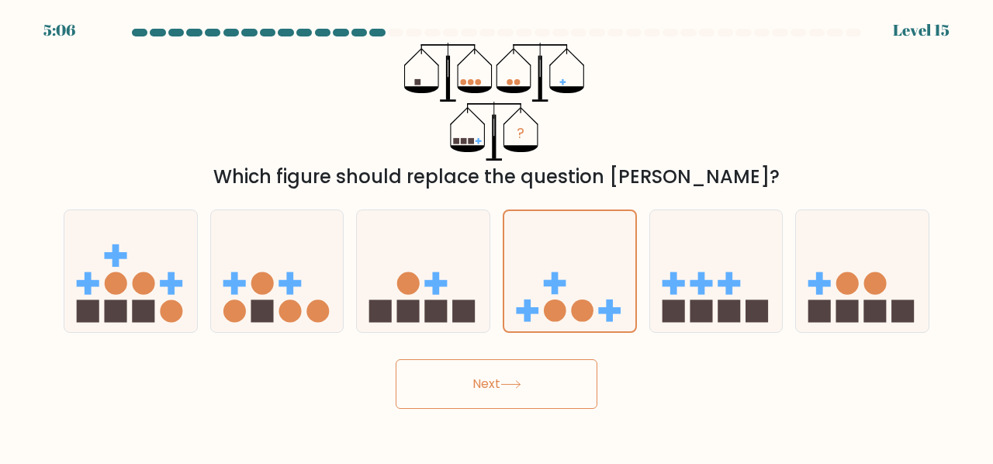
click at [484, 393] on button "Next" at bounding box center [497, 384] width 202 height 50
click at [106, 265] on icon at bounding box center [130, 270] width 133 height 109
click at [496, 236] on input "a." at bounding box center [496, 234] width 1 height 4
radio input "true"
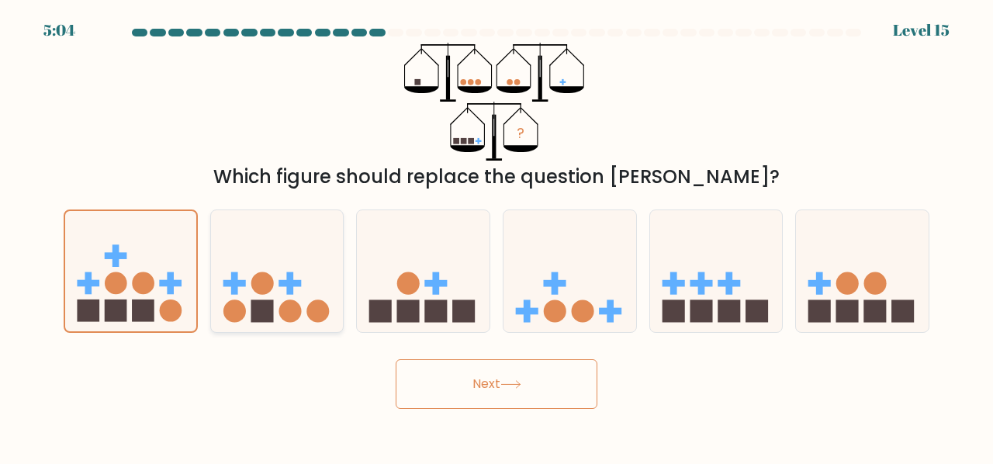
click at [256, 283] on circle at bounding box center [262, 283] width 22 height 22
click at [496, 236] on input "b." at bounding box center [496, 234] width 1 height 4
radio input "true"
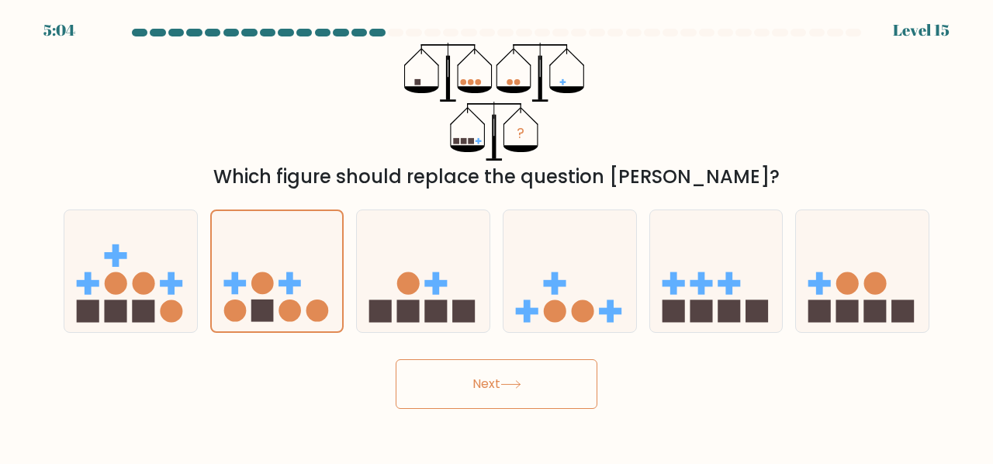
click at [506, 369] on button "Next" at bounding box center [497, 384] width 202 height 50
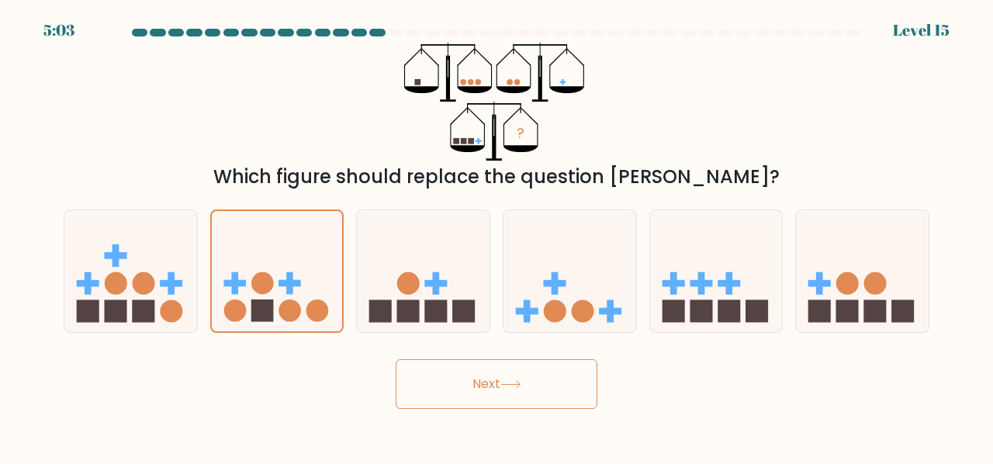
click at [506, 369] on button "Next" at bounding box center [497, 384] width 202 height 50
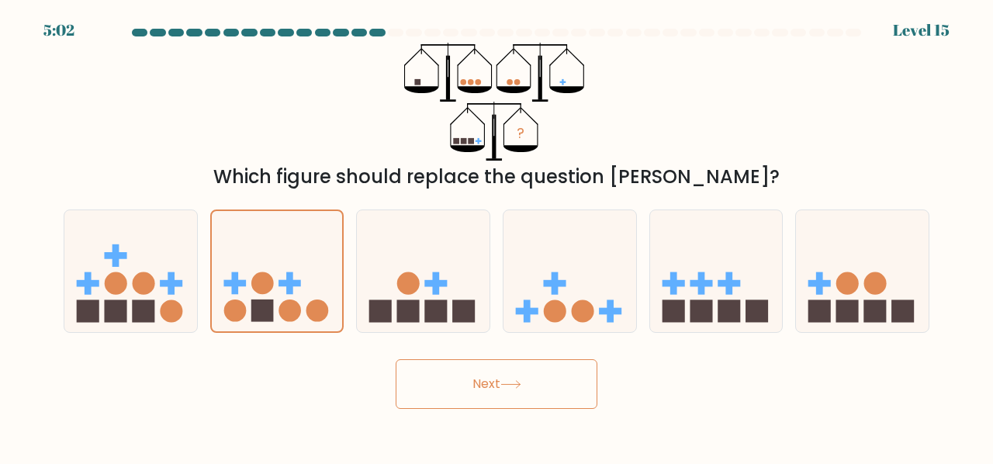
click at [506, 369] on button "Next" at bounding box center [497, 384] width 202 height 50
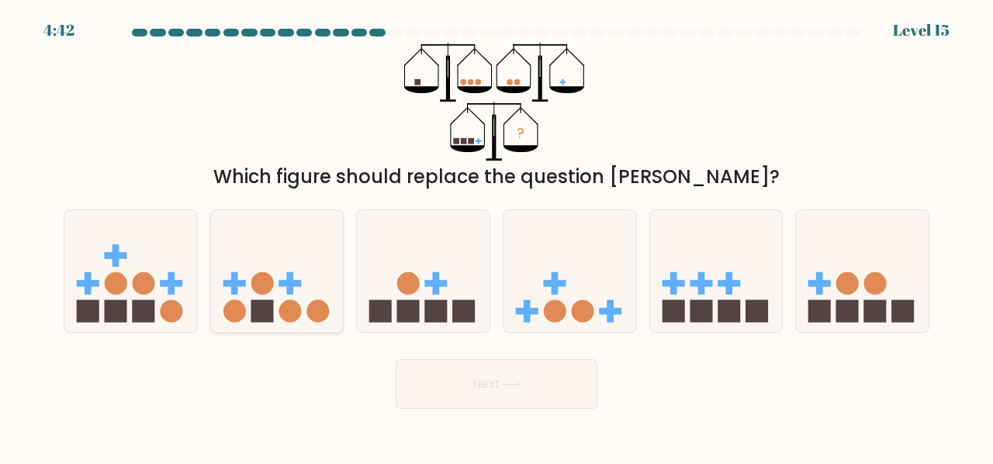
click at [287, 259] on icon at bounding box center [277, 270] width 133 height 109
click at [496, 236] on input "b." at bounding box center [496, 234] width 1 height 4
radio input "true"
click at [520, 384] on icon at bounding box center [510, 384] width 19 height 7
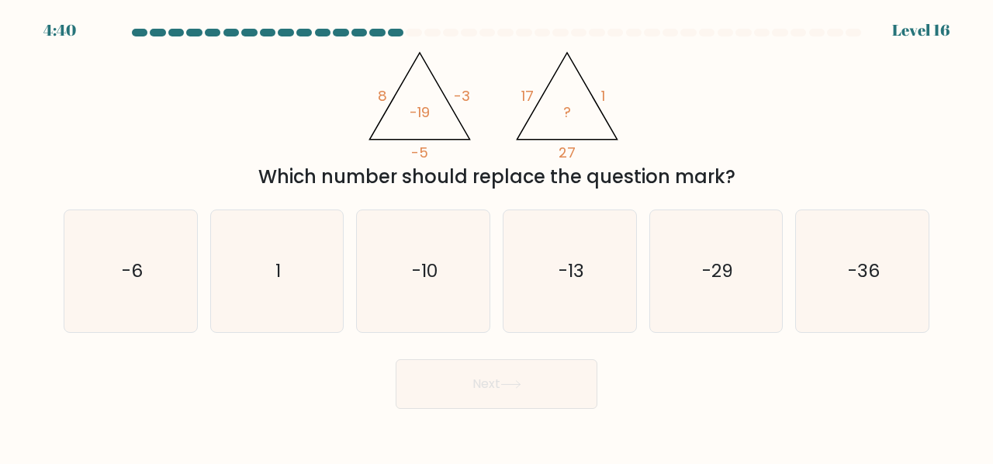
click at [520, 384] on icon at bounding box center [510, 384] width 19 height 7
click at [270, 361] on div "Next" at bounding box center [496, 379] width 884 height 57
click at [699, 274] on icon "-29" at bounding box center [716, 271] width 122 height 122
click at [497, 236] on input "e. -29" at bounding box center [496, 234] width 1 height 4
radio input "true"
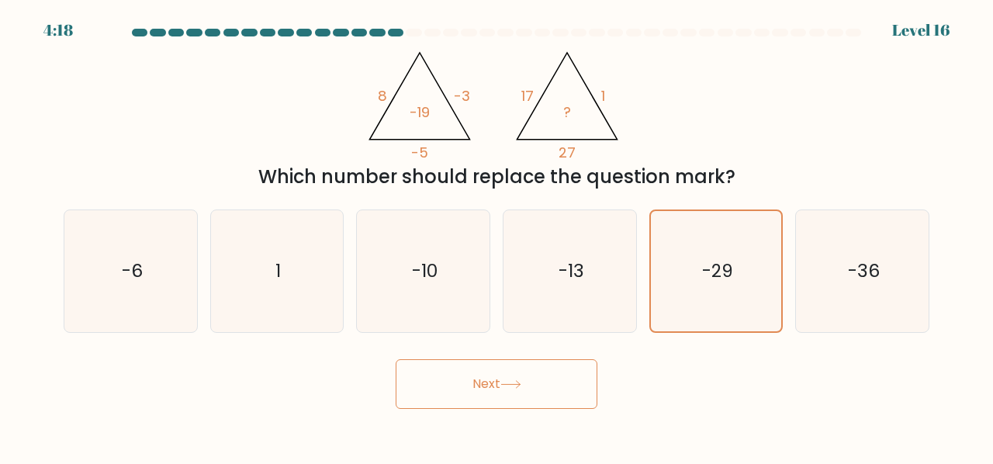
click at [487, 368] on button "Next" at bounding box center [497, 384] width 202 height 50
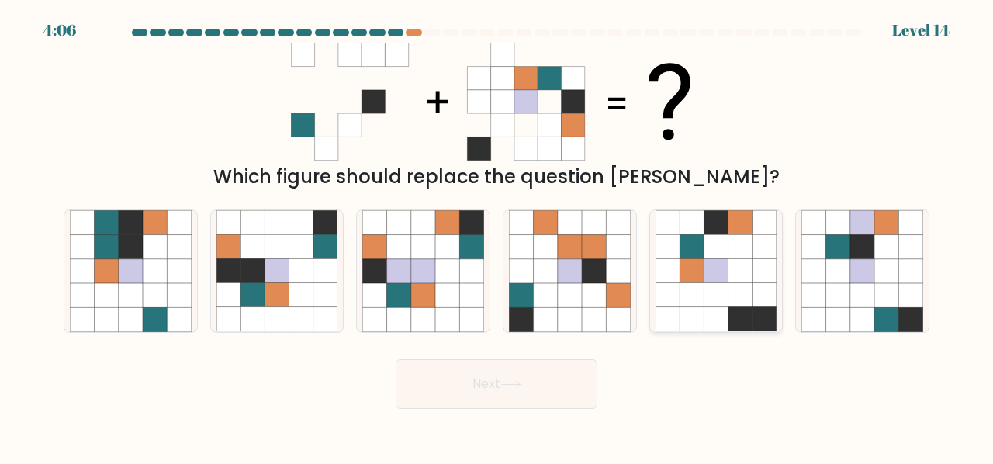
click at [728, 263] on icon at bounding box center [740, 271] width 24 height 24
click at [497, 236] on input "e." at bounding box center [496, 234] width 1 height 4
radio input "true"
click at [548, 388] on button "Next" at bounding box center [497, 384] width 202 height 50
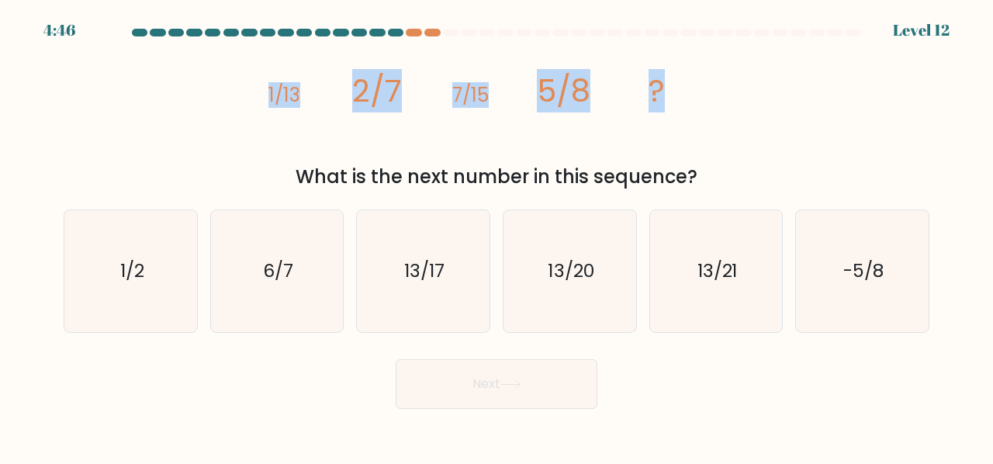
drag, startPoint x: 254, startPoint y: 105, endPoint x: 781, endPoint y: 105, distance: 527.5
click at [781, 105] on div "image/svg+xml 1/13 2/7 7/15 5/8 ? What is the next number in this sequence?" at bounding box center [496, 117] width 884 height 148
copy g "1/13 2/7 7/15 5/8 ?"
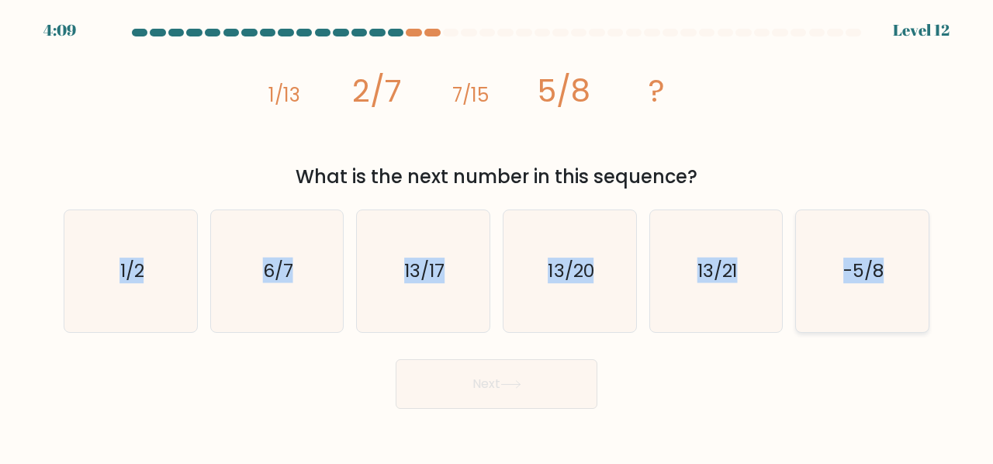
drag, startPoint x: 112, startPoint y: 266, endPoint x: 886, endPoint y: 262, distance: 773.4
click at [886, 262] on div "a. 1/2 b. 6/7" at bounding box center [496, 265] width 878 height 136
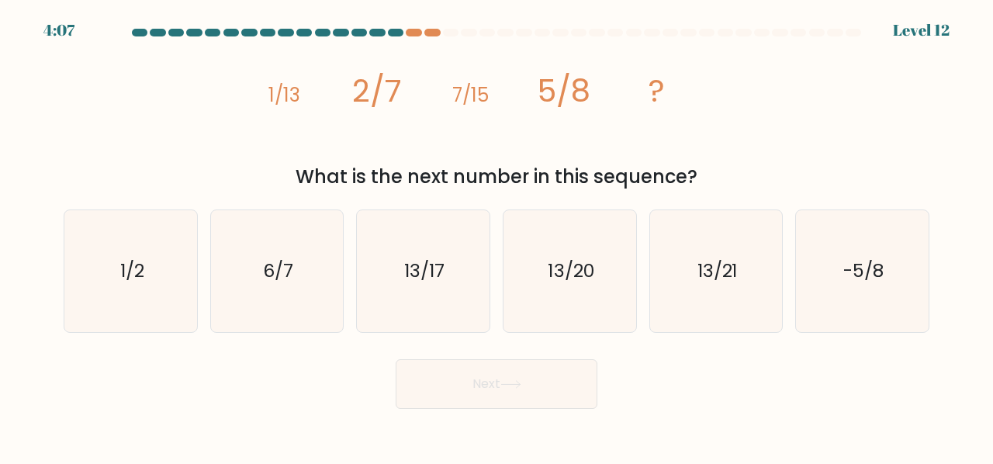
click at [731, 157] on div "image/svg+xml 1/13 2/7 7/15 5/8 ? What is the next number in this sequence?" at bounding box center [496, 117] width 884 height 148
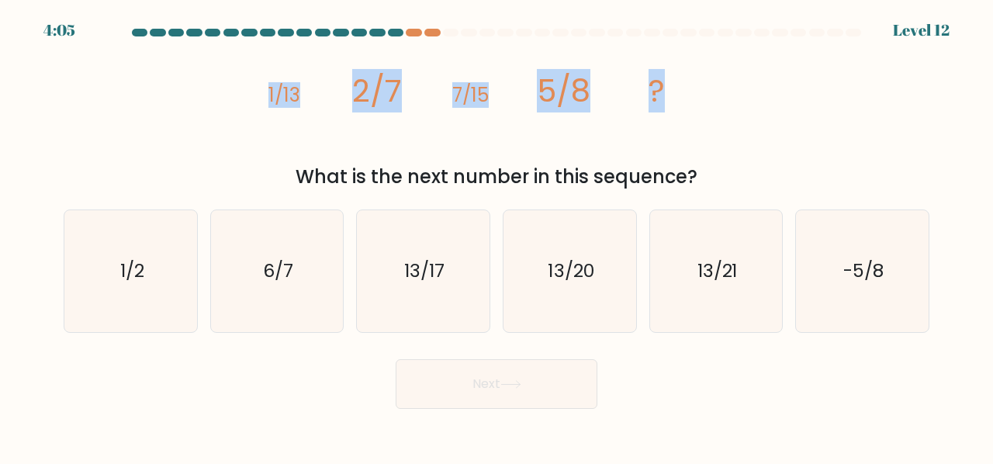
drag, startPoint x: 256, startPoint y: 75, endPoint x: 673, endPoint y: 103, distance: 418.3
click at [673, 103] on div "image/svg+xml 1/13 2/7 7/15 5/8 ? What is the next number in this sequence?" at bounding box center [496, 117] width 884 height 148
copy g "1/13 2/7 7/15 5/8 ?"
drag, startPoint x: 292, startPoint y: 176, endPoint x: 726, endPoint y: 175, distance: 434.4
click at [726, 175] on div "What is the next number in this sequence?" at bounding box center [496, 177] width 847 height 28
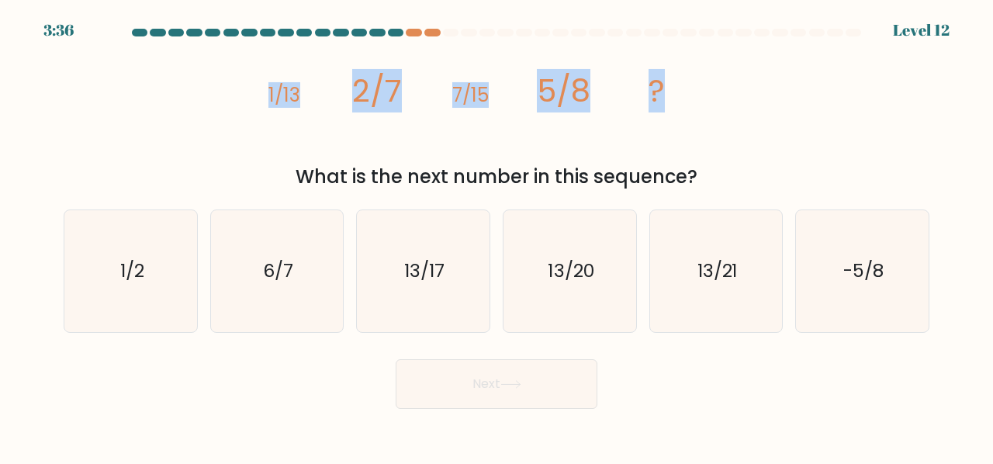
copy div "What is the next number in this sequence?"
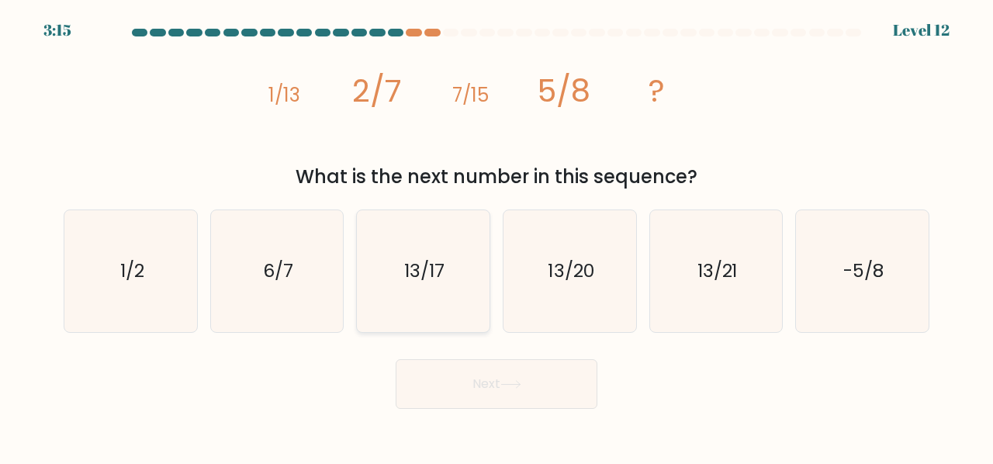
click at [431, 244] on icon "13/17" at bounding box center [423, 271] width 122 height 122
click at [496, 236] on input "c. 13/17" at bounding box center [496, 234] width 1 height 4
radio input "true"
click at [487, 384] on button "Next" at bounding box center [497, 384] width 202 height 50
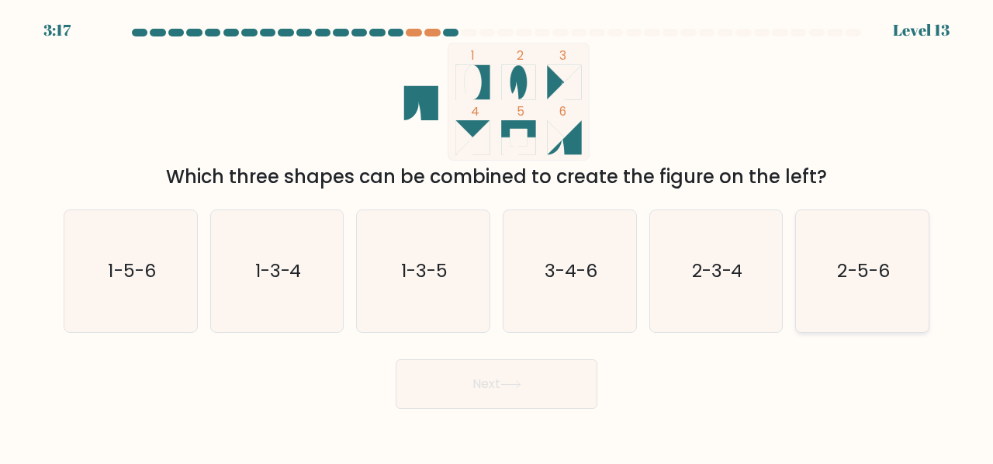
click at [877, 264] on text "2-5-6" at bounding box center [864, 271] width 52 height 26
click at [497, 236] on input "f. 2-5-6" at bounding box center [496, 234] width 1 height 4
radio input "true"
click at [473, 381] on button "Next" at bounding box center [497, 384] width 202 height 50
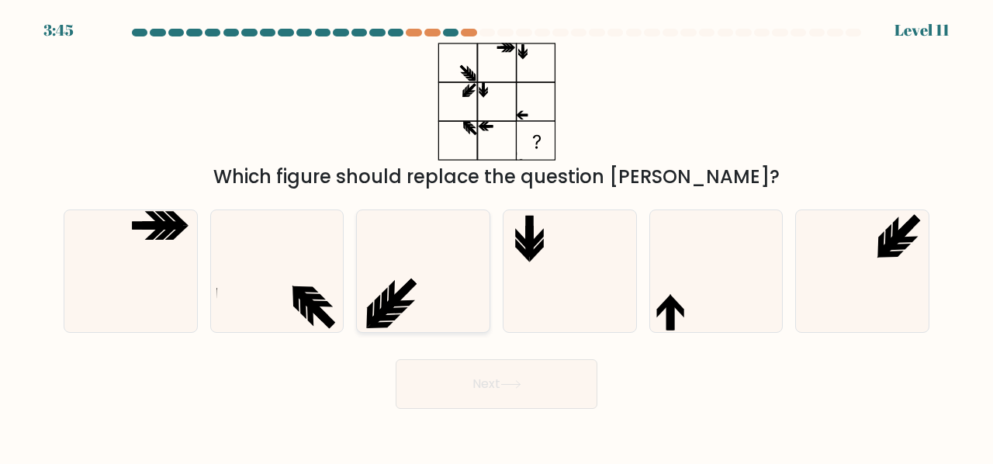
click at [447, 261] on icon at bounding box center [423, 271] width 122 height 122
click at [496, 236] on input "c." at bounding box center [496, 234] width 1 height 4
radio input "true"
click at [482, 368] on button "Next" at bounding box center [497, 384] width 202 height 50
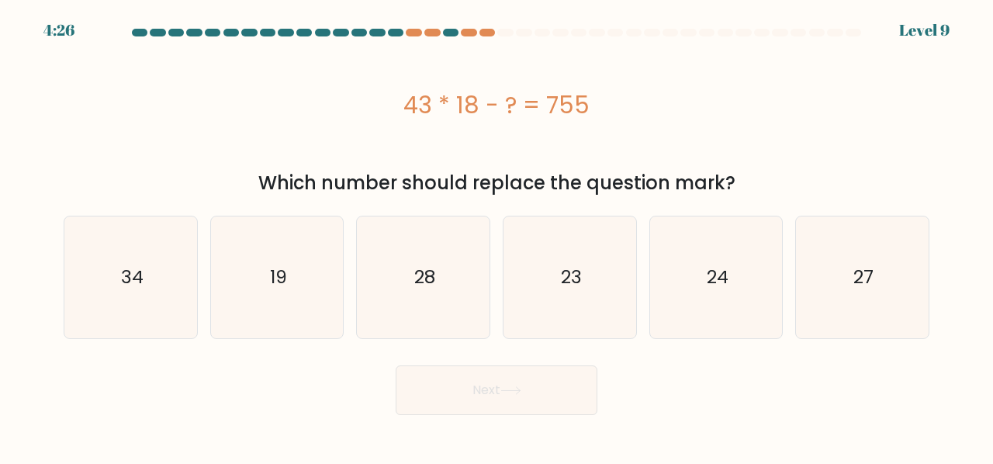
drag, startPoint x: 403, startPoint y: 101, endPoint x: 607, endPoint y: 117, distance: 203.9
click at [607, 117] on div "43 * 18 - ? = 755" at bounding box center [497, 105] width 866 height 35
copy div "43 * 18 - ? = 755"
click at [276, 277] on text "19" at bounding box center [278, 278] width 17 height 26
click at [496, 236] on input "b. 19" at bounding box center [496, 234] width 1 height 4
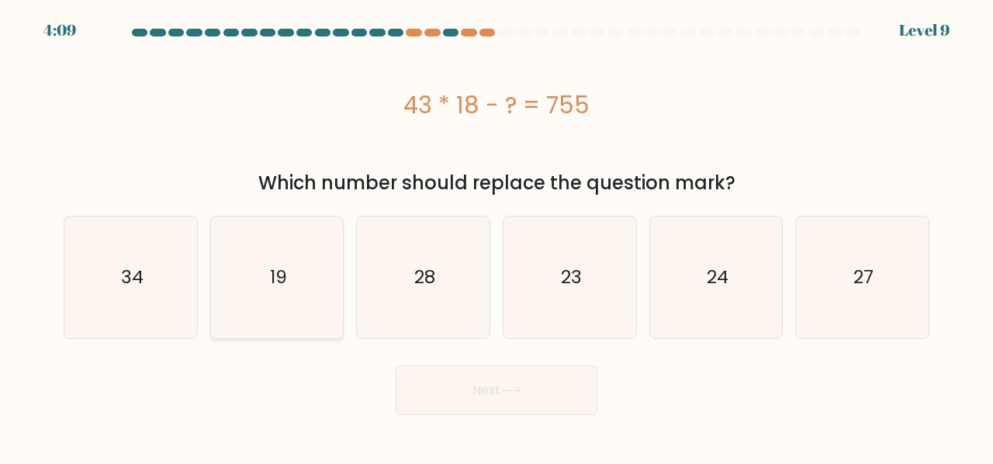
radio input "true"
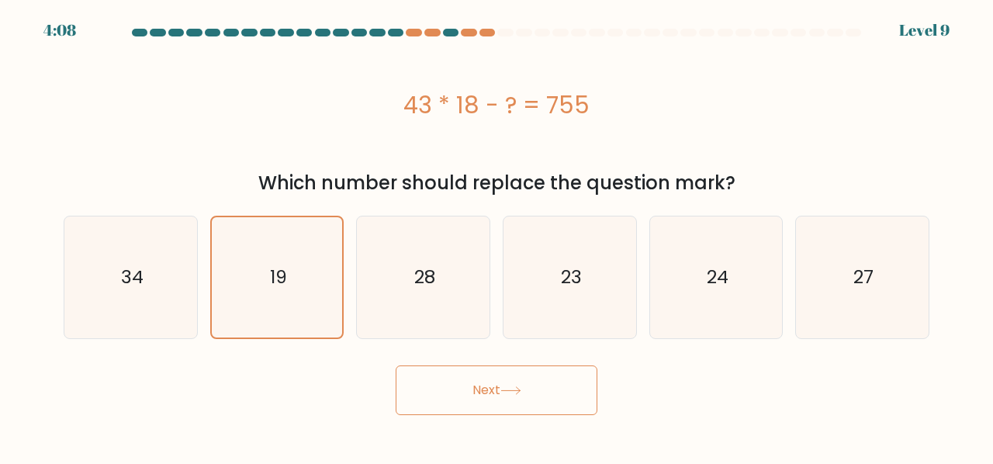
click at [451, 394] on button "Next" at bounding box center [497, 390] width 202 height 50
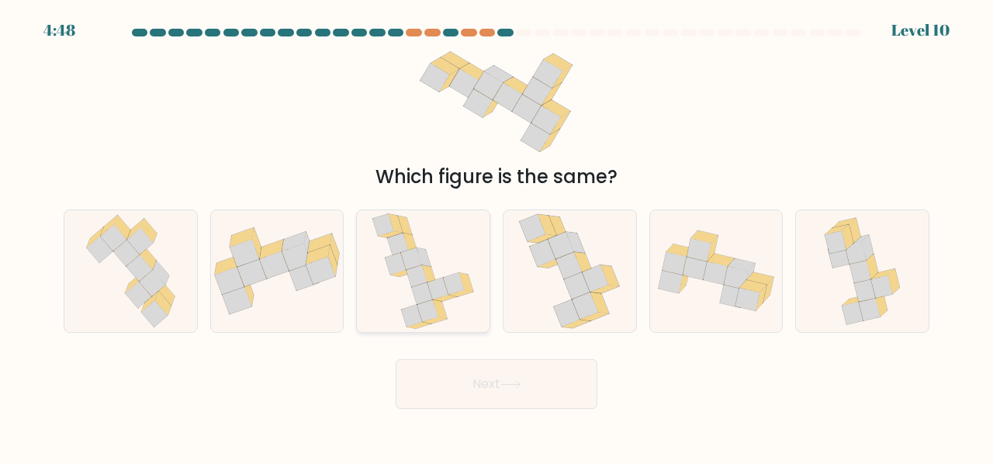
click at [417, 261] on icon at bounding box center [411, 258] width 21 height 22
click at [496, 236] on input "c." at bounding box center [496, 234] width 1 height 4
radio input "true"
click at [523, 378] on button "Next" at bounding box center [497, 384] width 202 height 50
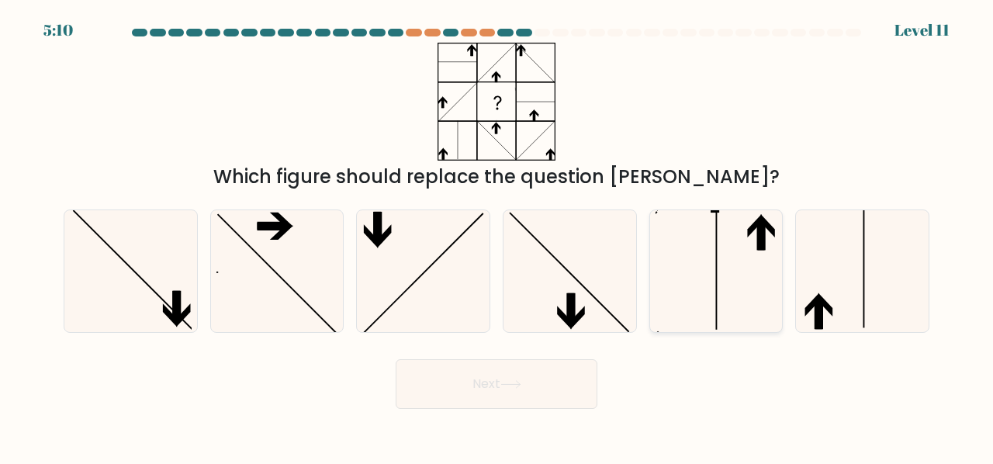
click at [765, 291] on icon at bounding box center [716, 271] width 122 height 122
click at [497, 236] on input "e." at bounding box center [496, 234] width 1 height 4
radio input "true"
click at [527, 383] on button "Next" at bounding box center [497, 384] width 202 height 50
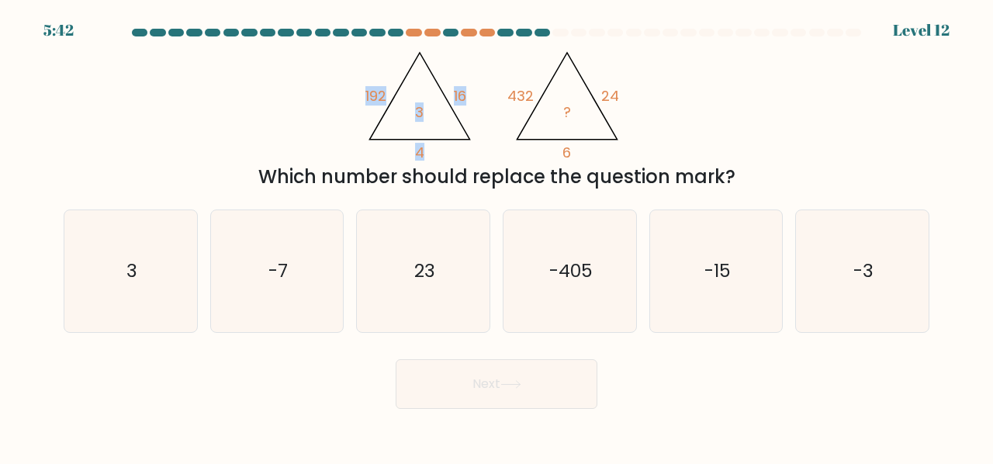
drag, startPoint x: 361, startPoint y: 92, endPoint x: 426, endPoint y: 122, distance: 71.1
click at [426, 122] on icon "@import url('https://fonts.googleapis.com/css?family=Abril+Fatface:400,100,100i…" at bounding box center [496, 102] width 271 height 118
copy icon "192 16 4 3"
drag, startPoint x: 508, startPoint y: 95, endPoint x: 576, endPoint y: 116, distance: 71.2
click at [576, 116] on icon "@import url('https://fonts.googleapis.com/css?family=Abril+Fatface:400,100,100i…" at bounding box center [496, 102] width 271 height 118
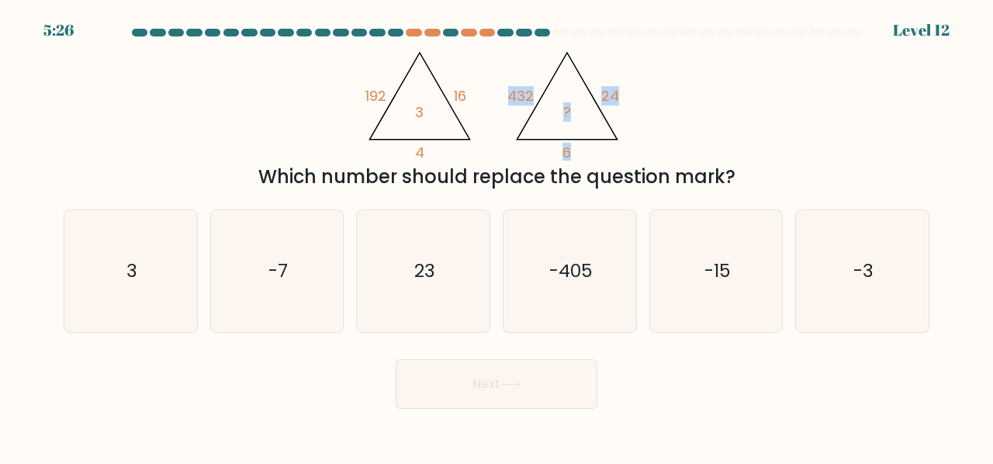
copy icon "432 24 6 ?"
click at [137, 252] on icon "3" at bounding box center [131, 271] width 122 height 122
click at [496, 236] on input "a. 3" at bounding box center [496, 234] width 1 height 4
radio input "true"
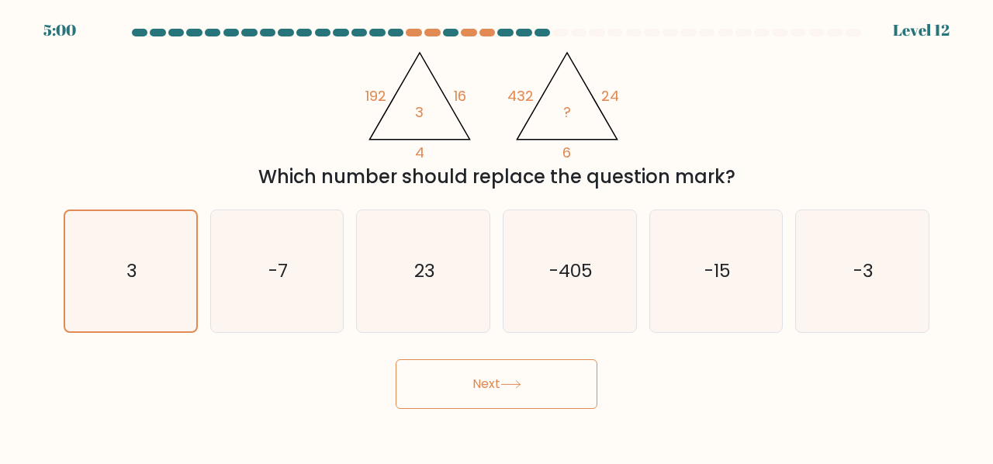
click at [513, 393] on button "Next" at bounding box center [497, 384] width 202 height 50
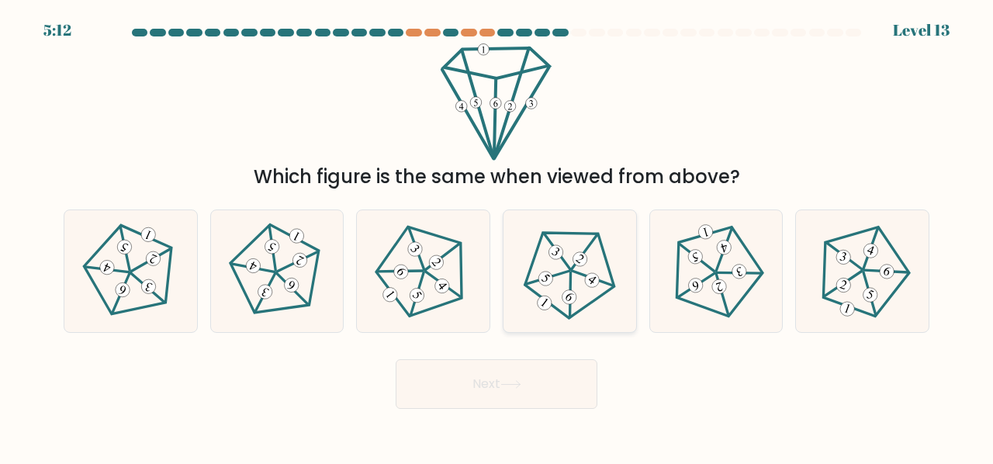
click at [548, 285] on icon at bounding box center [569, 271] width 97 height 97
click at [497, 236] on input "d." at bounding box center [496, 234] width 1 height 4
radio input "true"
click at [542, 399] on button "Next" at bounding box center [497, 384] width 202 height 50
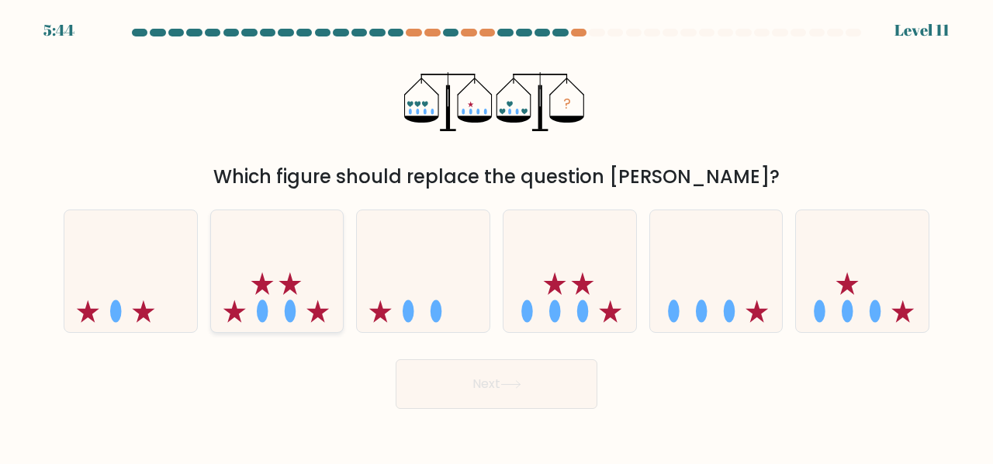
click at [327, 280] on icon at bounding box center [277, 270] width 133 height 109
click at [496, 236] on input "b." at bounding box center [496, 234] width 1 height 4
radio input "true"
click at [520, 369] on button "Next" at bounding box center [497, 384] width 202 height 50
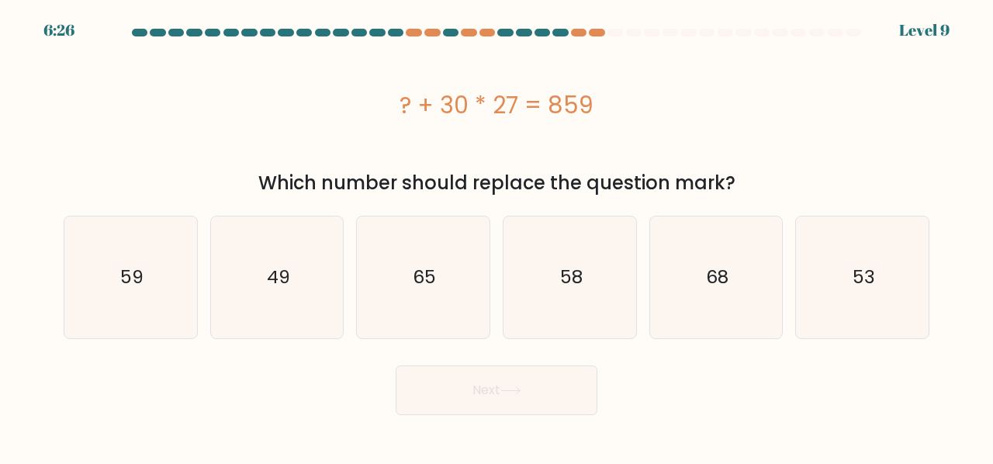
drag, startPoint x: 387, startPoint y: 103, endPoint x: 609, endPoint y: 117, distance: 222.3
click at [609, 117] on div "? + 30 * 27 = 859" at bounding box center [497, 105] width 866 height 35
copy div "? + 30 * 27 = 859"
click at [206, 252] on div "b. 49" at bounding box center [277, 277] width 147 height 123
click at [227, 262] on icon "49" at bounding box center [277, 277] width 122 height 122
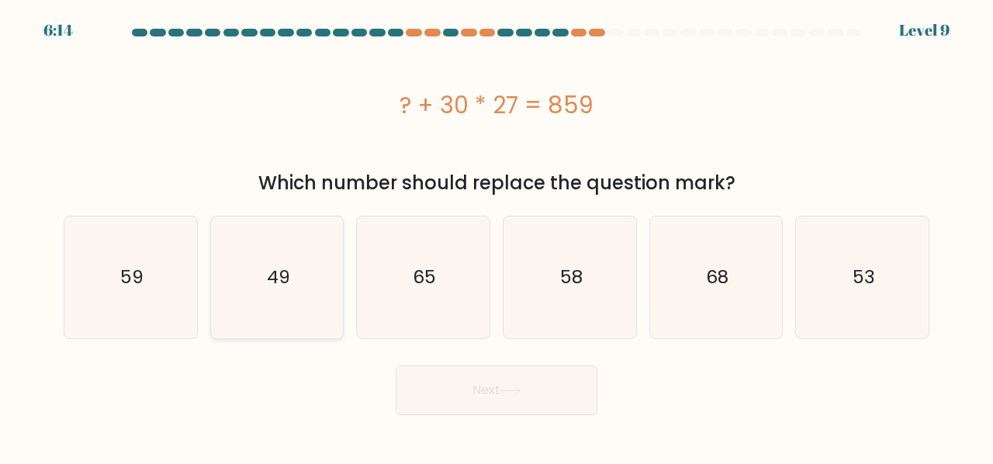
click at [496, 236] on input "b. 49" at bounding box center [496, 234] width 1 height 4
radio input "true"
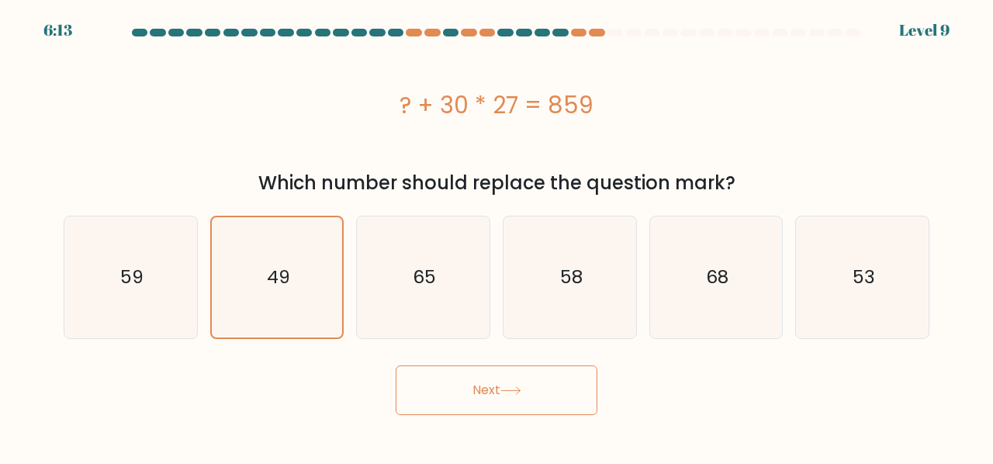
click at [459, 380] on button "Next" at bounding box center [497, 390] width 202 height 50
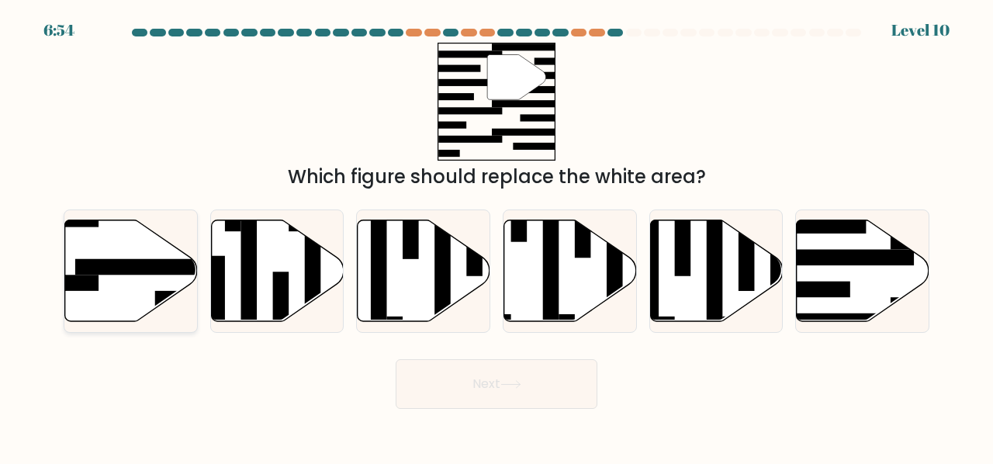
click at [124, 270] on rect at bounding box center [147, 267] width 144 height 16
click at [496, 236] on input "a." at bounding box center [496, 234] width 1 height 4
radio input "true"
click at [461, 375] on button "Next" at bounding box center [497, 384] width 202 height 50
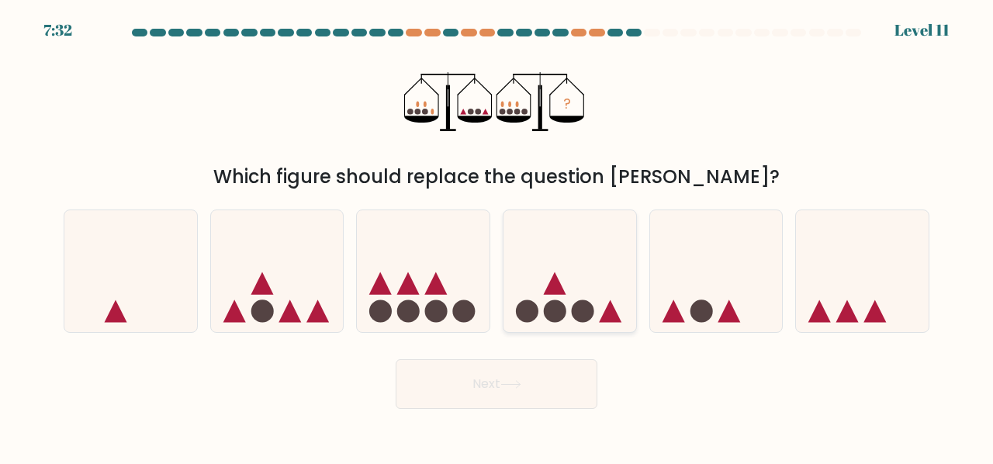
click at [573, 293] on icon at bounding box center [569, 270] width 133 height 109
click at [497, 236] on input "d." at bounding box center [496, 234] width 1 height 4
radio input "true"
click at [568, 376] on button "Next" at bounding box center [497, 384] width 202 height 50
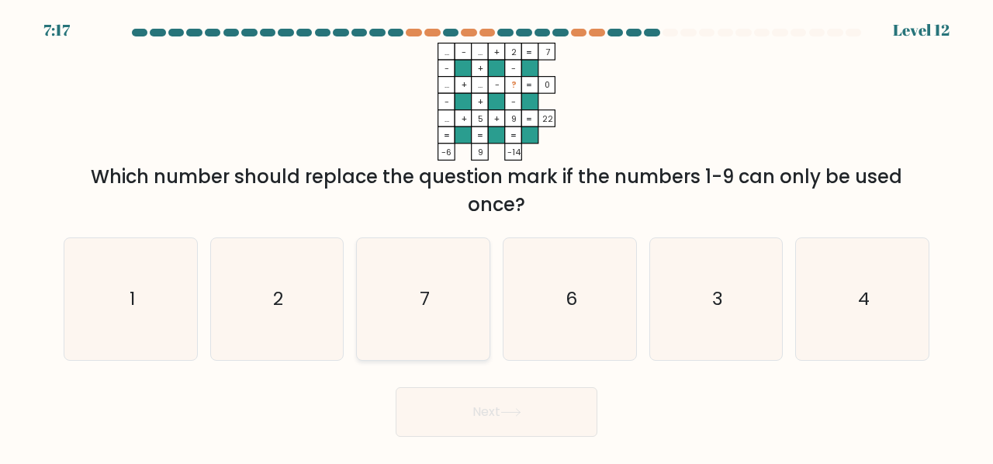
click at [417, 346] on icon "7" at bounding box center [423, 299] width 122 height 122
click at [496, 236] on input "c. 7" at bounding box center [496, 234] width 1 height 4
radio input "true"
click at [523, 418] on button "Next" at bounding box center [497, 412] width 202 height 50
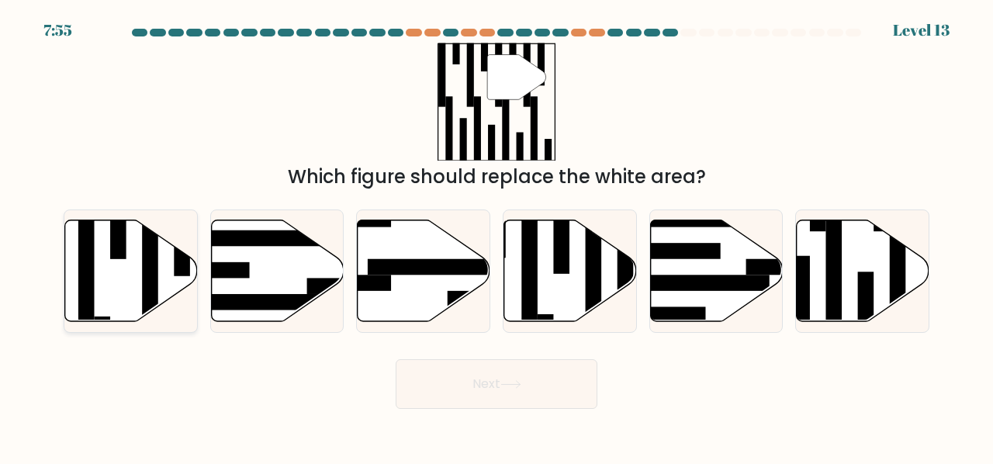
click at [140, 255] on icon at bounding box center [131, 271] width 133 height 102
click at [496, 236] on input "a." at bounding box center [496, 234] width 1 height 4
radio input "true"
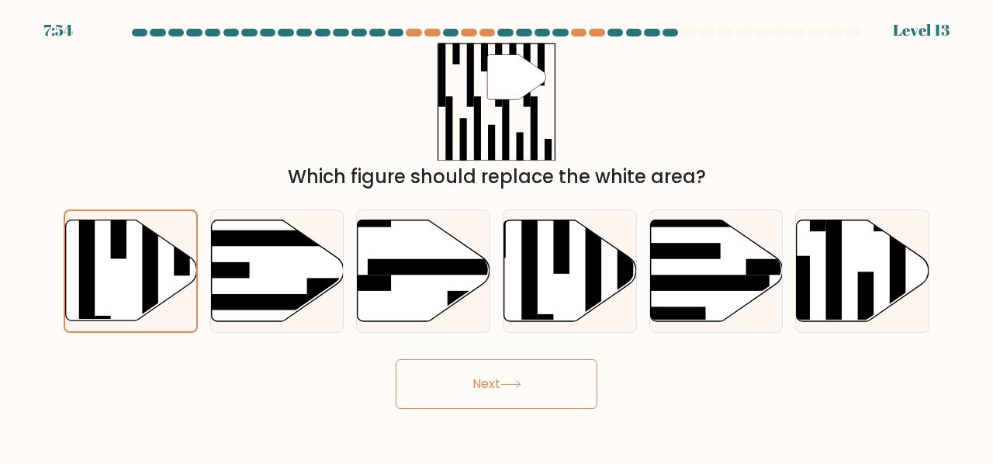
click at [471, 375] on button "Next" at bounding box center [497, 384] width 202 height 50
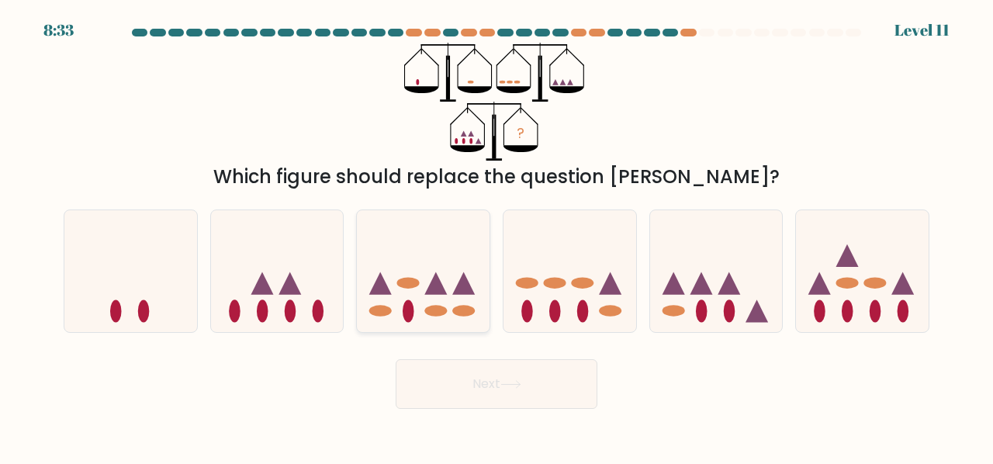
click at [413, 298] on icon at bounding box center [423, 270] width 133 height 109
click at [496, 236] on input "c." at bounding box center [496, 234] width 1 height 4
radio input "true"
click at [514, 377] on button "Next" at bounding box center [497, 384] width 202 height 50
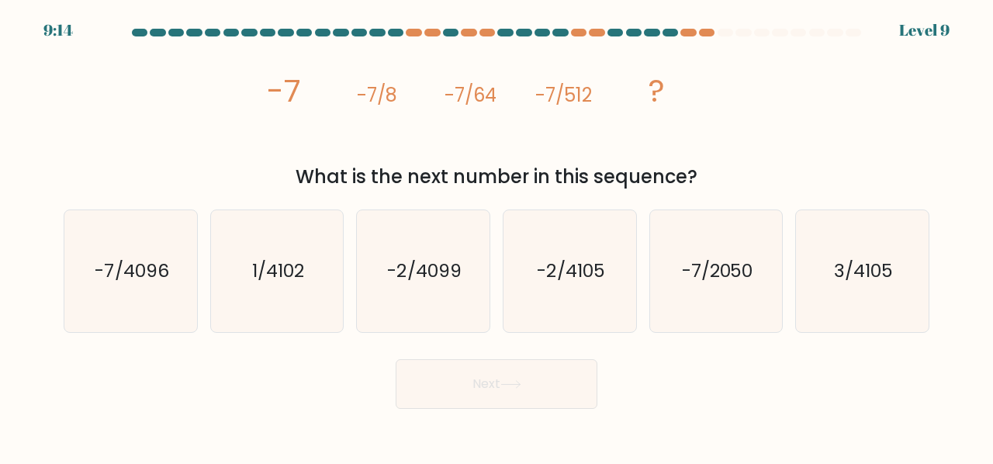
drag, startPoint x: 259, startPoint y: 91, endPoint x: 743, endPoint y: 175, distance: 491.2
click at [743, 175] on div "image/svg+xml -7 -7/8 -7/64 -7/512 ? What is the next number in this sequence?" at bounding box center [496, 117] width 884 height 148
copy div "-7 -7/8 -7/64 -7/512 ? What is the next number in this sequence?"
click at [163, 267] on text "-7/4096" at bounding box center [132, 271] width 74 height 26
click at [496, 236] on input "a. -7/4096" at bounding box center [496, 234] width 1 height 4
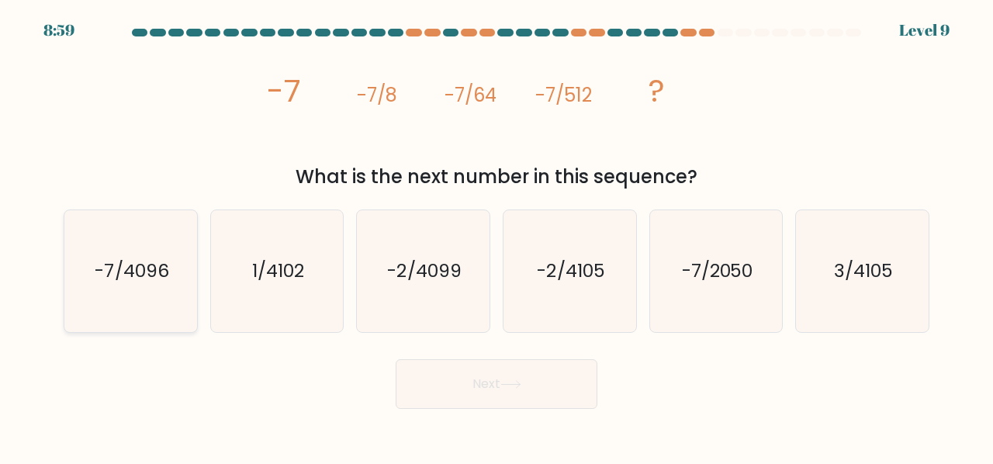
radio input "true"
drag, startPoint x: 504, startPoint y: 372, endPoint x: 614, endPoint y: 188, distance: 214.3
click at [614, 188] on form at bounding box center [496, 219] width 993 height 380
click at [536, 367] on button "Next" at bounding box center [497, 384] width 202 height 50
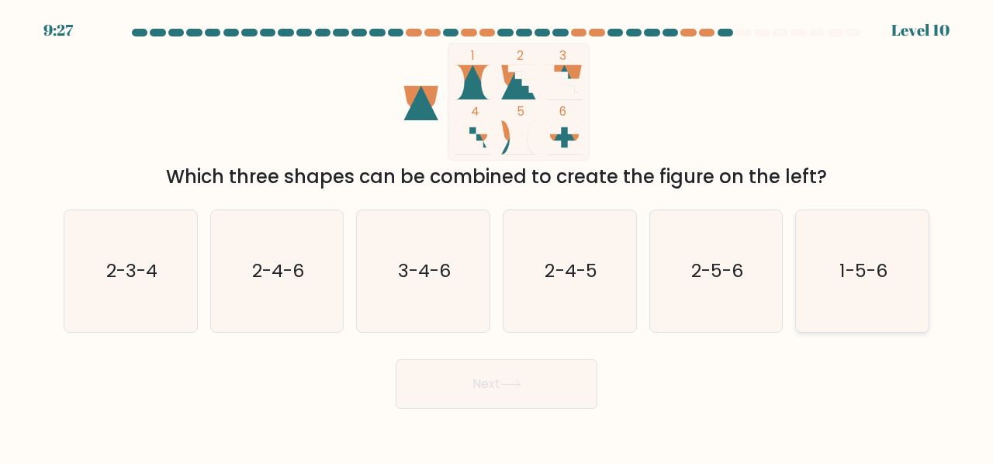
click at [863, 294] on icon "1-5-6" at bounding box center [862, 271] width 122 height 122
click at [497, 236] on input "f. 1-5-6" at bounding box center [496, 234] width 1 height 4
radio input "true"
click at [479, 392] on button "Next" at bounding box center [497, 384] width 202 height 50
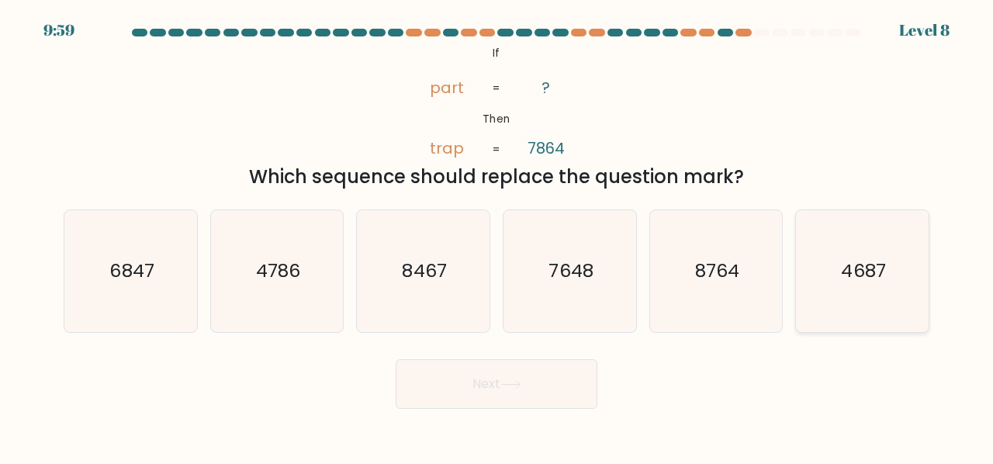
click at [903, 273] on icon "4687" at bounding box center [862, 271] width 122 height 122
click at [497, 236] on input "f. 4687" at bounding box center [496, 234] width 1 height 4
radio input "true"
click at [540, 373] on button "Next" at bounding box center [497, 384] width 202 height 50
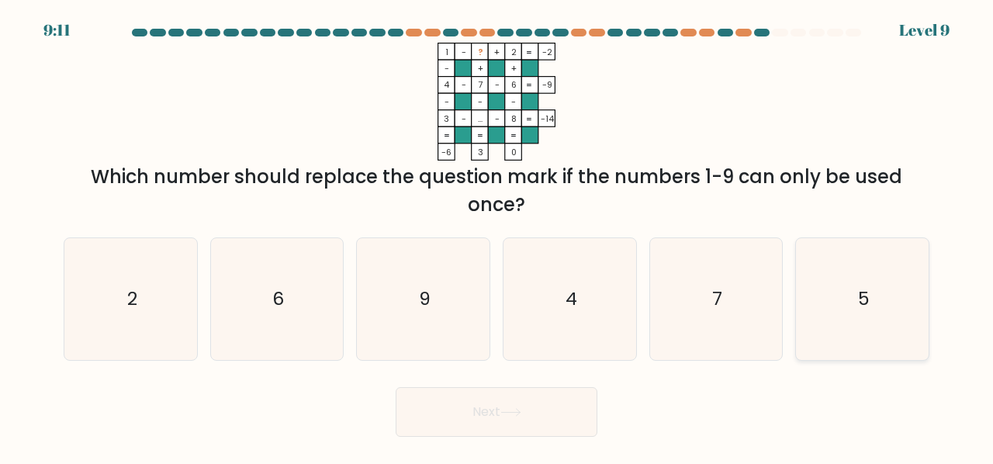
click at [844, 299] on icon "5" at bounding box center [862, 299] width 122 height 122
click at [497, 236] on input "f. 5" at bounding box center [496, 234] width 1 height 4
radio input "true"
click at [562, 399] on button "Next" at bounding box center [497, 412] width 202 height 50
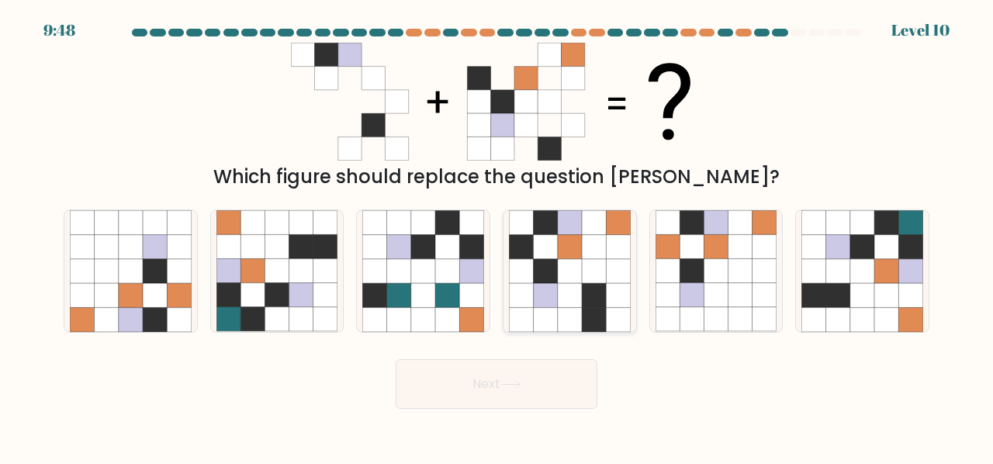
click at [587, 302] on icon at bounding box center [594, 295] width 24 height 24
click at [497, 236] on input "d." at bounding box center [496, 234] width 1 height 4
radio input "true"
click at [565, 396] on button "Next" at bounding box center [497, 384] width 202 height 50
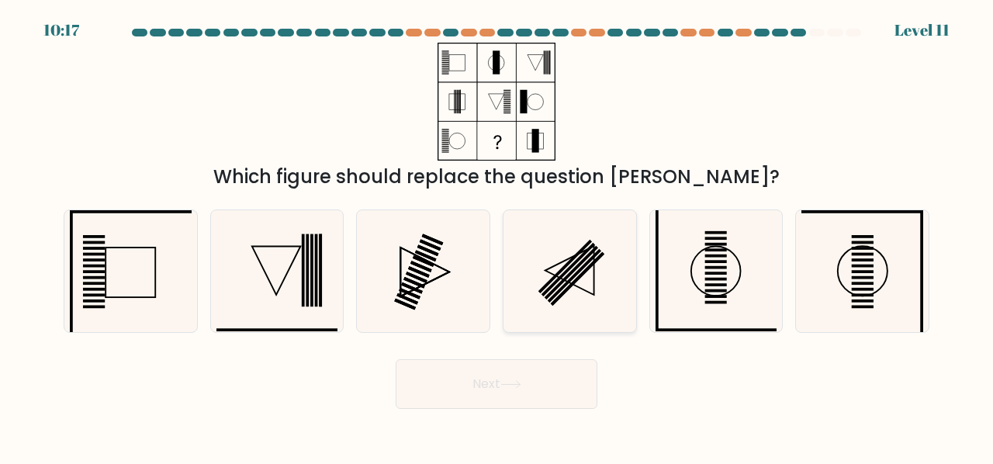
click at [579, 232] on icon at bounding box center [570, 271] width 122 height 122
click at [497, 232] on input "d." at bounding box center [496, 234] width 1 height 4
radio input "true"
click at [579, 232] on icon at bounding box center [570, 271] width 120 height 120
click at [497, 232] on input "d." at bounding box center [496, 234] width 1 height 4
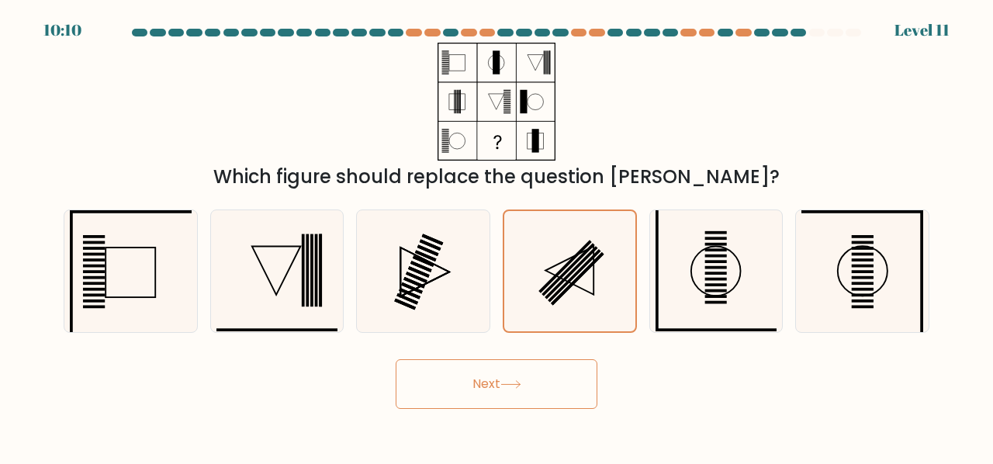
click at [551, 383] on button "Next" at bounding box center [497, 384] width 202 height 50
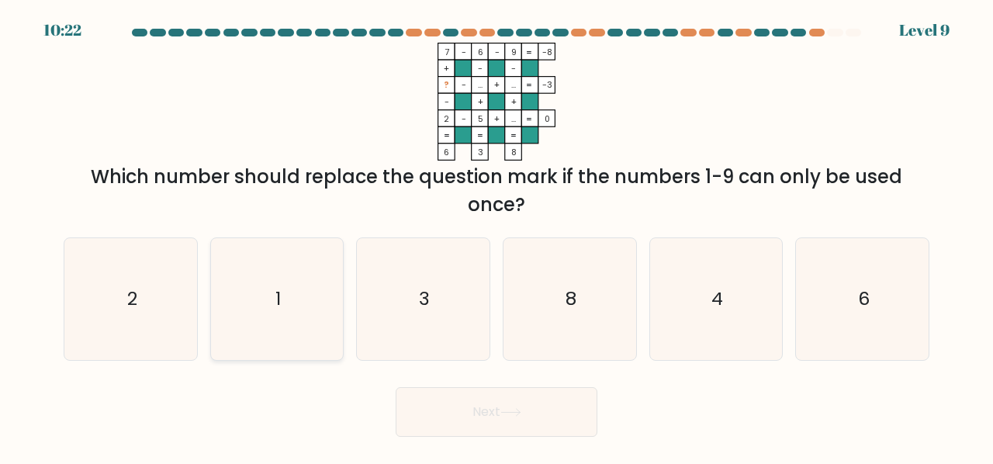
click at [281, 299] on text "1" at bounding box center [277, 298] width 5 height 26
click at [496, 236] on input "b. 1" at bounding box center [496, 234] width 1 height 4
radio input "true"
click at [516, 408] on icon at bounding box center [510, 412] width 21 height 9
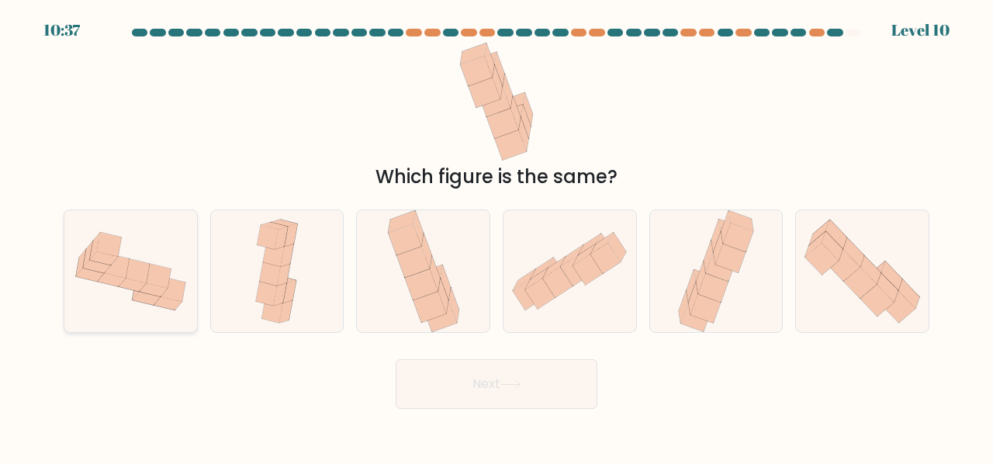
click at [109, 265] on icon at bounding box center [101, 252] width 25 height 25
click at [496, 236] on input "a." at bounding box center [496, 234] width 1 height 4
radio input "true"
click at [473, 393] on button "Next" at bounding box center [497, 384] width 202 height 50
